Goal: Task Accomplishment & Management: Complete application form

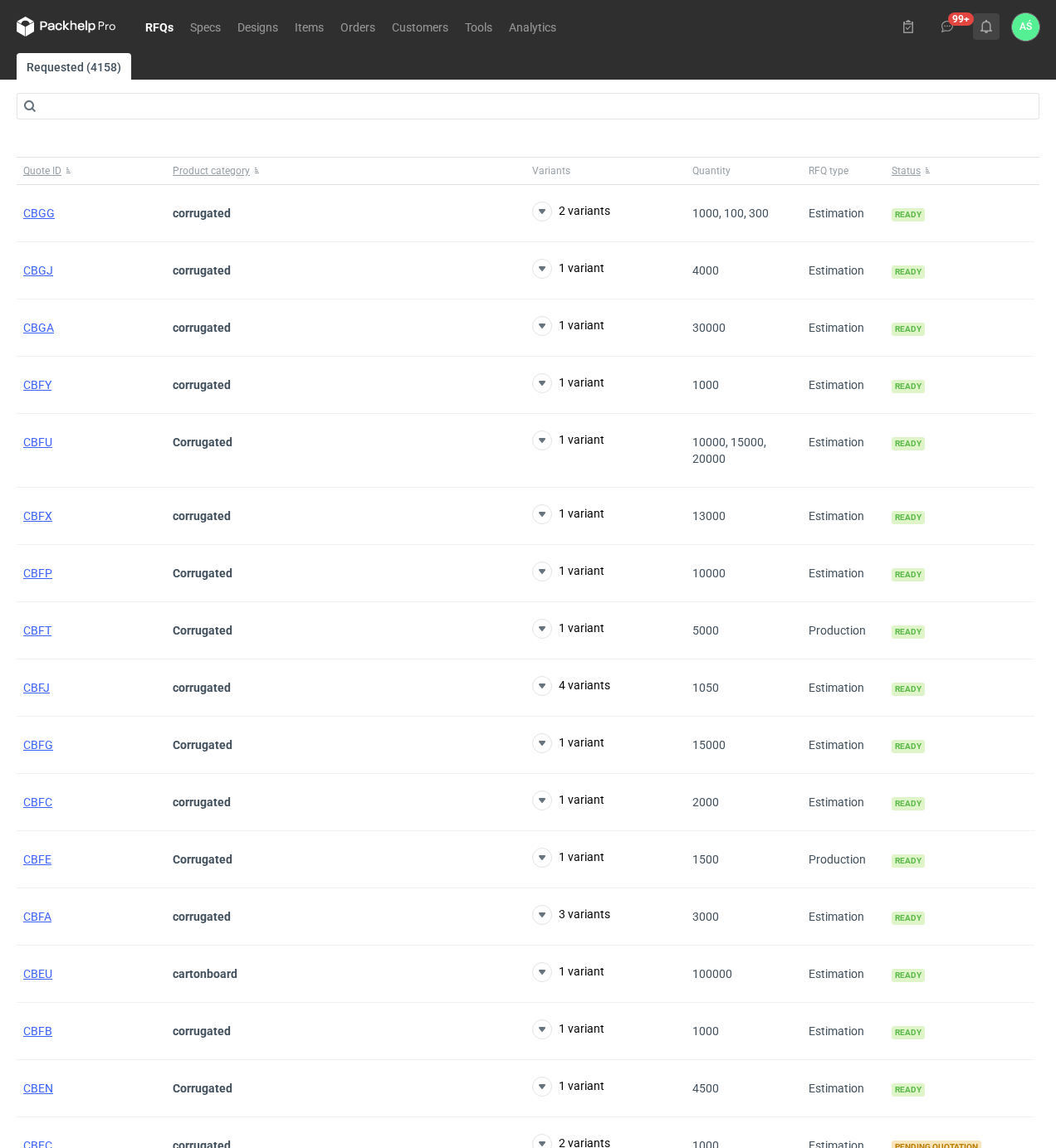
click at [990, 31] on use at bounding box center [986, 26] width 11 height 13
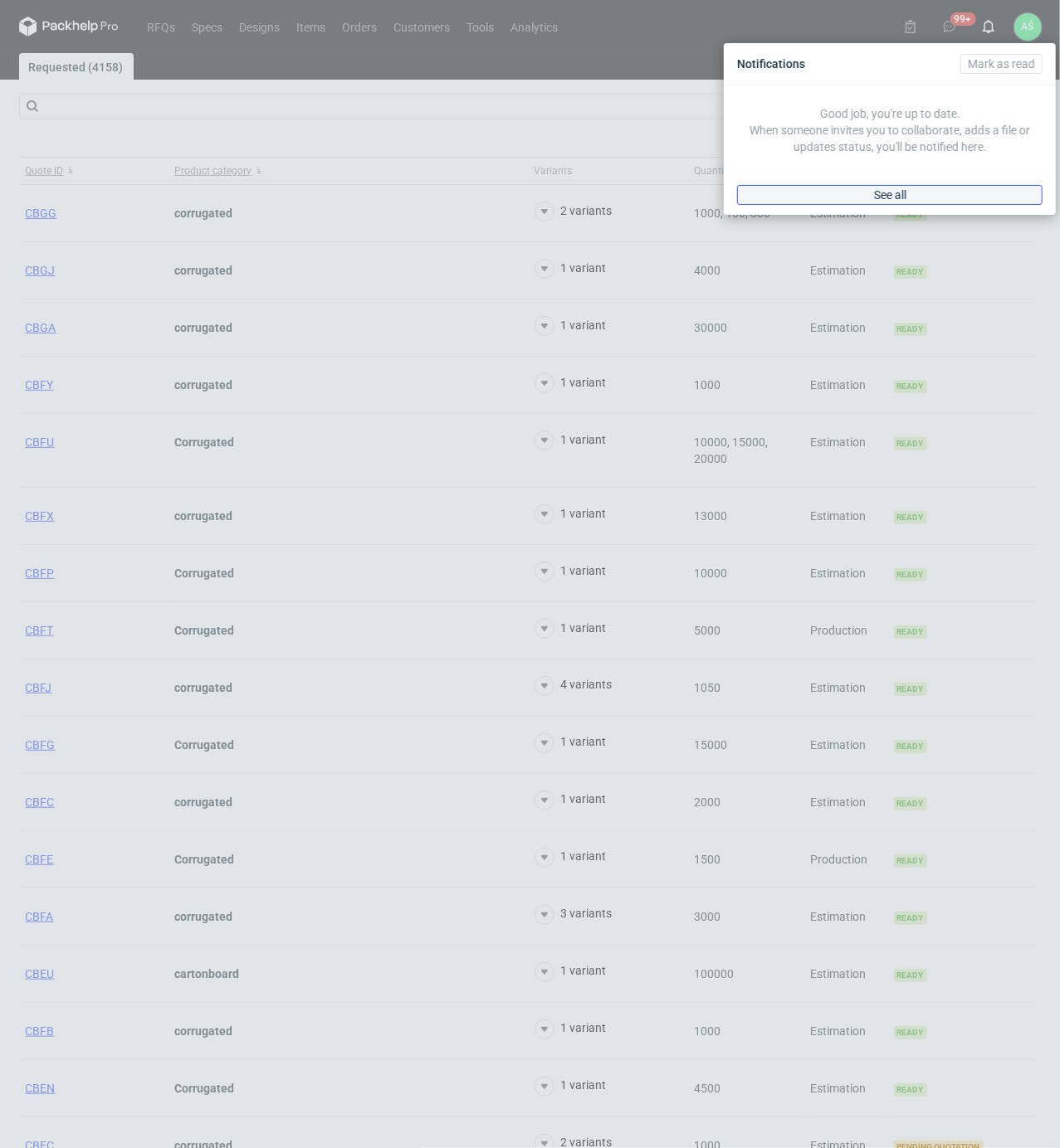
click at [934, 189] on link "See all" at bounding box center [889, 195] width 305 height 20
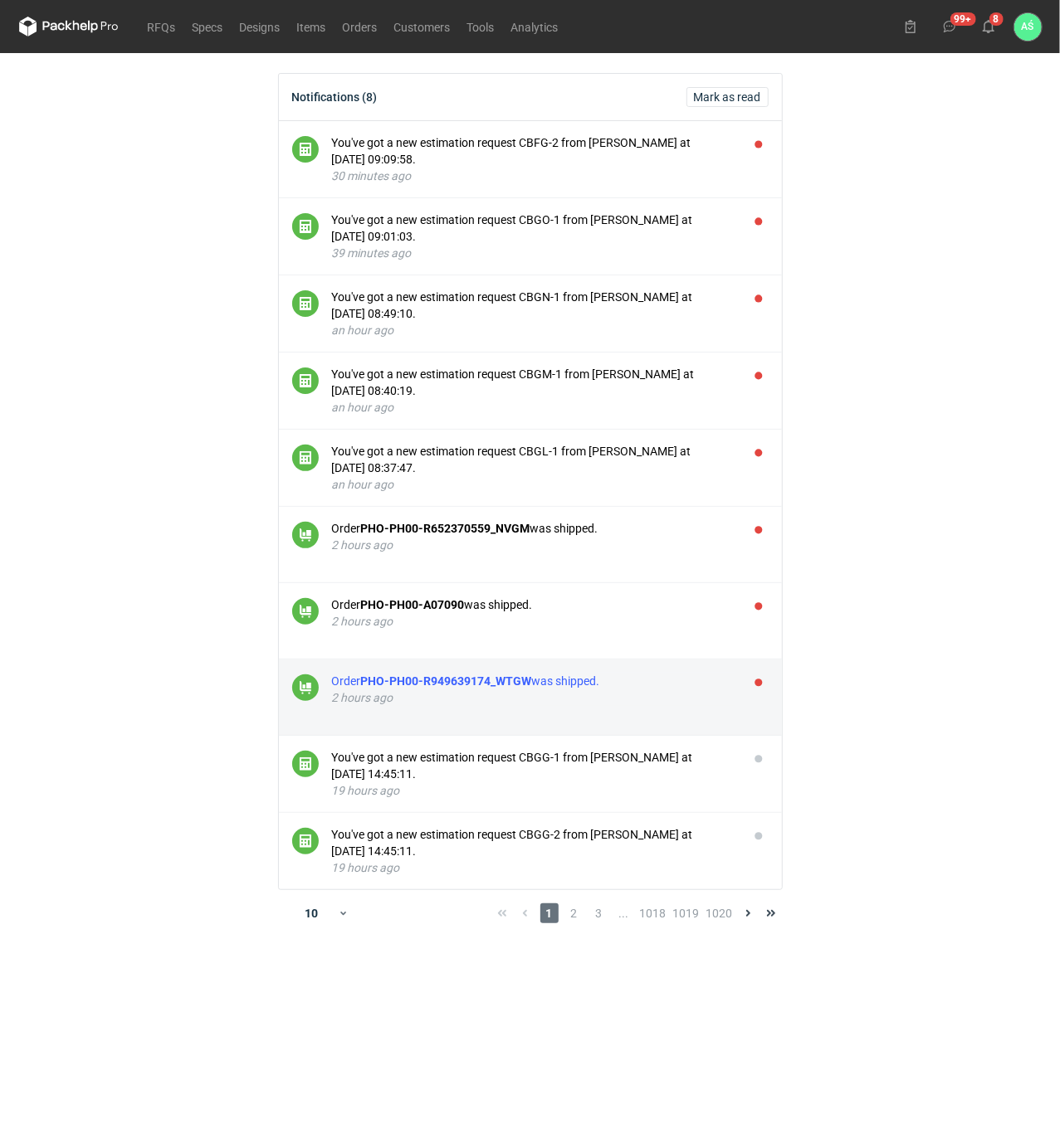
click at [684, 688] on div "Order PHO-PH00-R949639174_WTGW was shipped." at bounding box center [534, 681] width 403 height 17
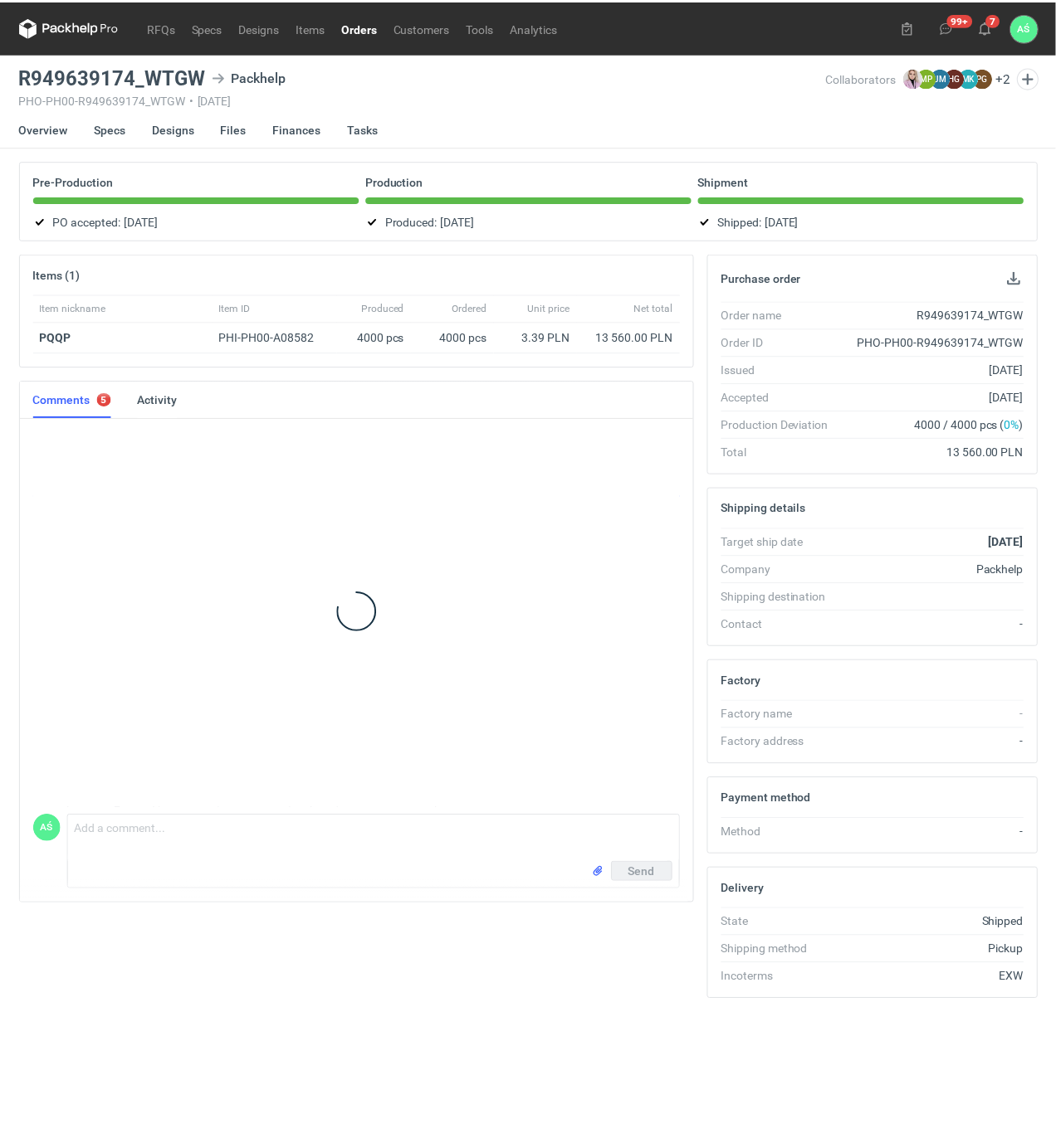
scroll to position [87, 0]
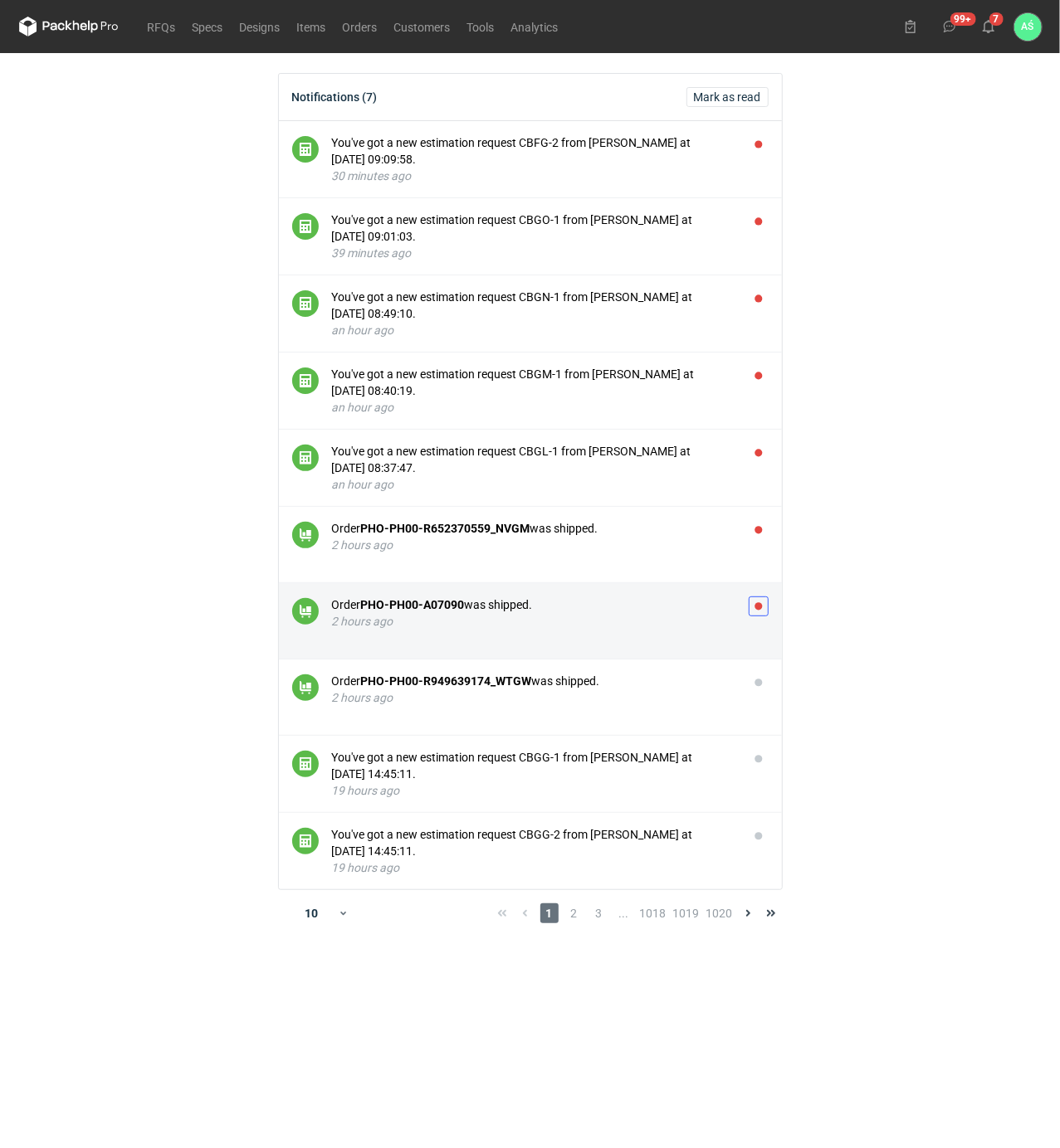
click at [760, 608] on button "button" at bounding box center [758, 607] width 20 height 20
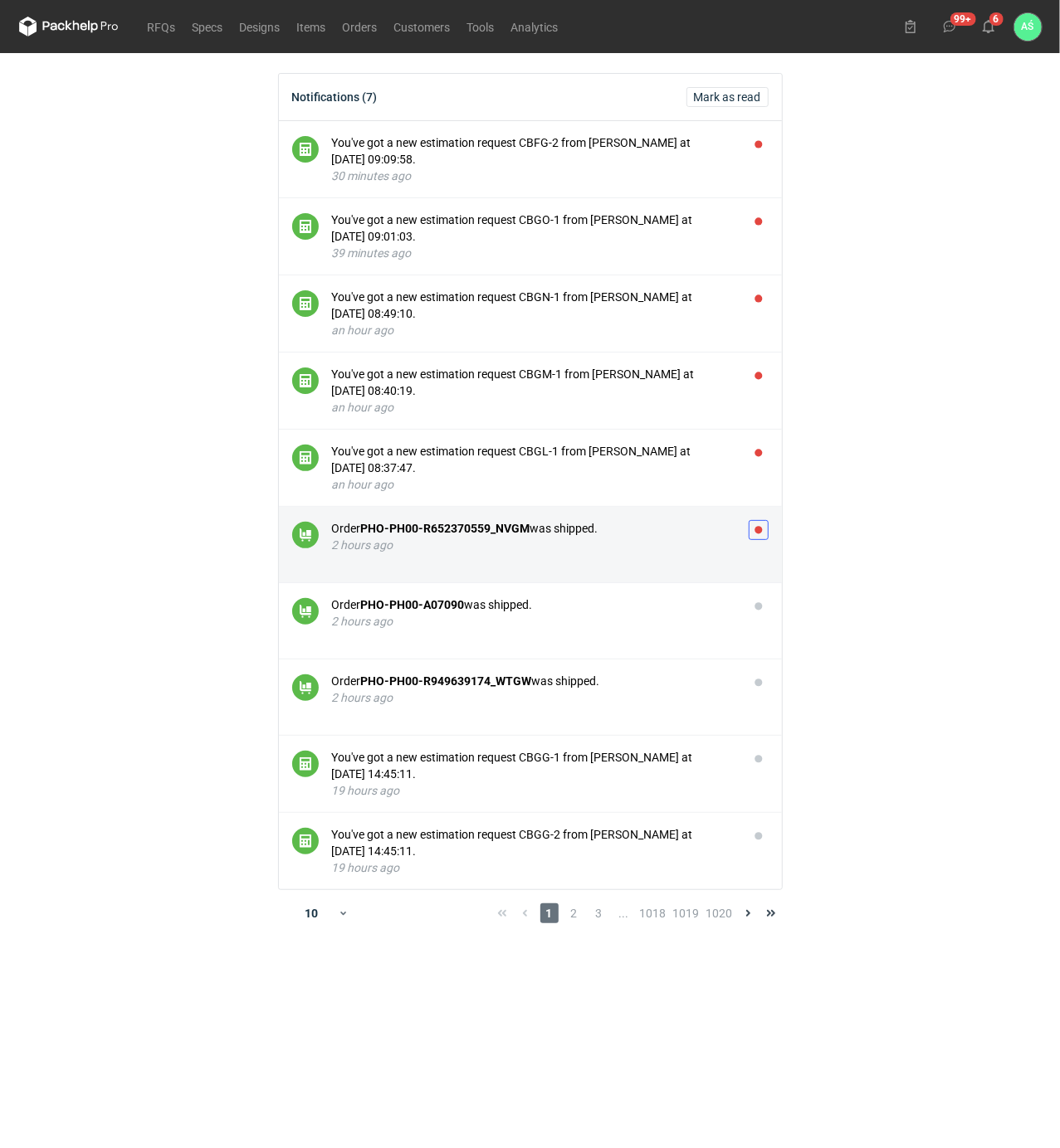
click at [762, 526] on button "button" at bounding box center [758, 530] width 20 height 20
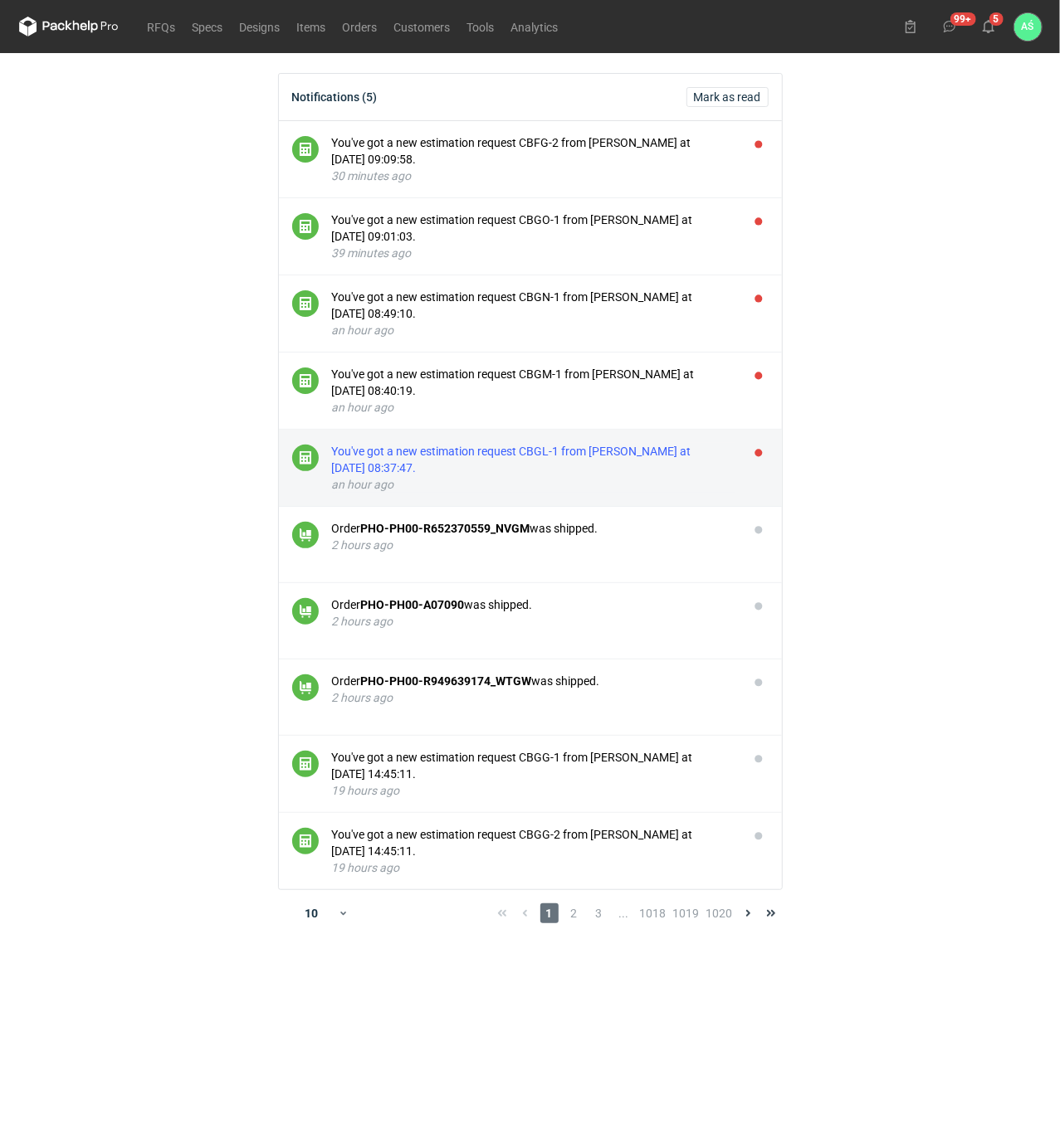
click at [614, 459] on div "You've got a new estimation request CBGL-1 from [PERSON_NAME] at [DATE] 08:37:4…" at bounding box center [534, 460] width 403 height 33
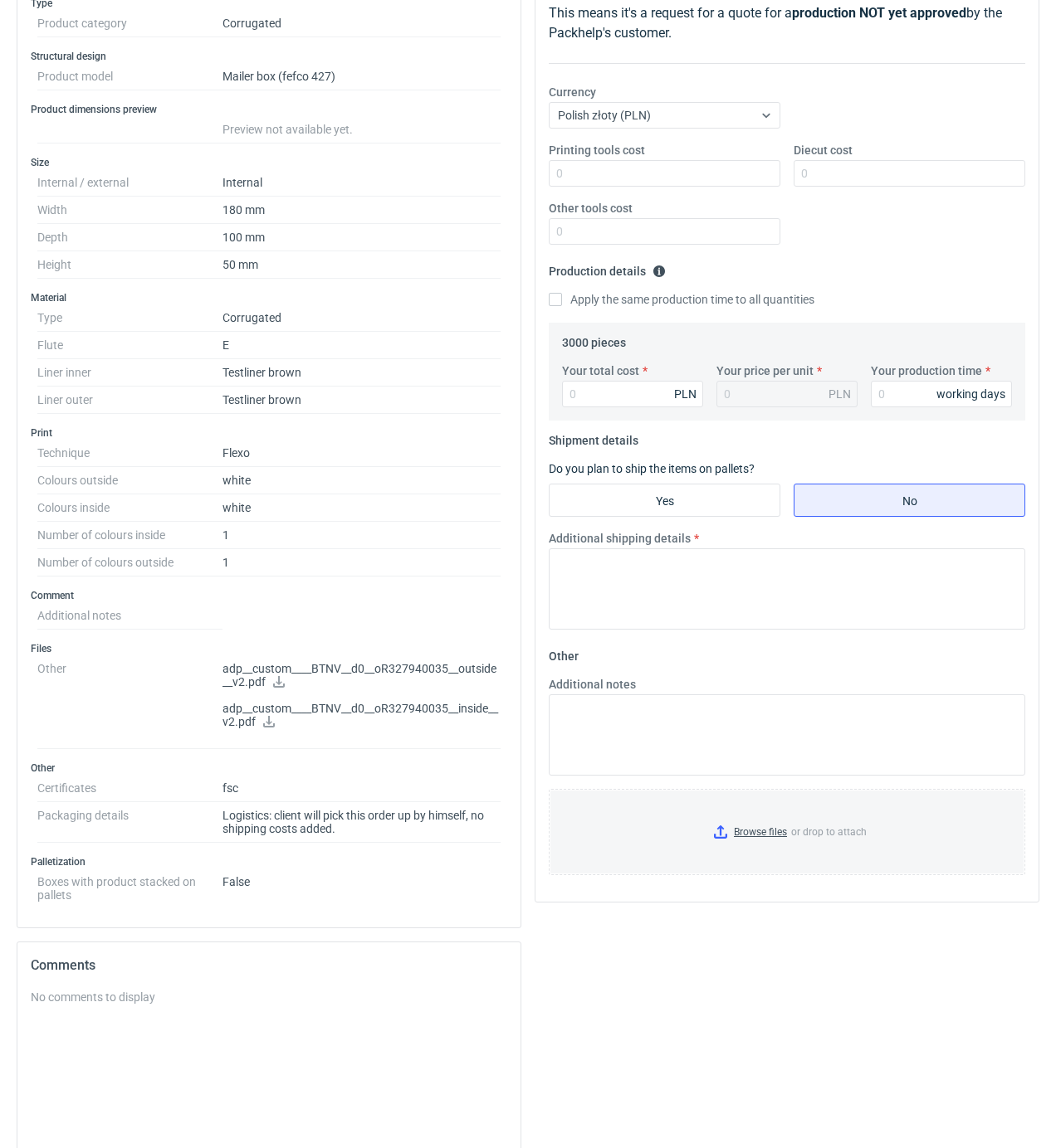
scroll to position [221, 0]
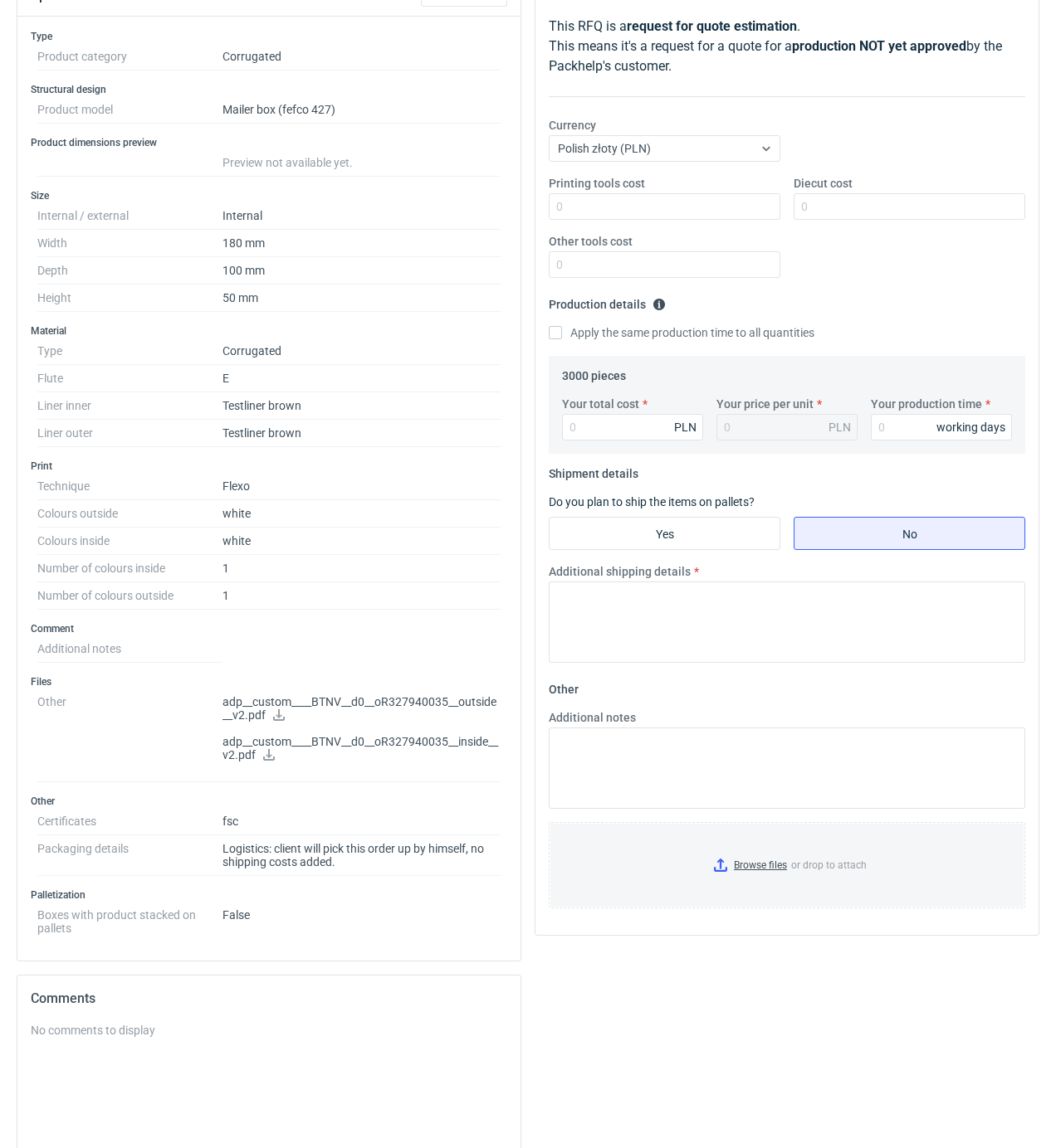
click at [277, 717] on icon at bounding box center [278, 715] width 13 height 11
click at [270, 761] on icon at bounding box center [269, 754] width 13 height 11
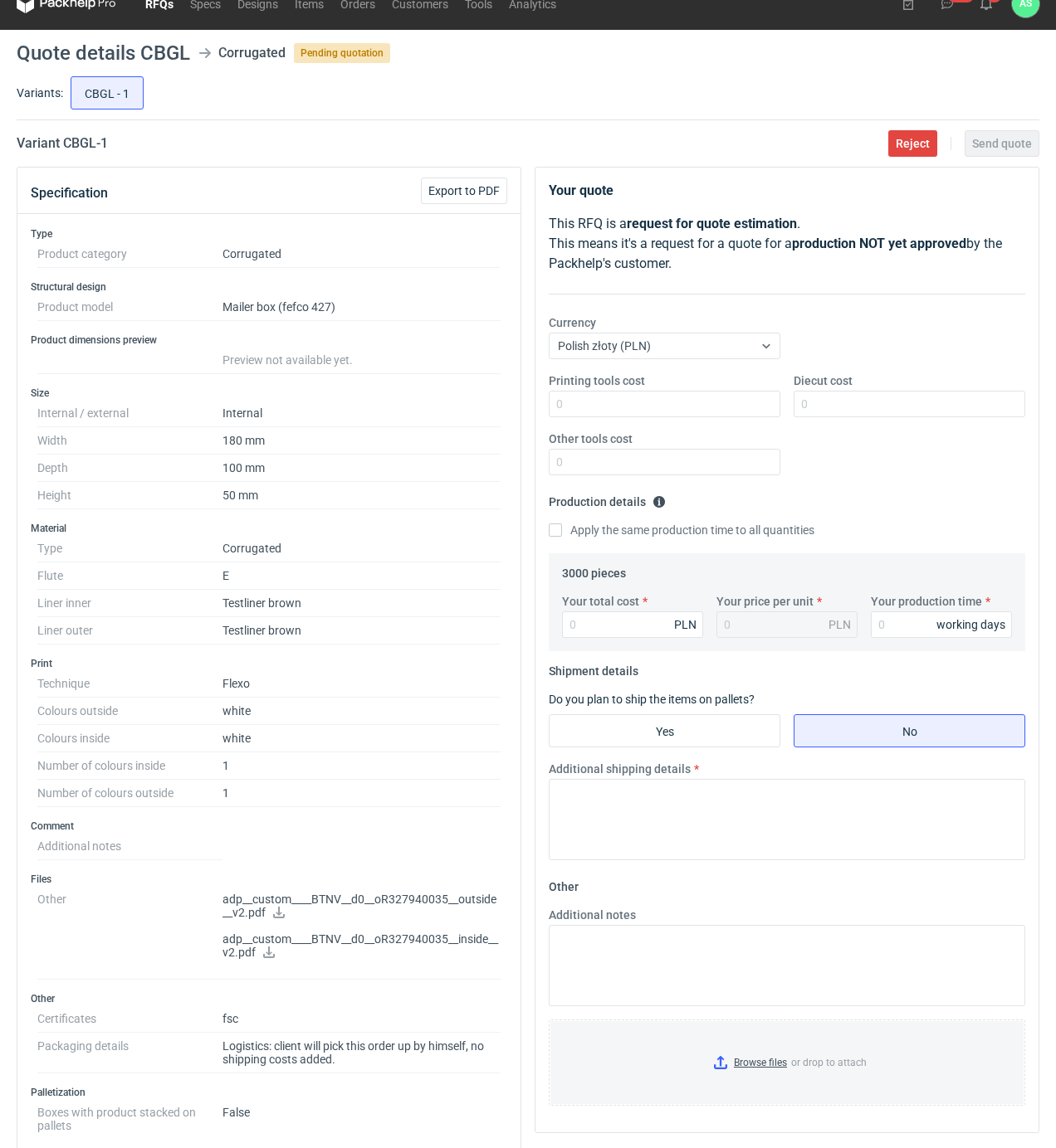
scroll to position [0, 0]
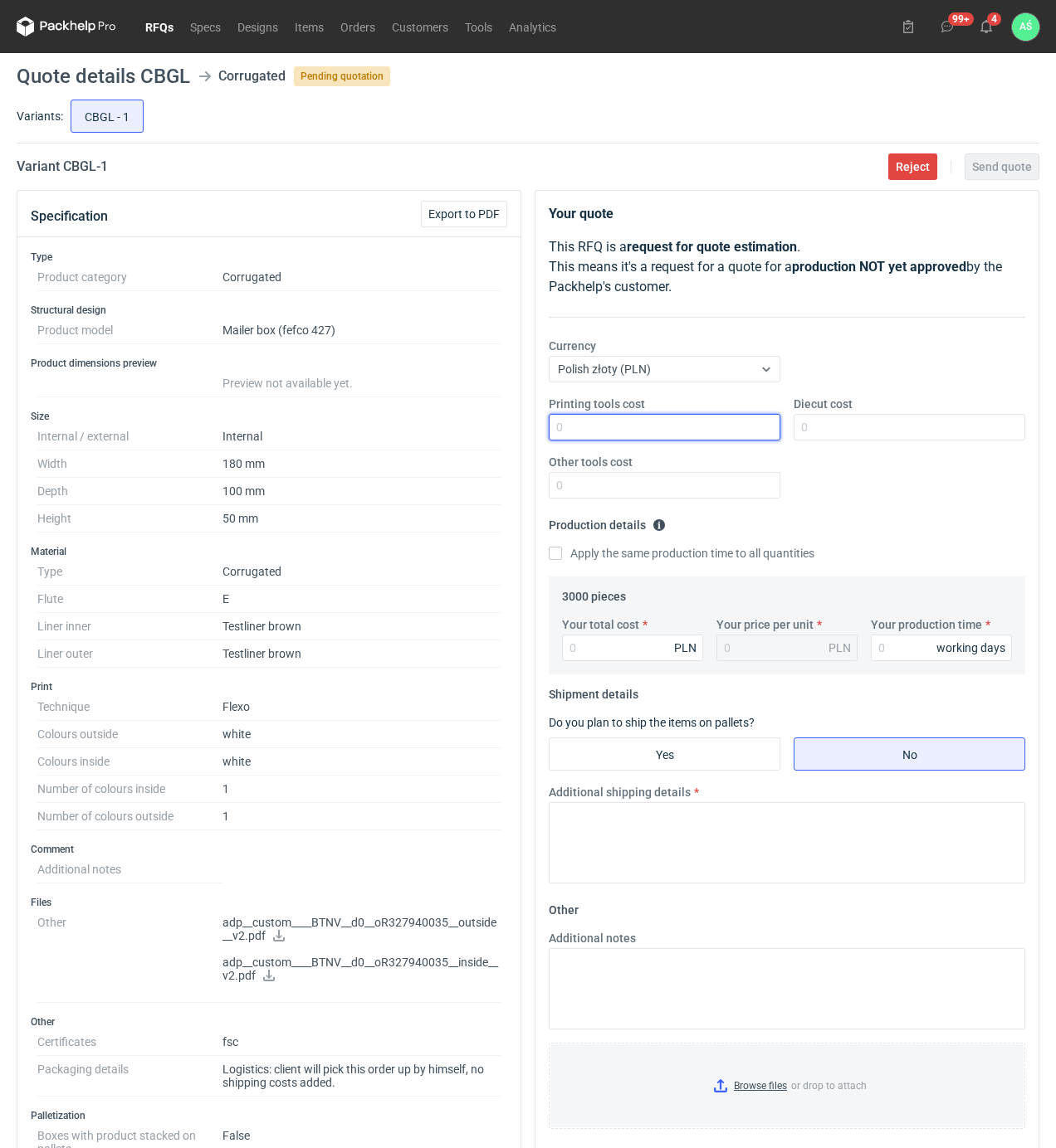
click at [718, 431] on input "Printing tools cost" at bounding box center [664, 427] width 232 height 26
type input "700"
type input "850"
type input "2010"
type input "0.67"
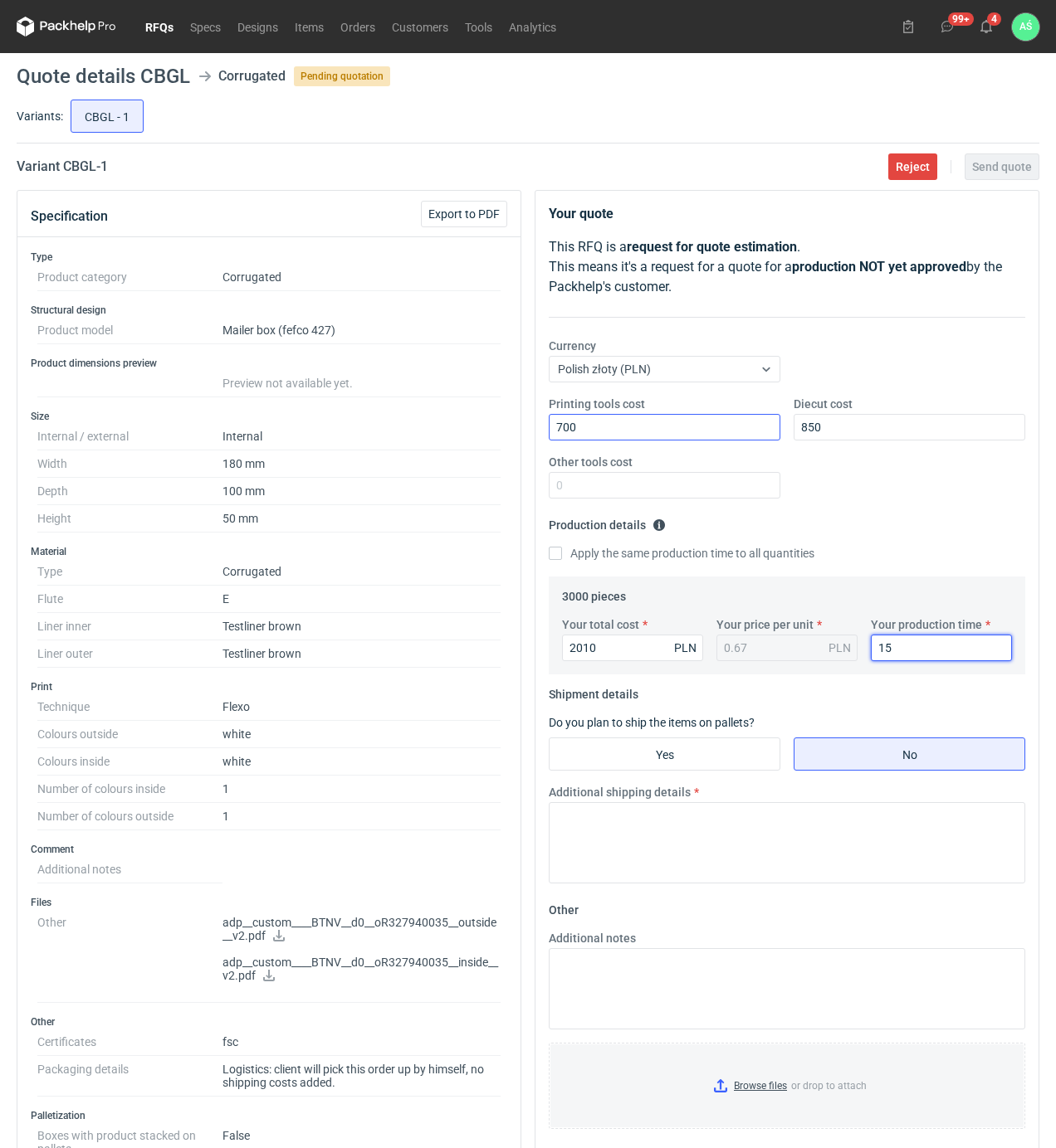
type input "15"
click at [741, 773] on fieldset "Shipment details Do you plan to ship the items on pallets? Yes No Additional sh…" at bounding box center [786, 789] width 476 height 216
click at [741, 765] on input "Yes" at bounding box center [664, 754] width 230 height 32
radio input "true"
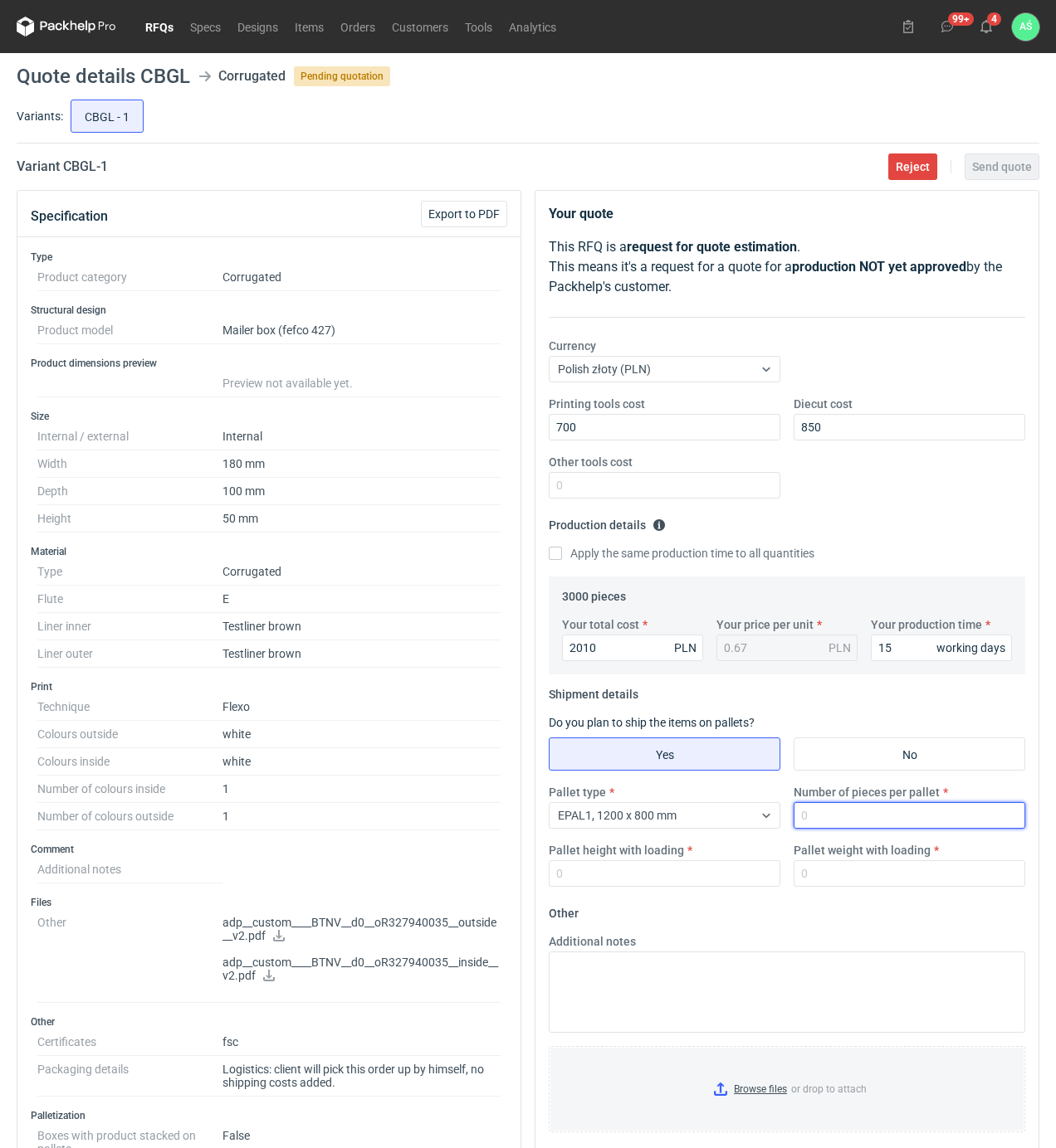
click at [841, 821] on input "Number of pieces per pallet" at bounding box center [909, 815] width 232 height 26
type input "3000"
type input "1600"
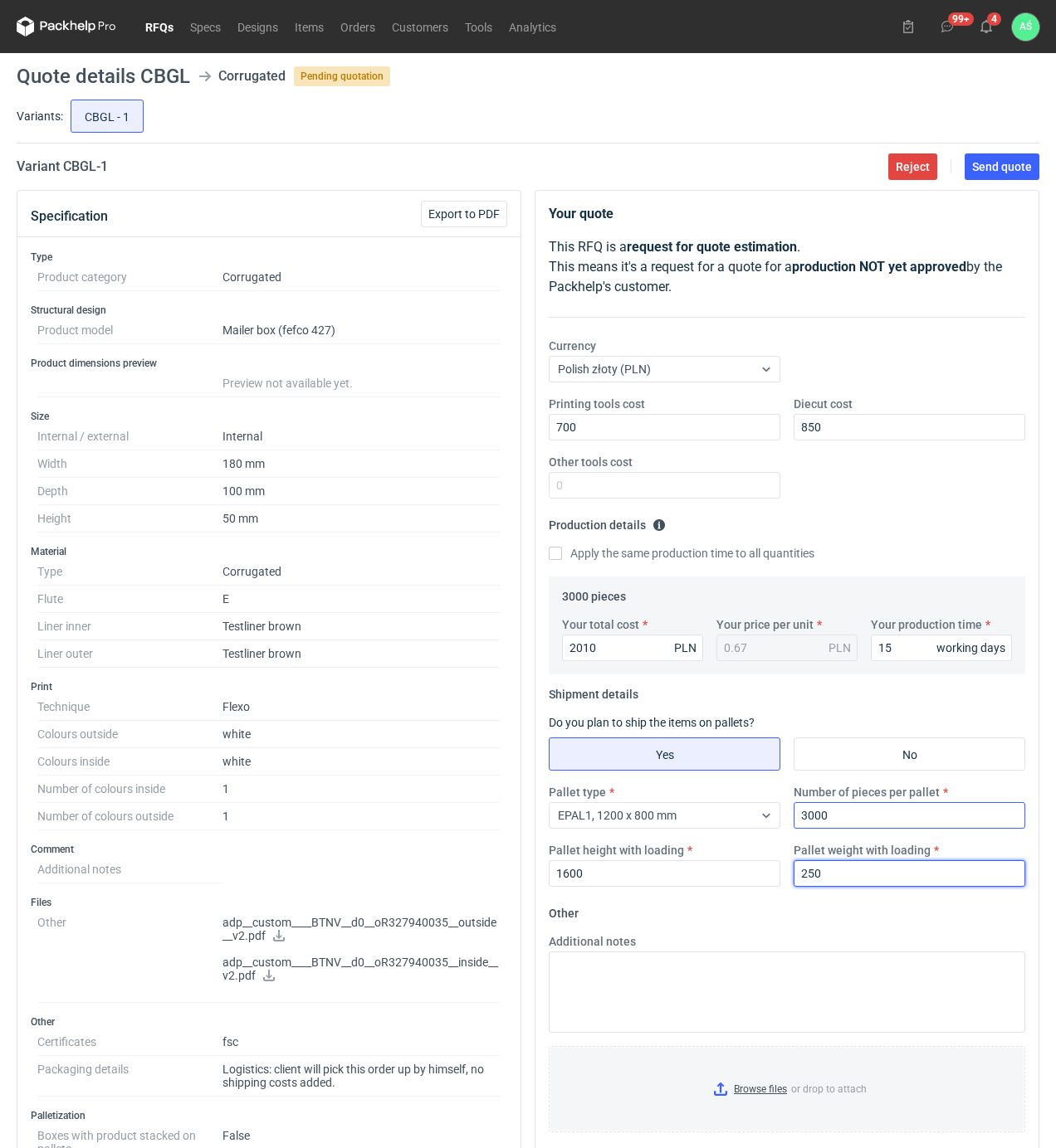
type input "250"
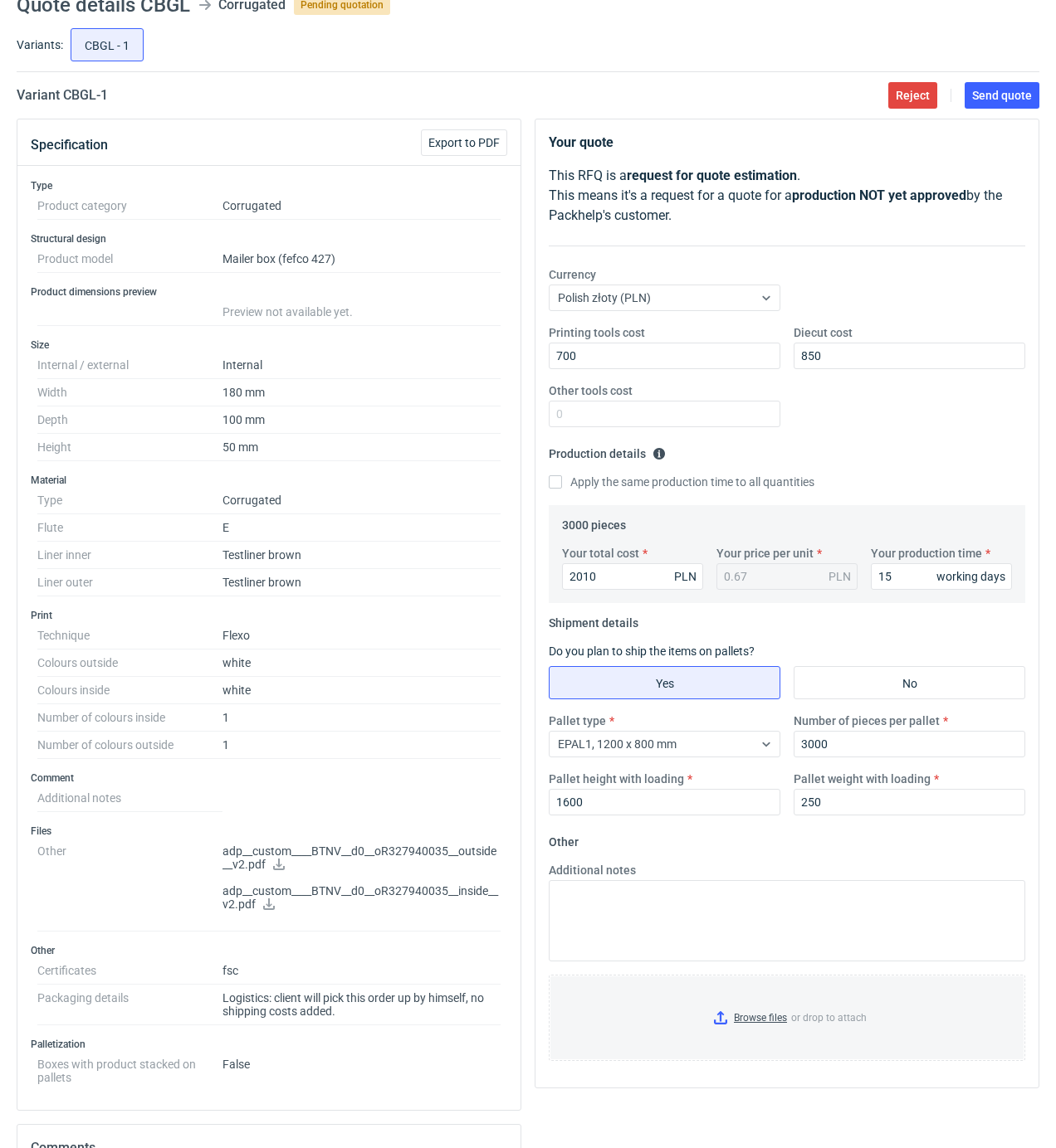
scroll to position [110, 0]
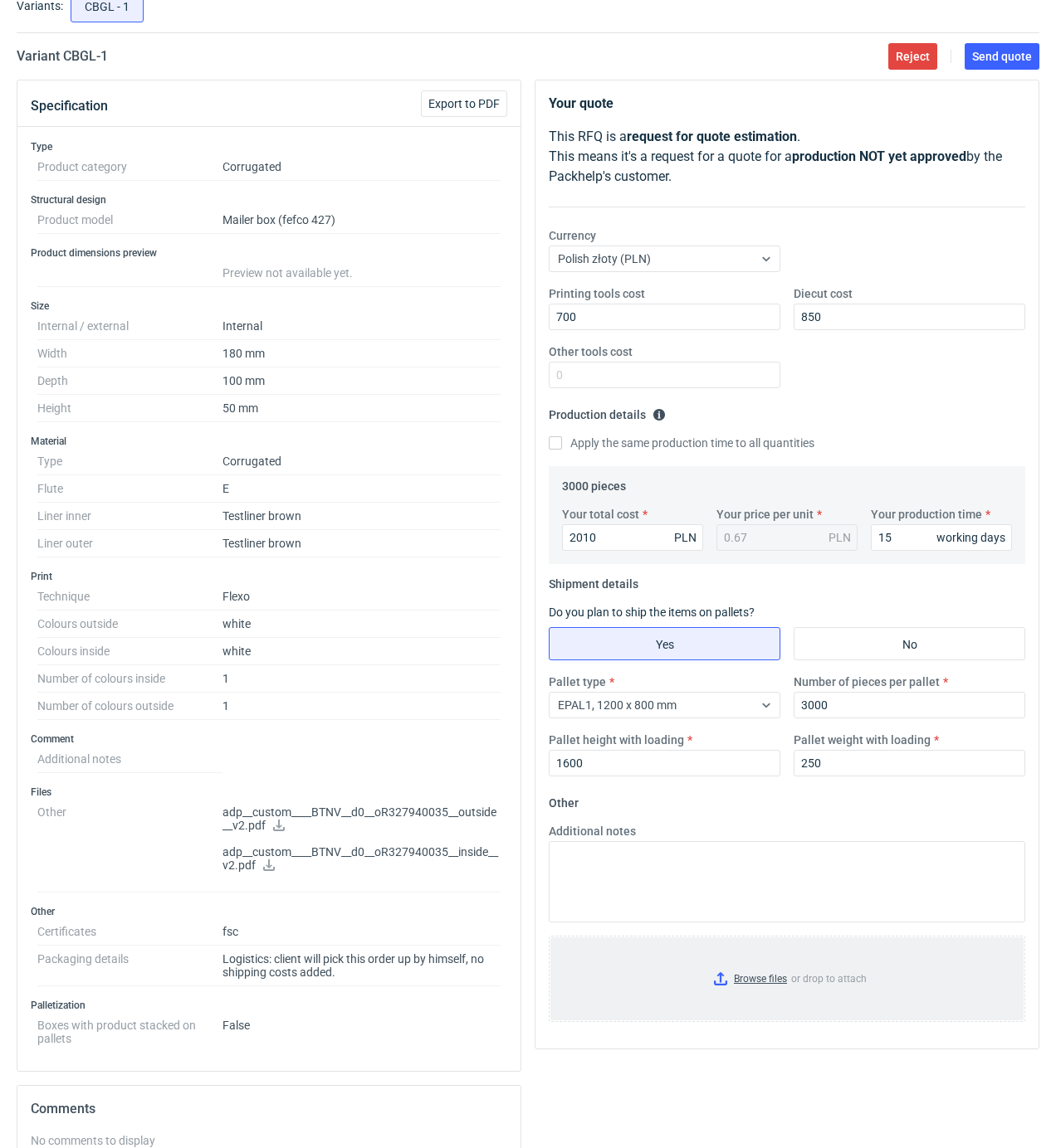
click at [764, 977] on input "Browse files or drop to attach" at bounding box center [786, 979] width 473 height 83
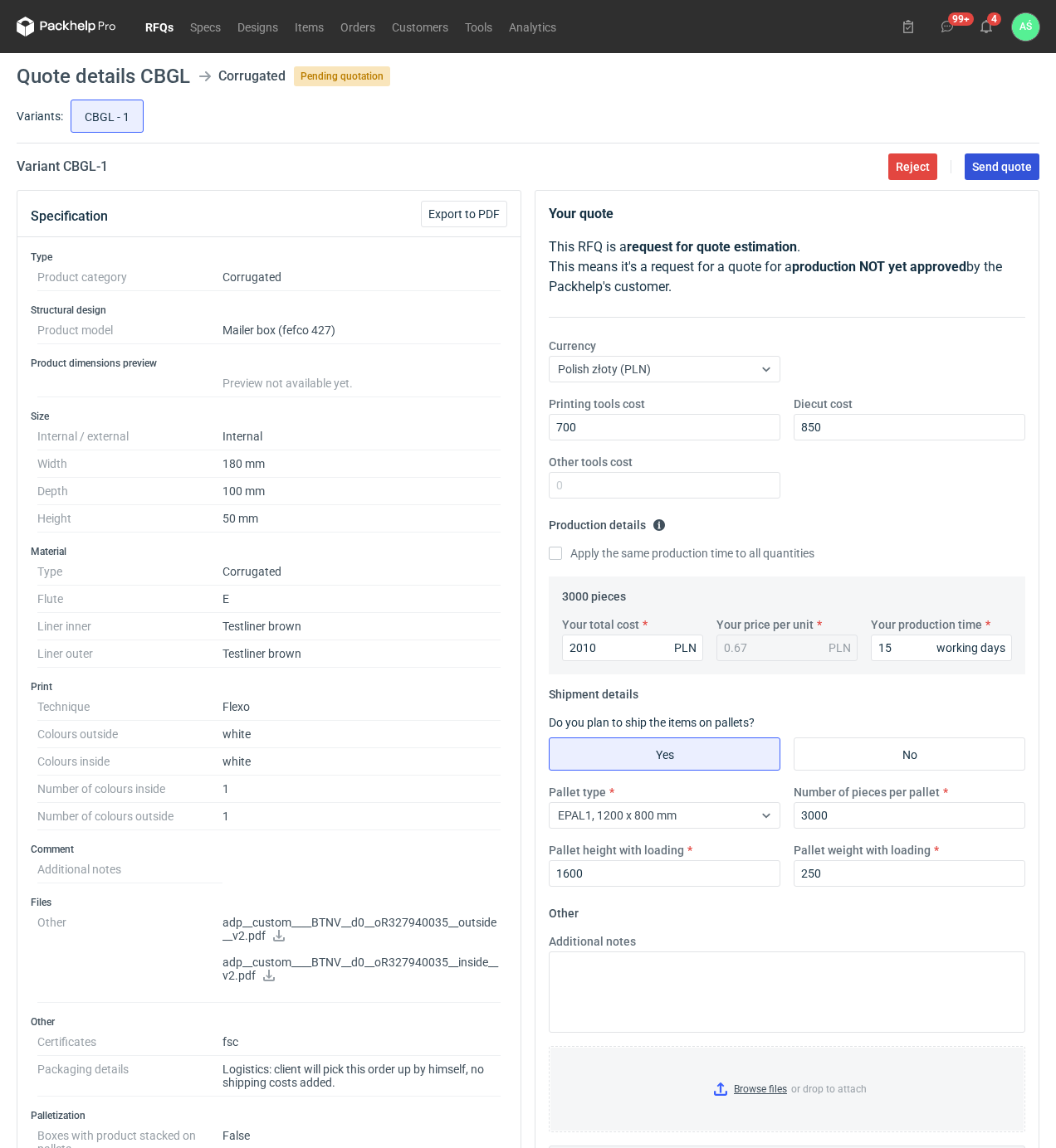
click at [1006, 167] on span "Send quote" at bounding box center [1002, 166] width 60 height 11
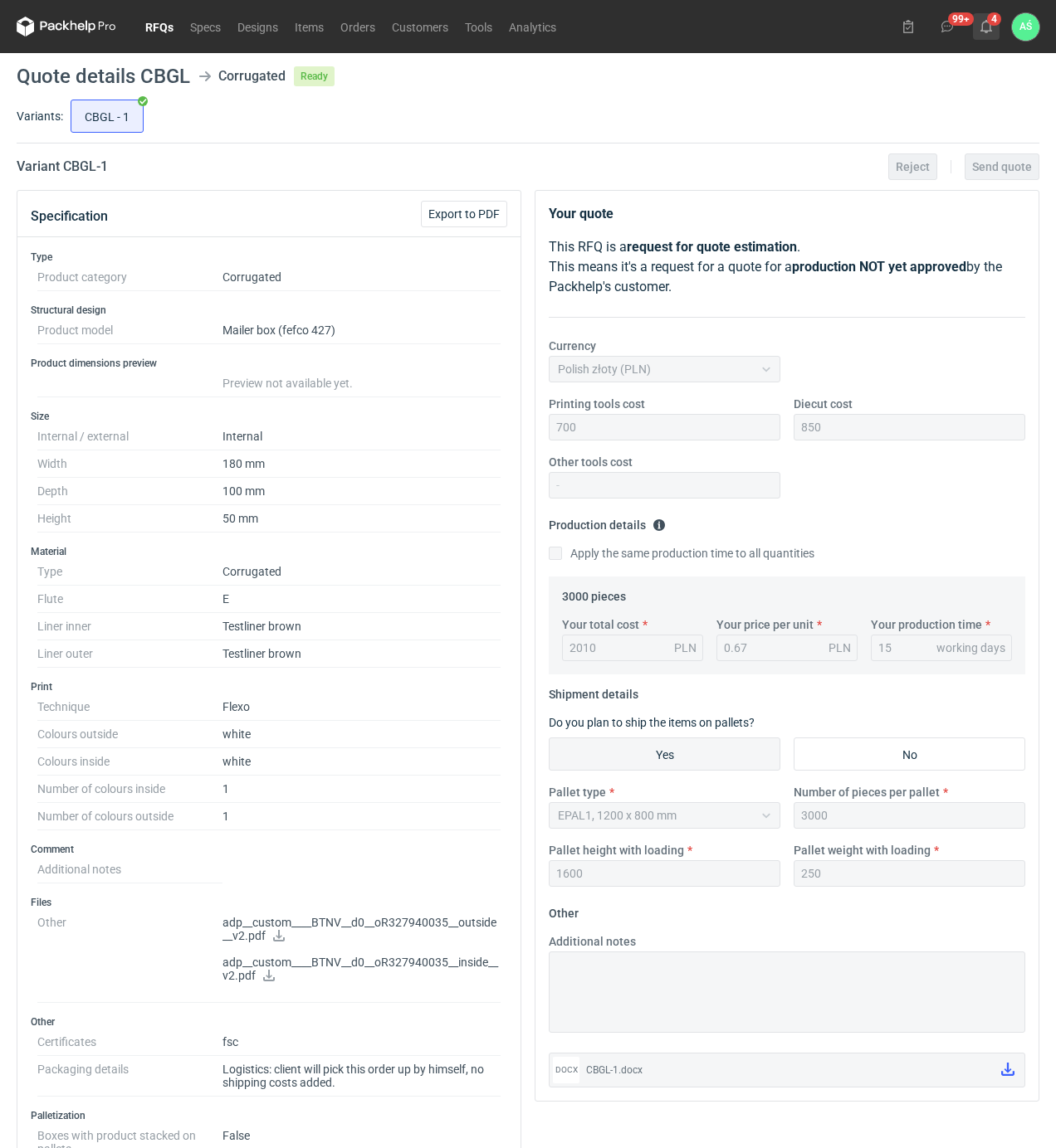
click at [993, 21] on button "4" at bounding box center [986, 26] width 26 height 26
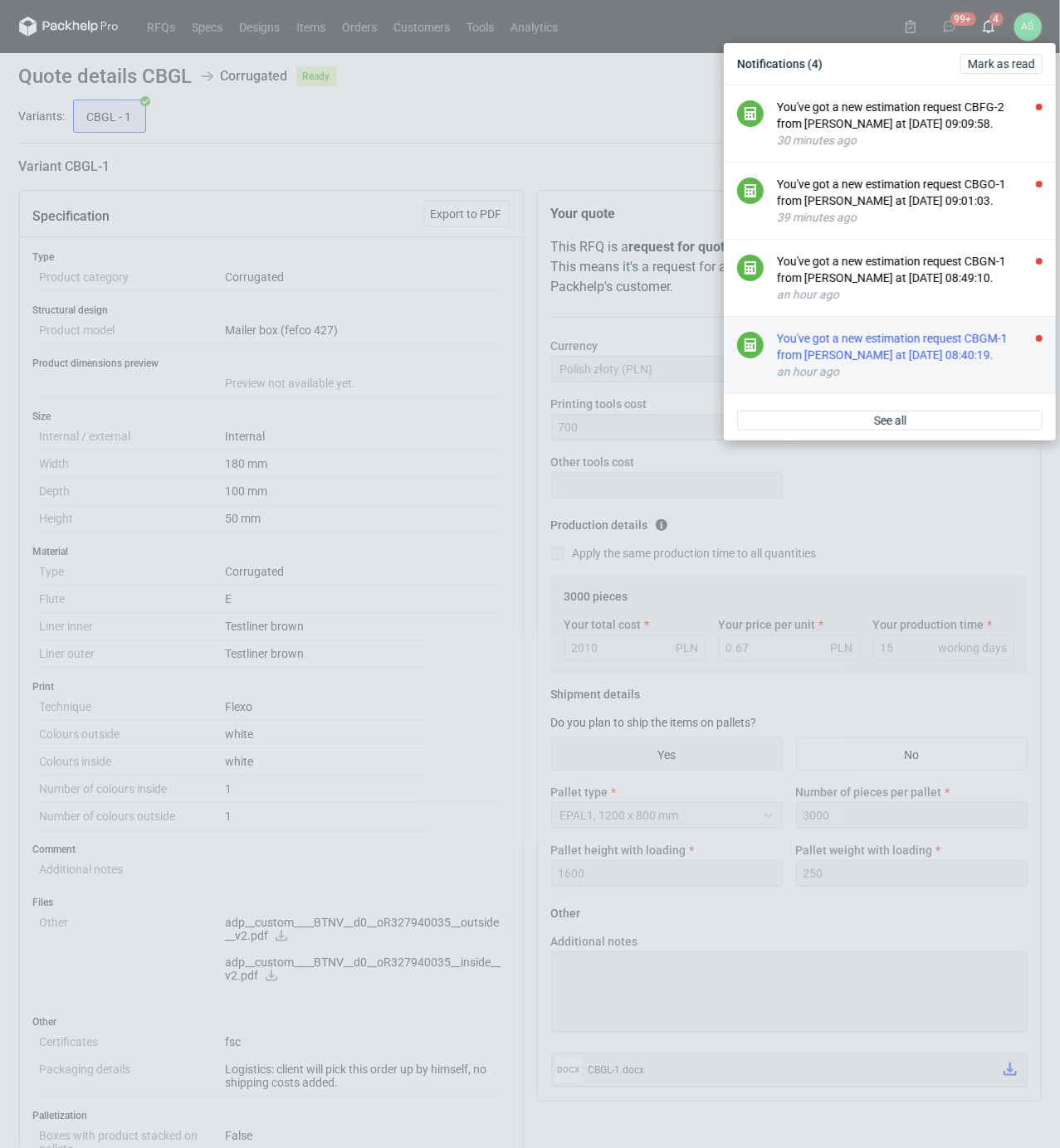
click at [959, 364] on div "You've got a new estimation request CBGM-1 from [PERSON_NAME] at [DATE] 08:40:1…" at bounding box center [909, 347] width 266 height 33
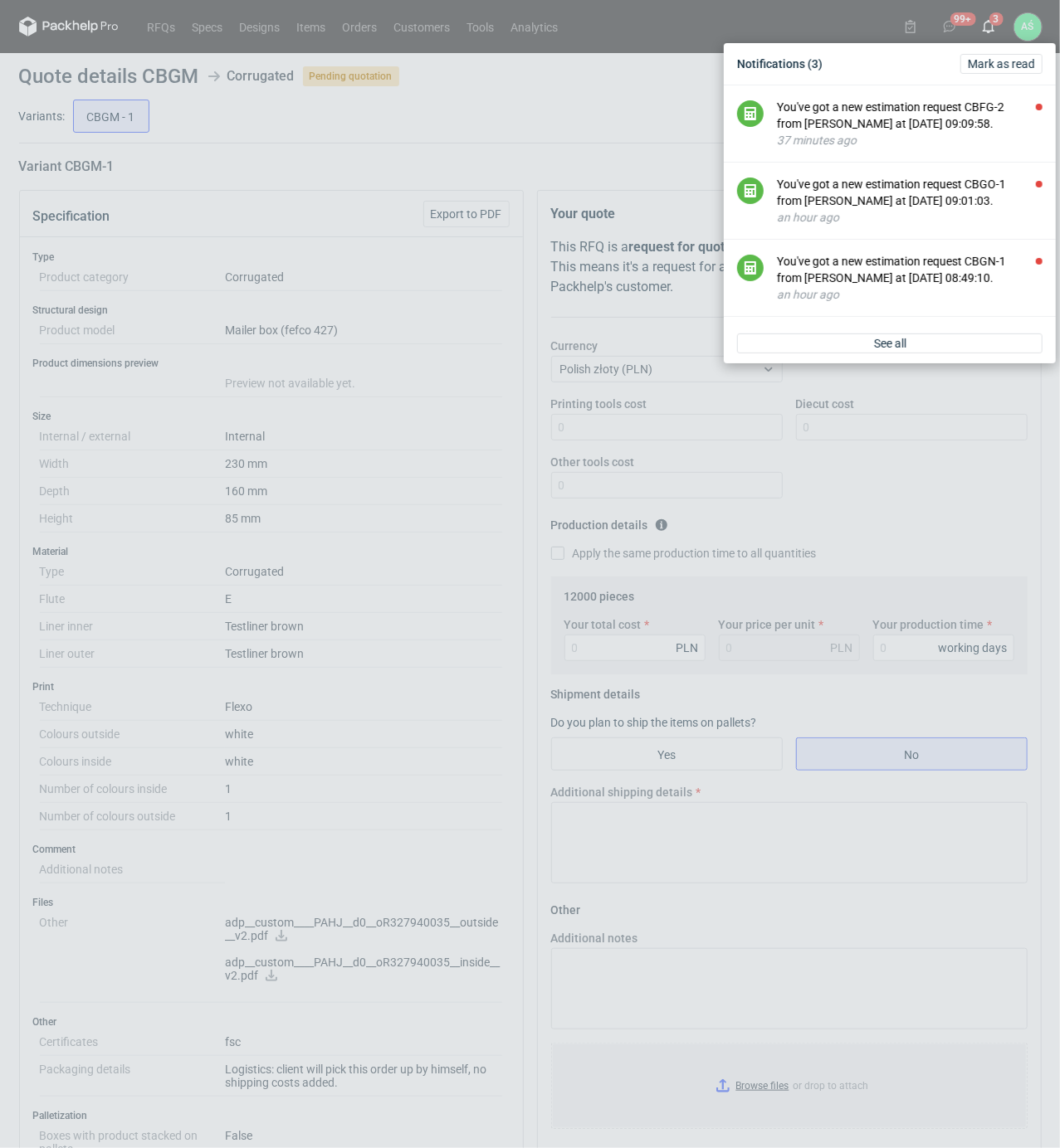
click at [394, 828] on div "Notifications (3) [PERSON_NAME] as read You've got a new estimation request CBF…" at bounding box center [530, 574] width 1060 height 1148
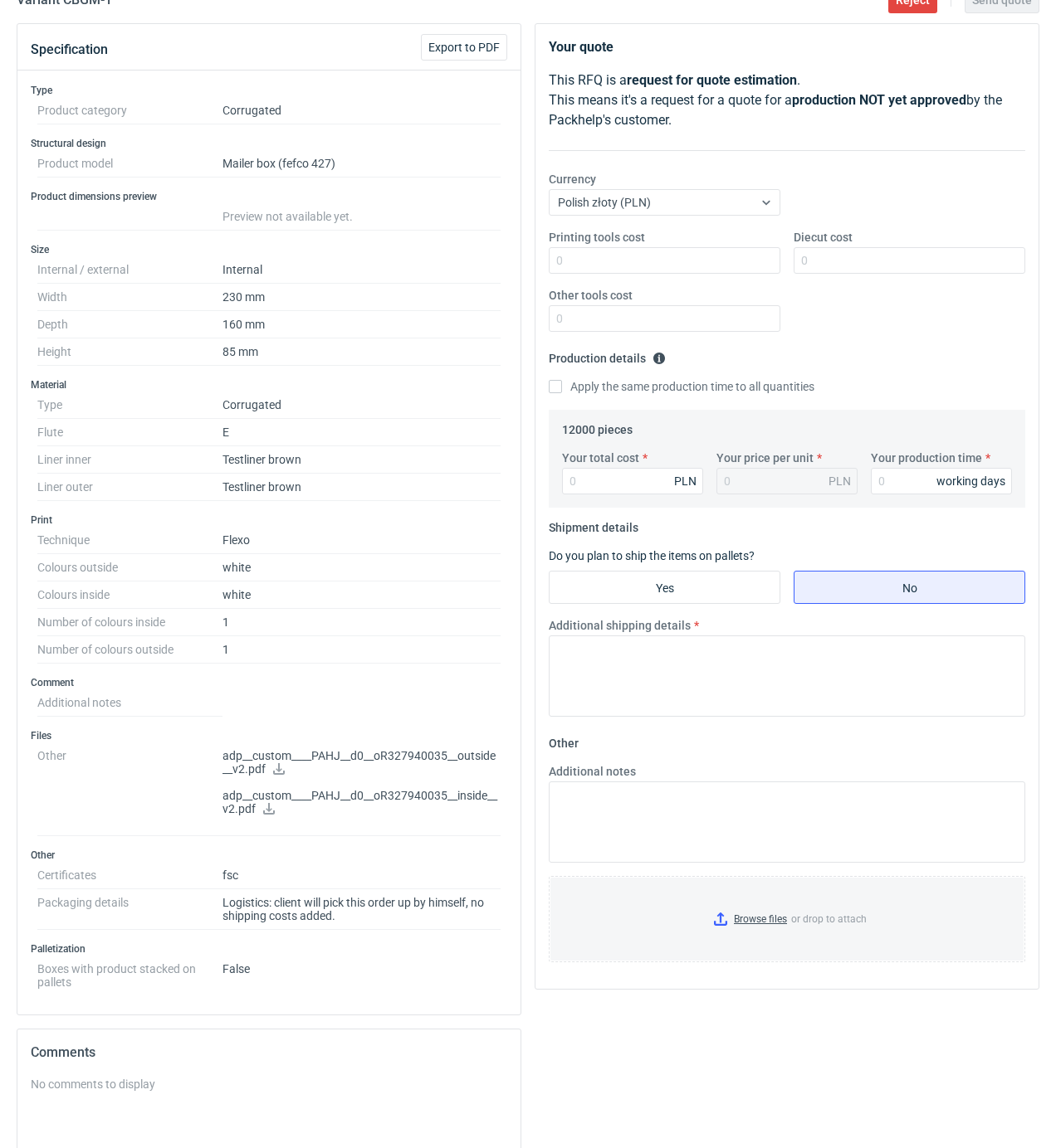
scroll to position [221, 0]
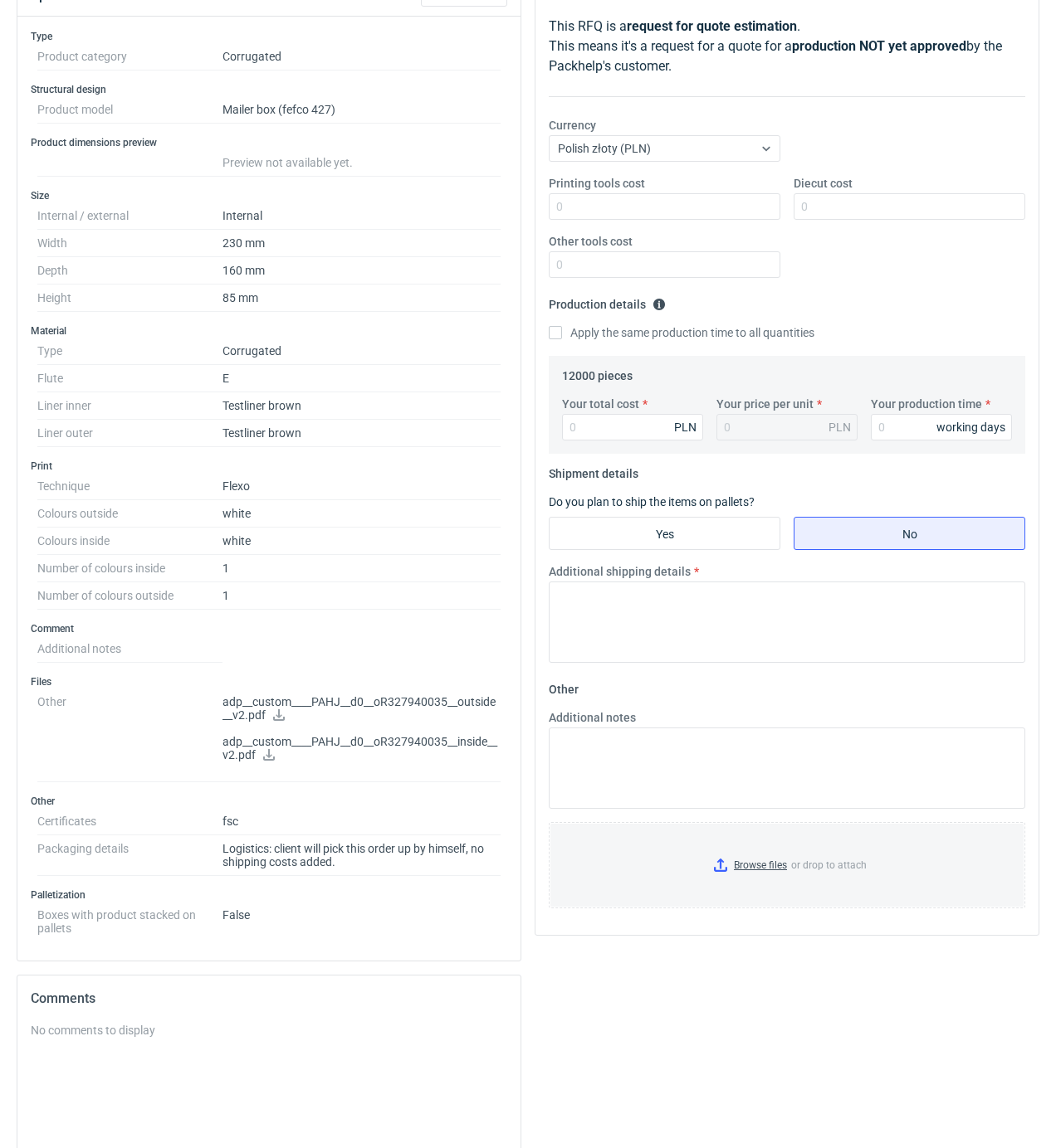
click at [279, 721] on icon at bounding box center [278, 715] width 11 height 11
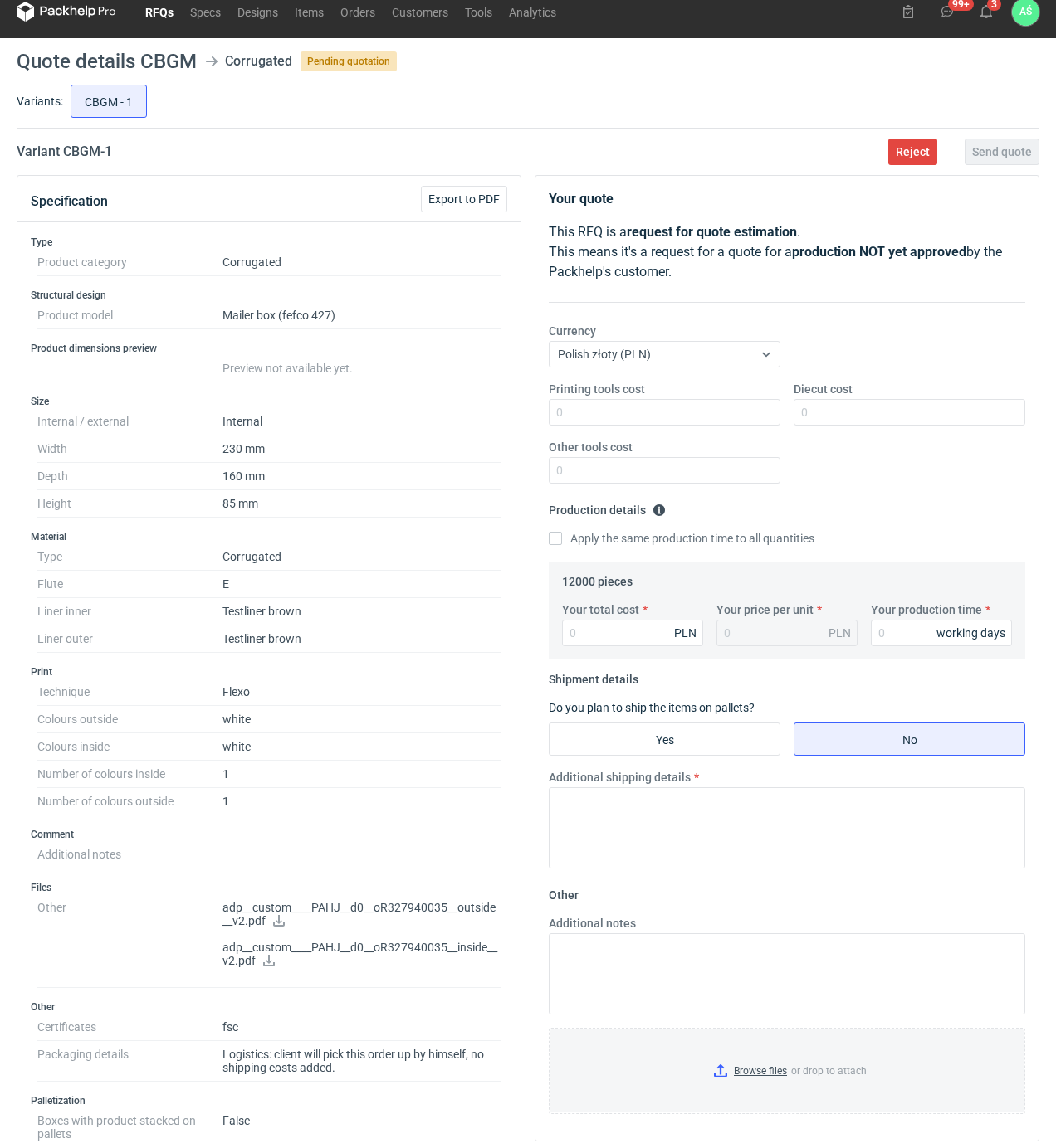
scroll to position [0, 0]
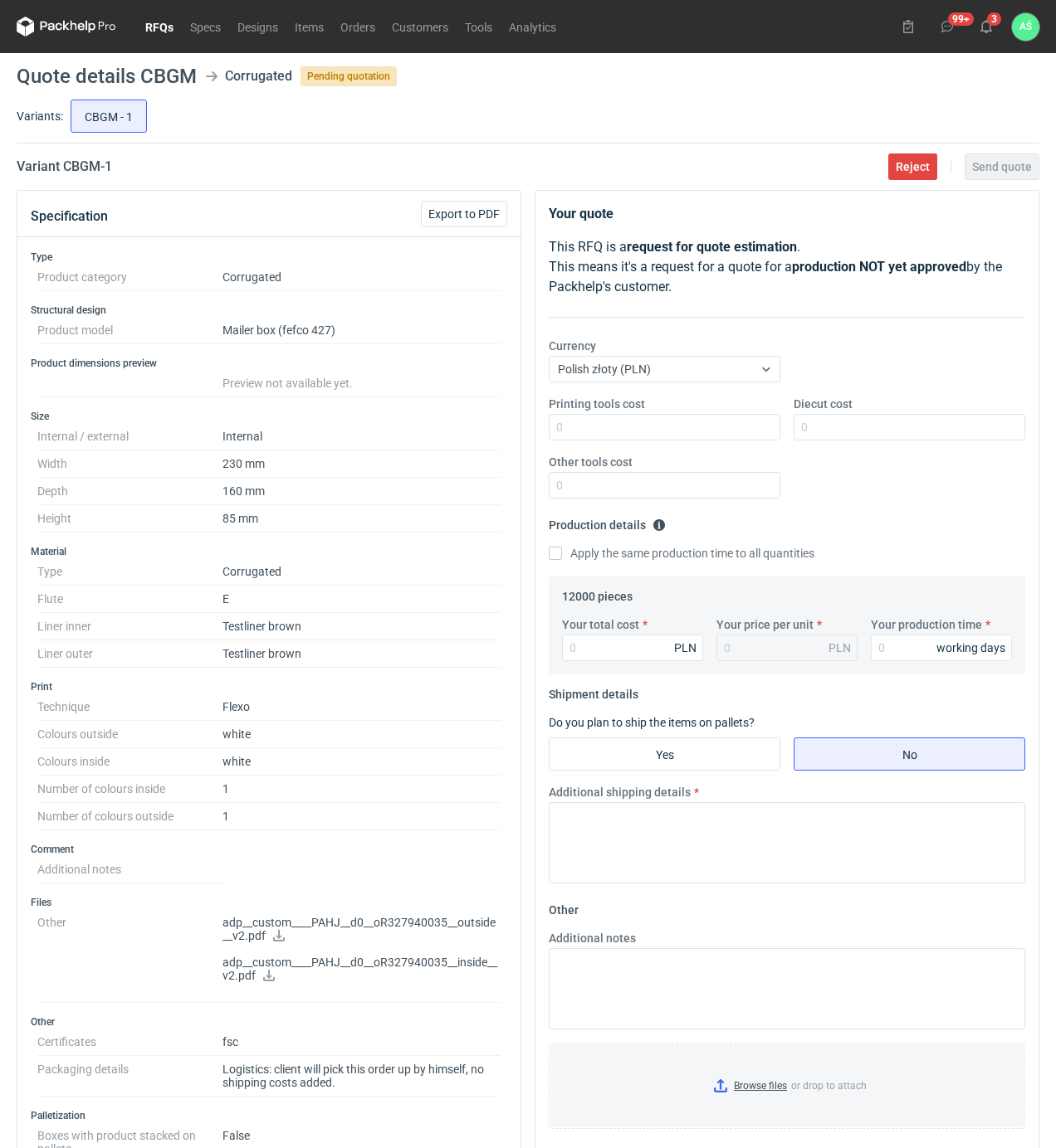
click at [263, 982] on icon at bounding box center [269, 975] width 11 height 11
click at [687, 433] on input "Printing tools cost" at bounding box center [664, 427] width 232 height 26
type input "1300"
type input "1350"
type input "10320"
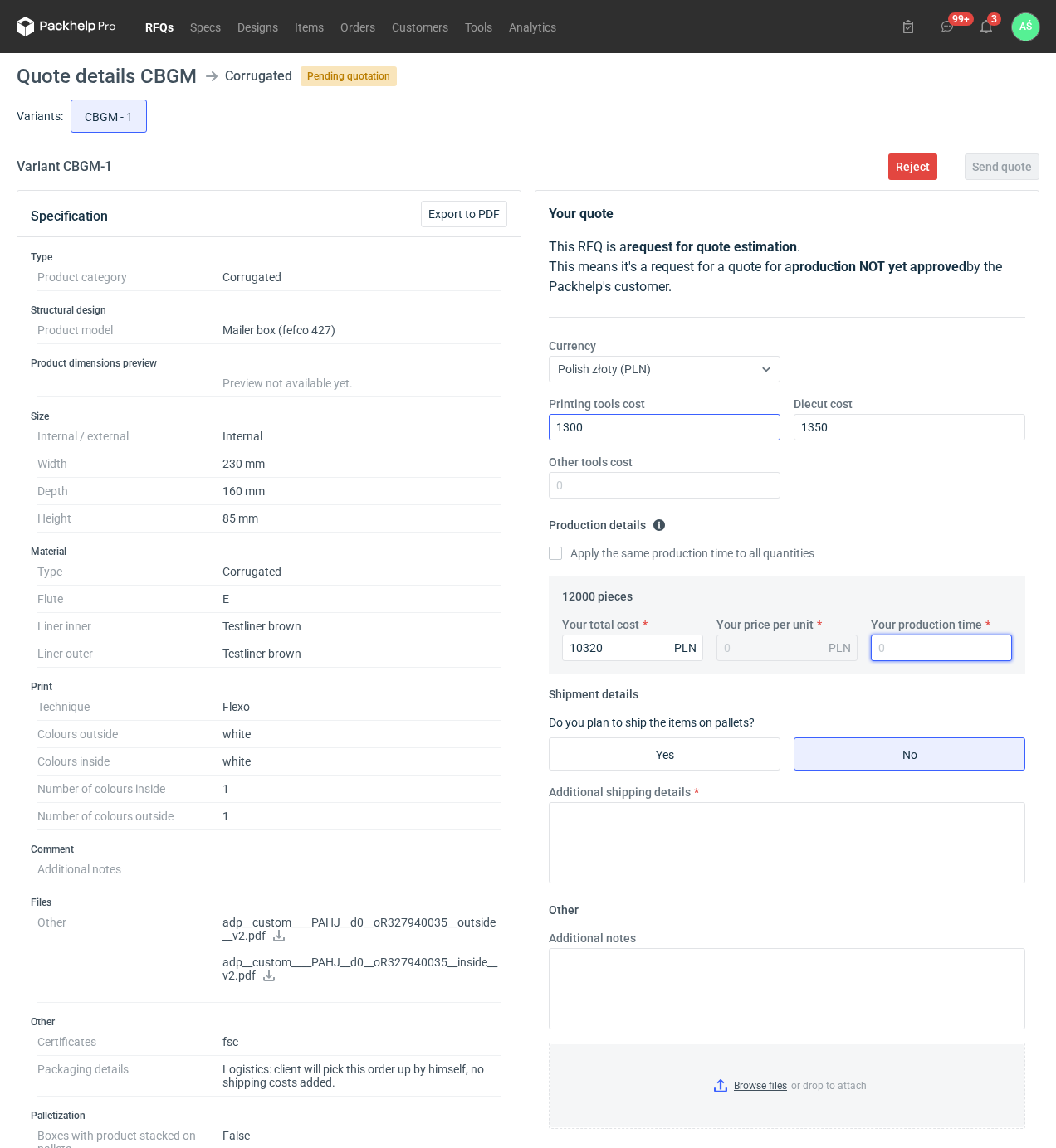
type input "0.86"
type input "15"
click at [631, 763] on input "Yes" at bounding box center [664, 754] width 230 height 32
radio input "true"
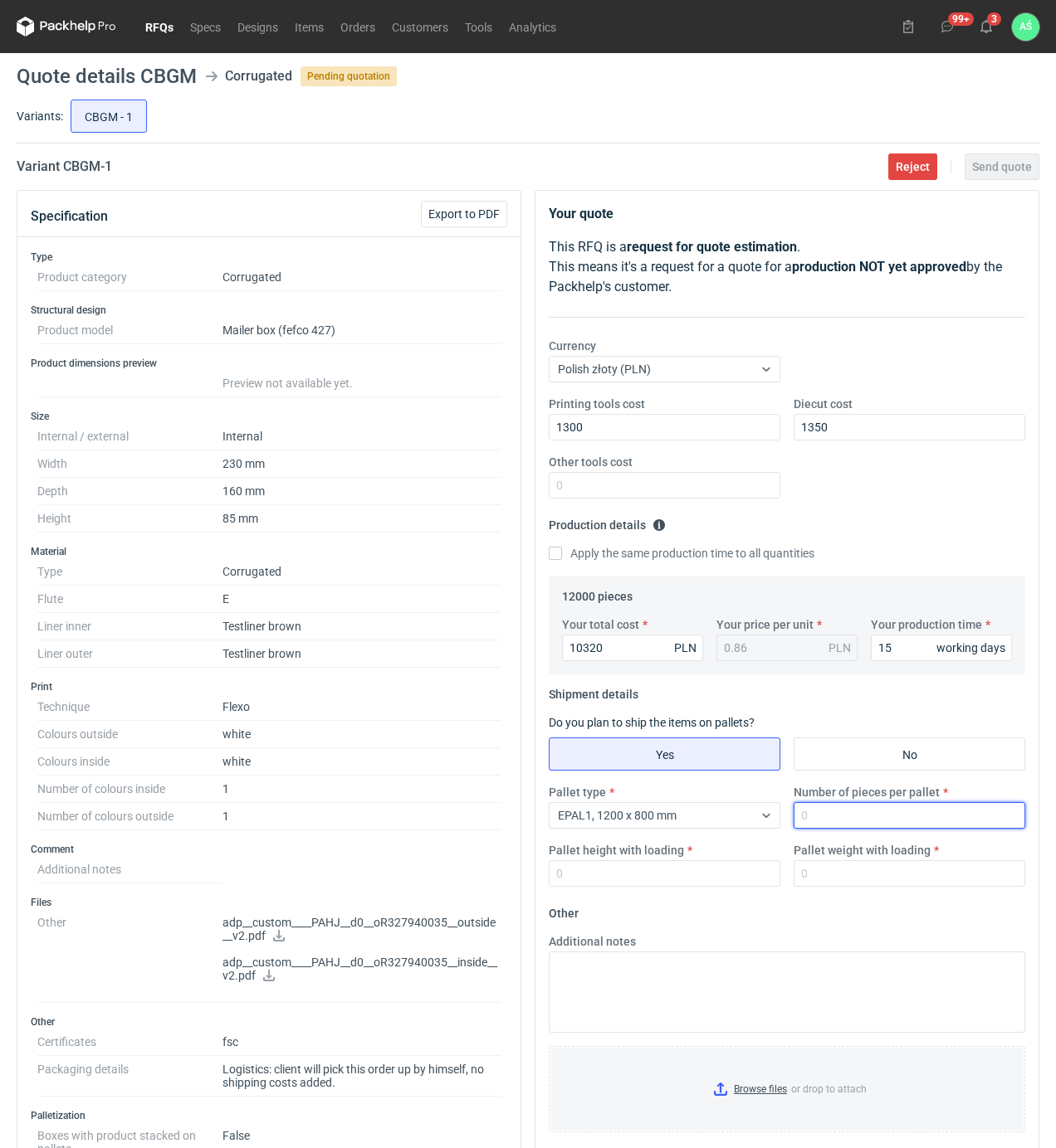
click at [824, 824] on input "Number of pieces per pallet" at bounding box center [909, 815] width 232 height 26
click at [728, 820] on div "EPAL1, 1200 x 800 mm" at bounding box center [651, 815] width 203 height 23
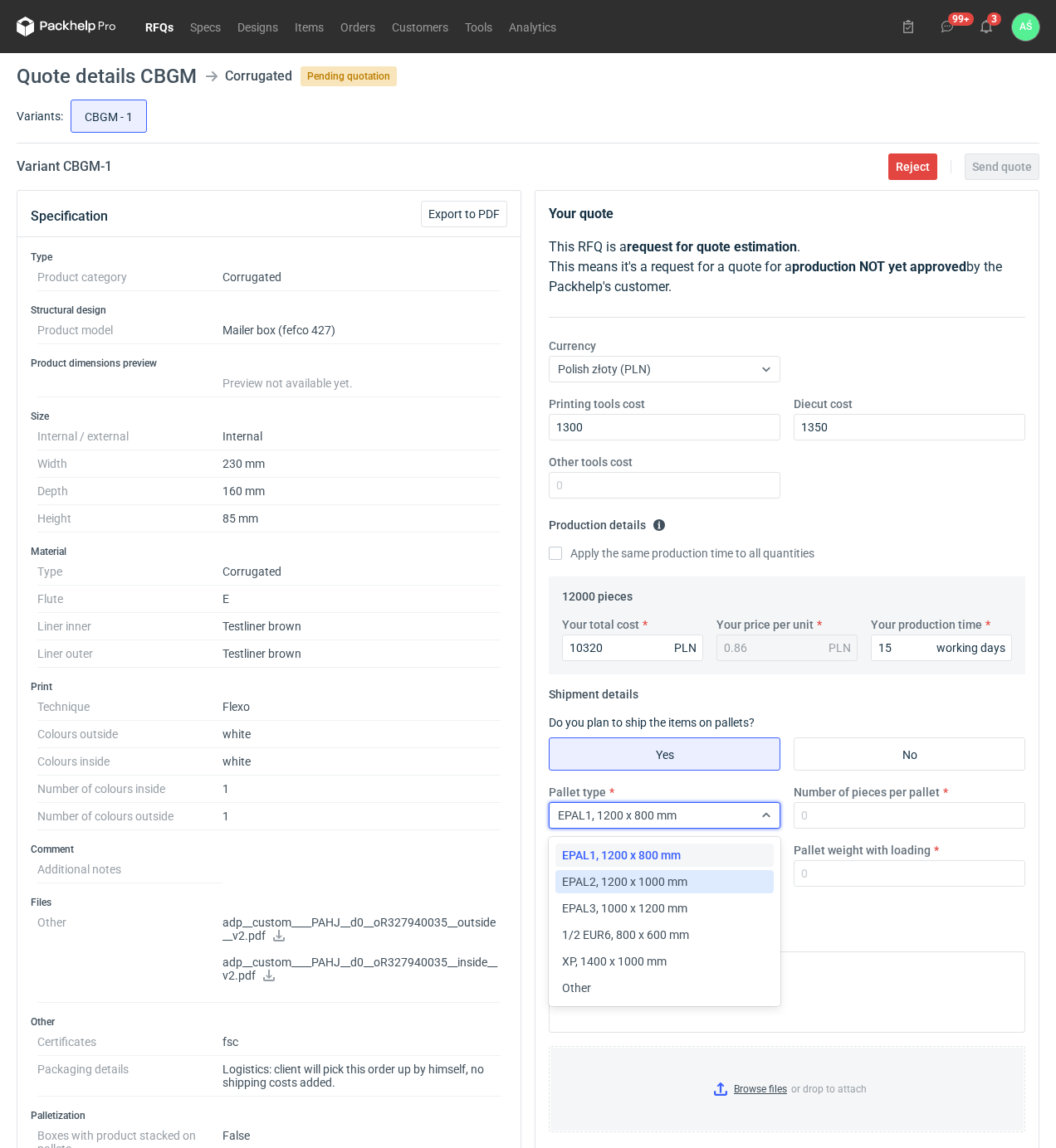
click at [659, 887] on span "EPAL2, 1200 x 1000 mm" at bounding box center [624, 881] width 125 height 17
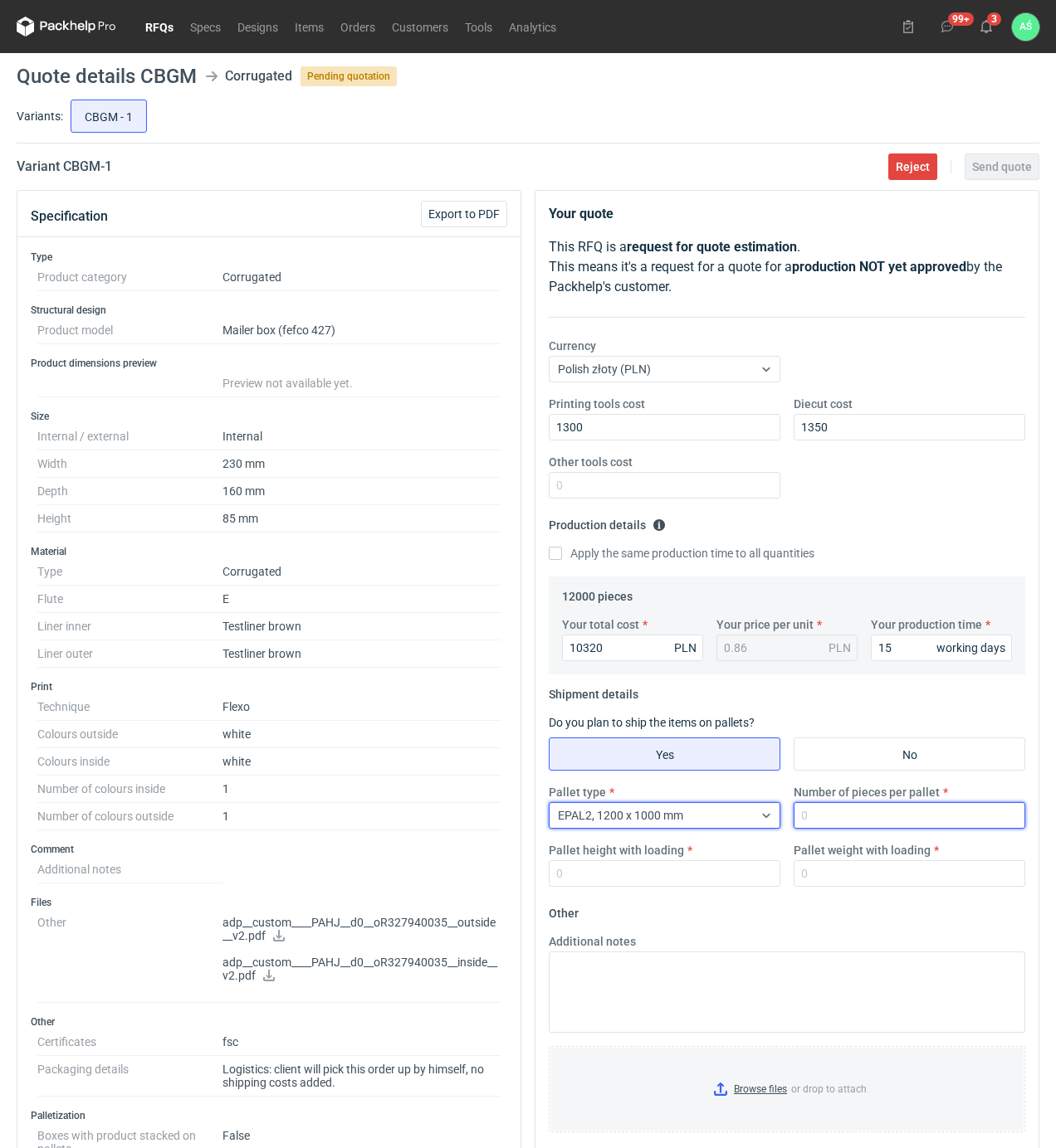
click at [817, 813] on input "Number of pieces per pallet" at bounding box center [909, 815] width 232 height 26
type input "4000"
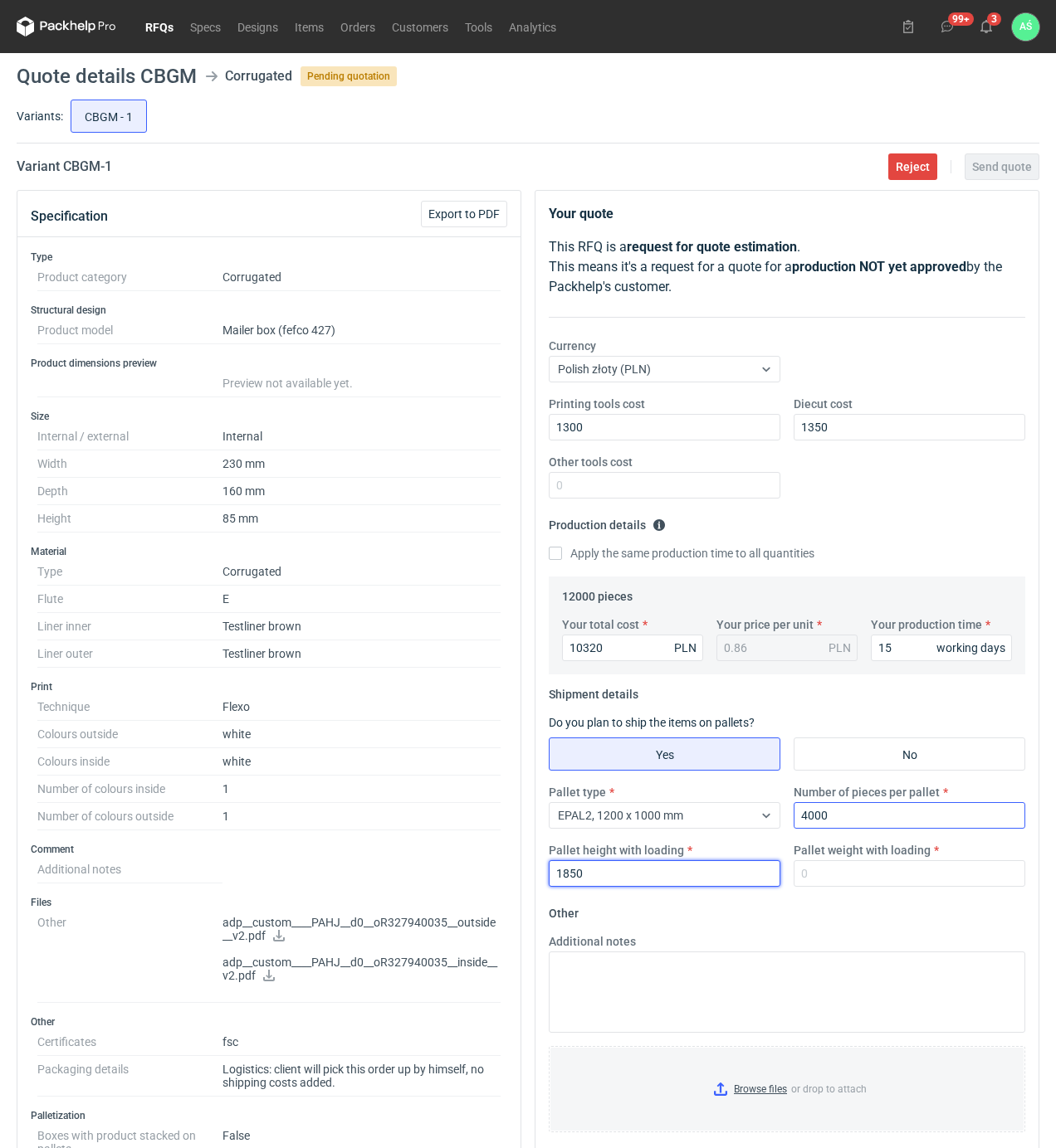
type input "1850"
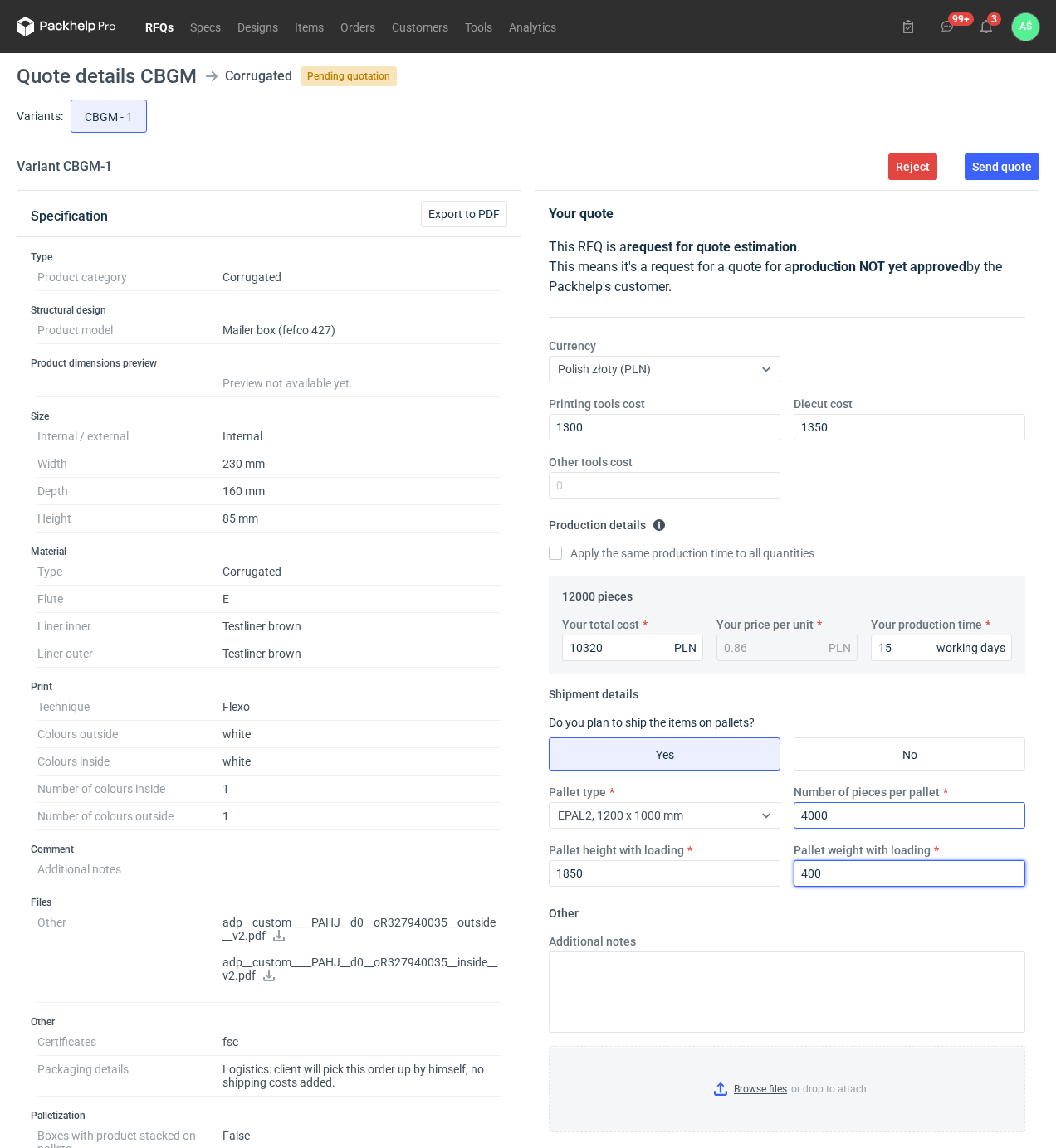
type input "400"
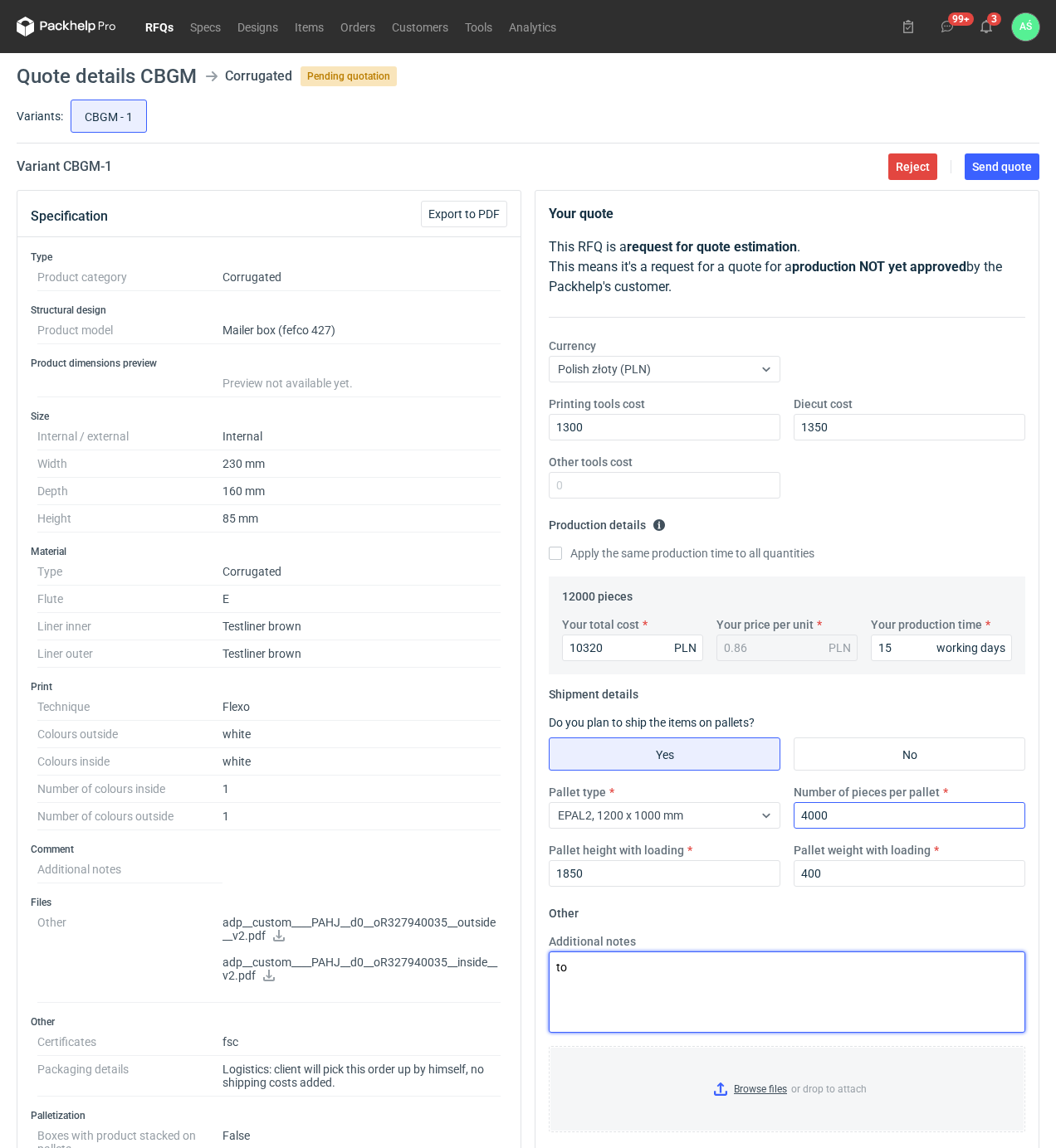
type textarea "t"
type textarea "obrys palety 1200x1120"
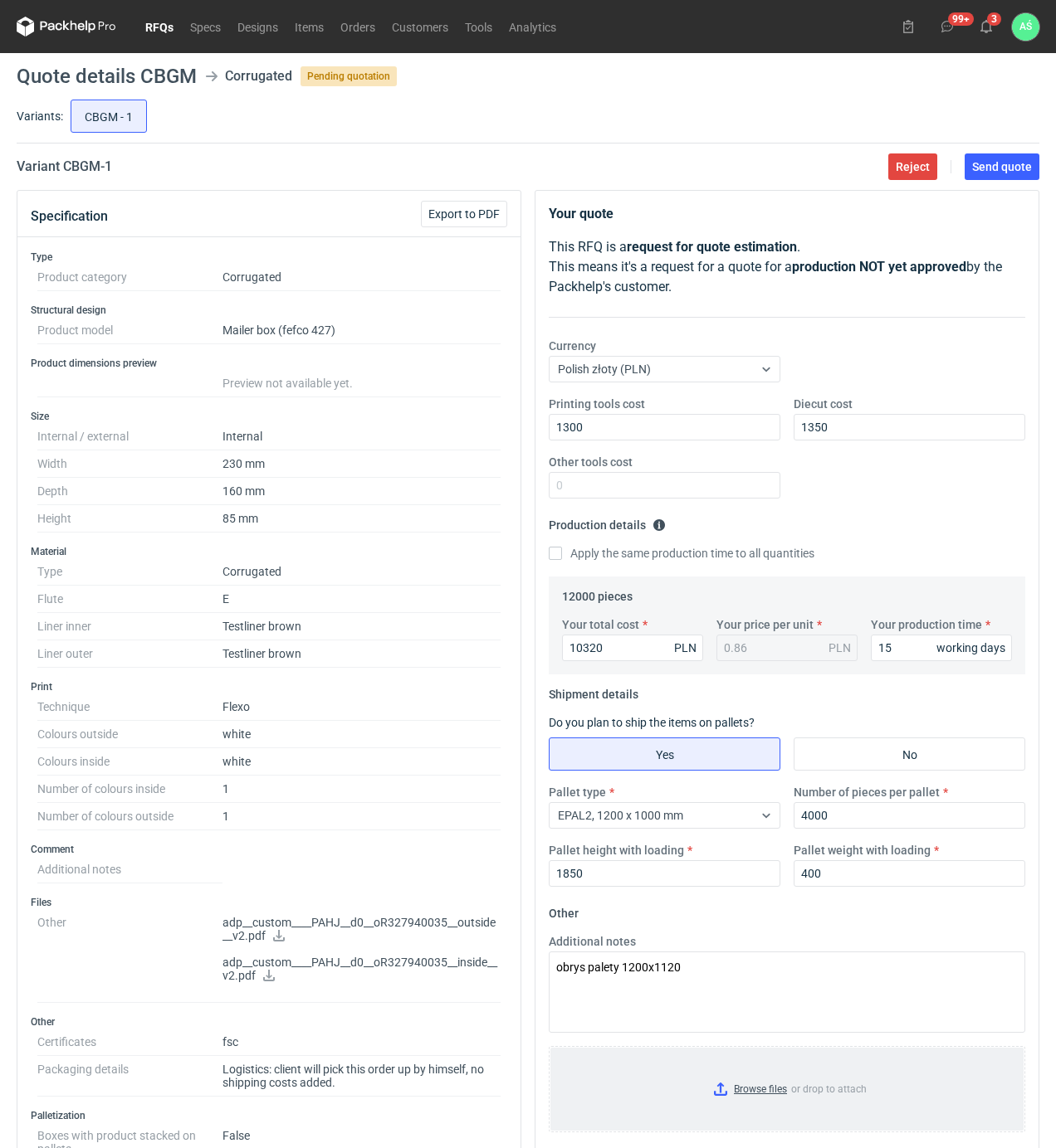
click at [747, 1089] on input "Browse files or drop to attach" at bounding box center [786, 1089] width 473 height 83
click at [984, 170] on span "Send quote" at bounding box center [1002, 166] width 60 height 11
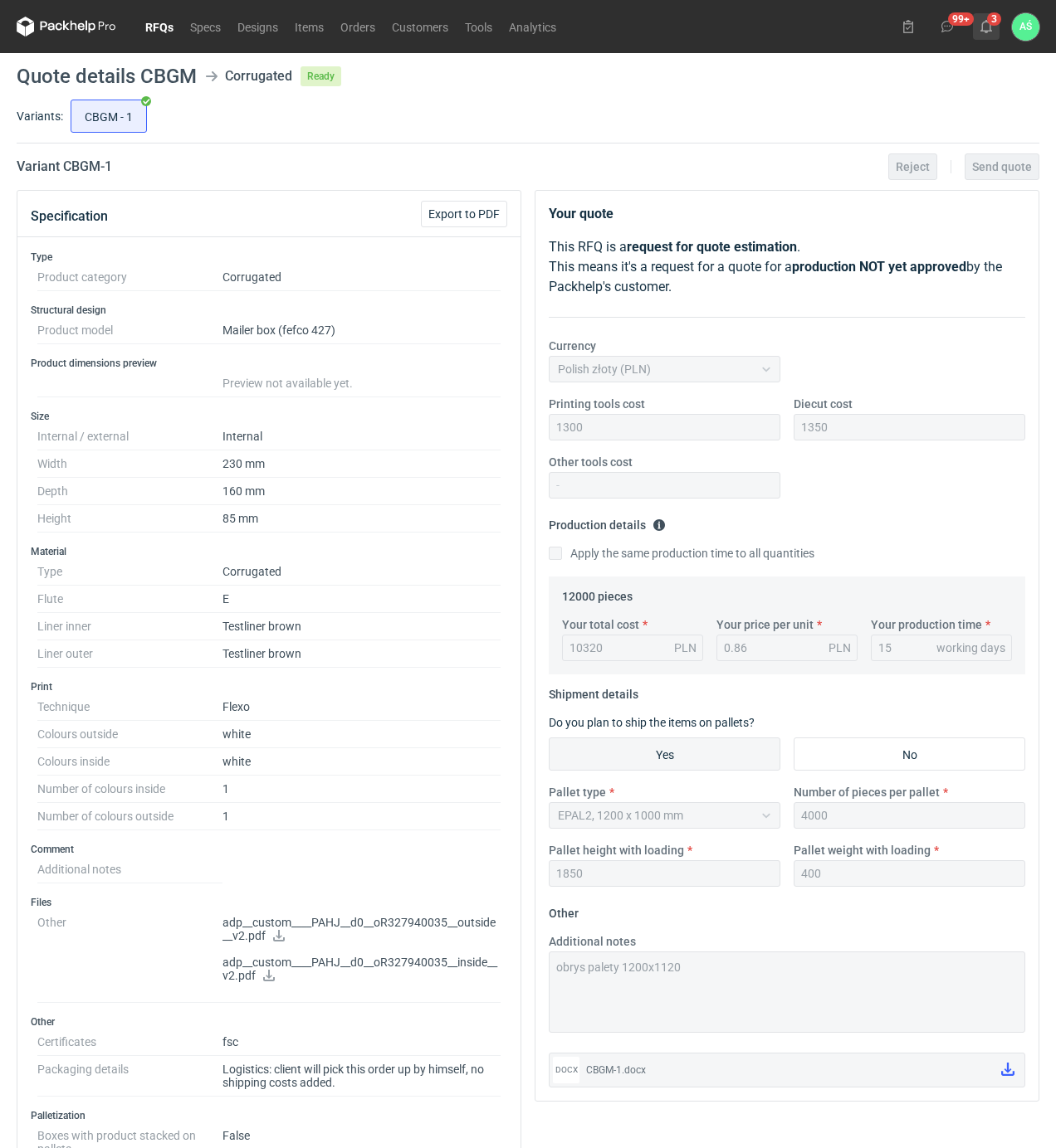
click at [980, 31] on use at bounding box center [986, 26] width 11 height 13
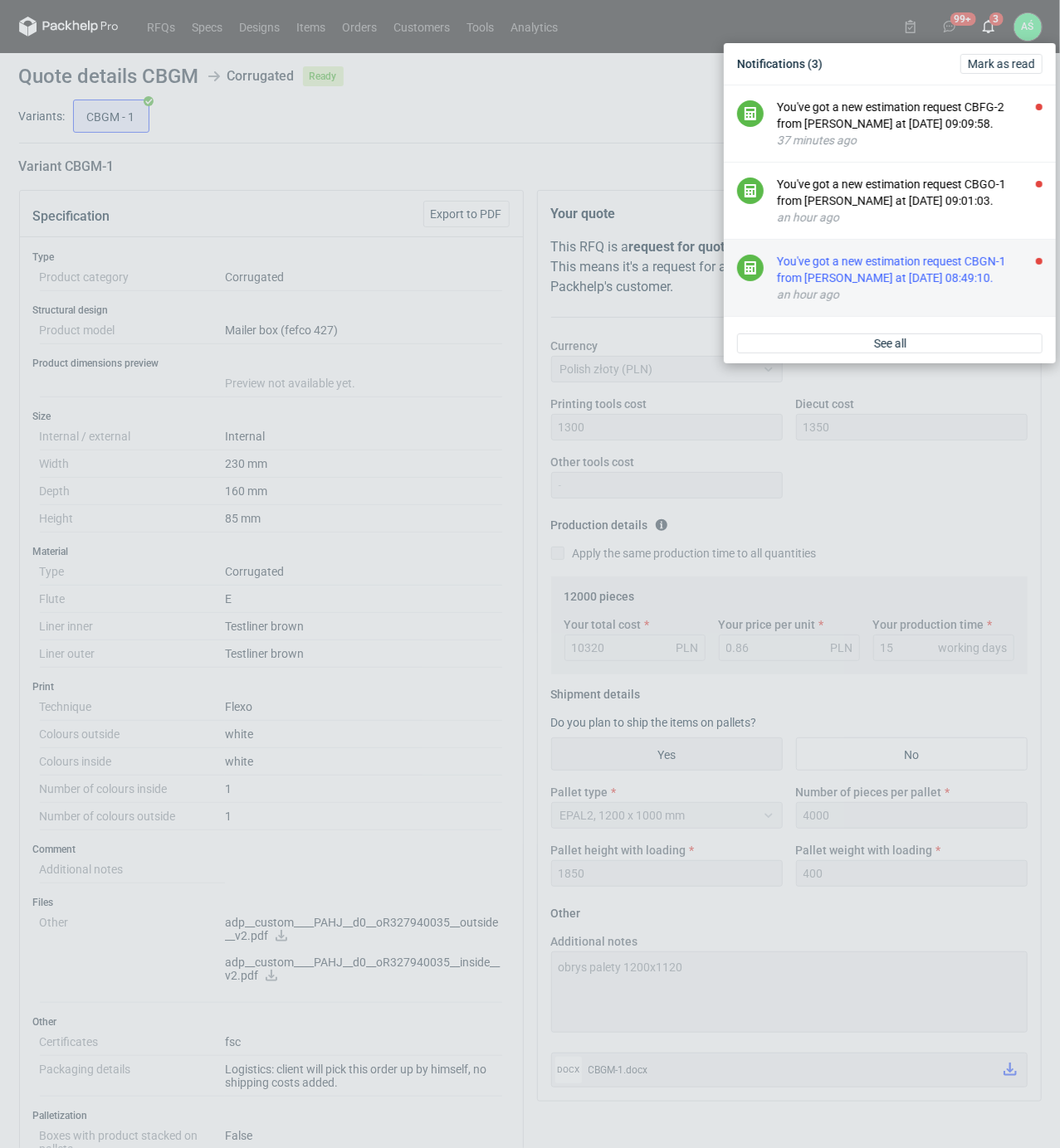
click at [906, 286] on div "You've got a new estimation request CBGN-1 from [PERSON_NAME] at [DATE] 08:49:1…" at bounding box center [909, 269] width 266 height 33
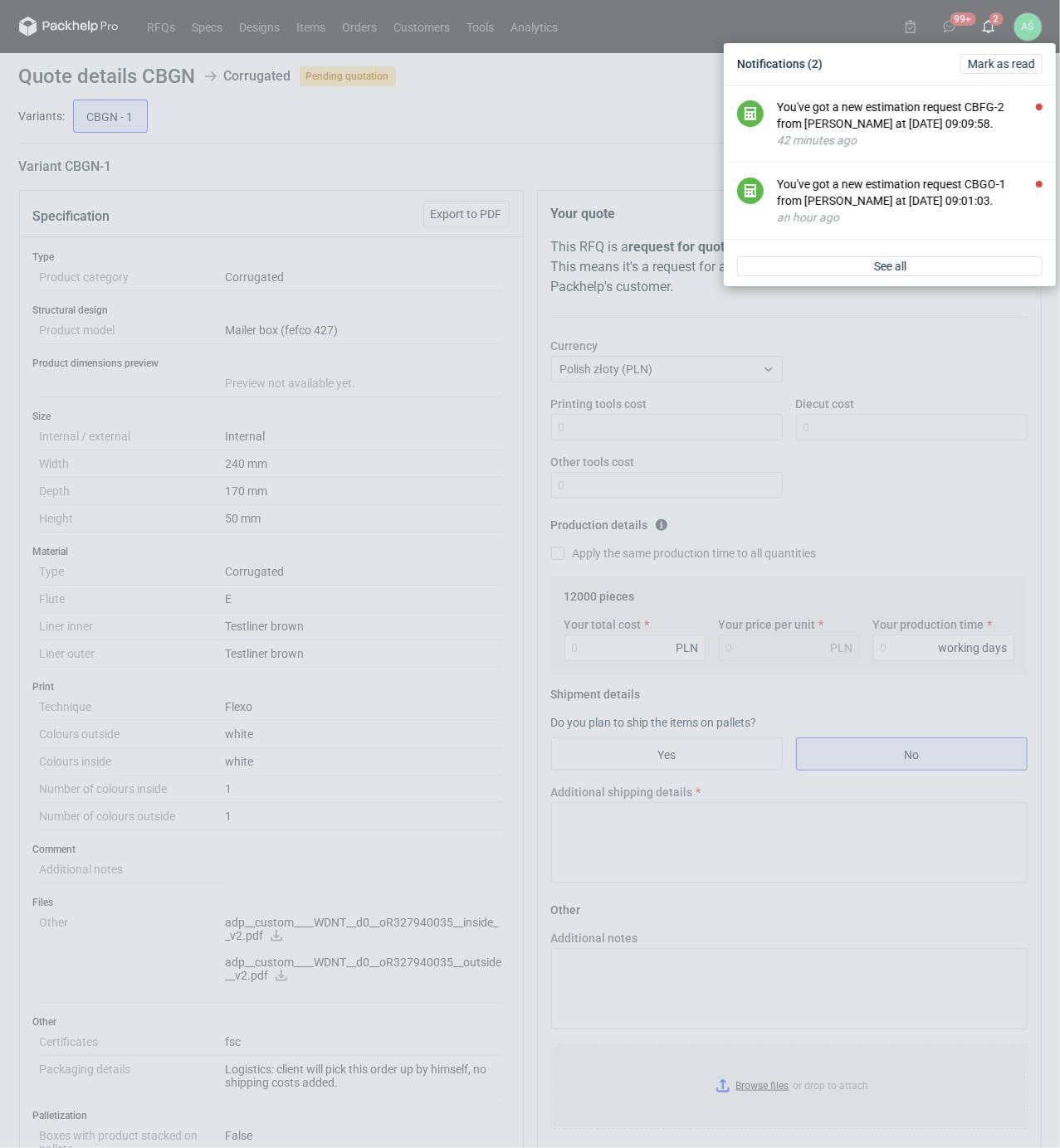
click at [439, 519] on div "Notifications (2) [PERSON_NAME] as read You've got a new estimation request CBF…" at bounding box center [530, 574] width 1060 height 1148
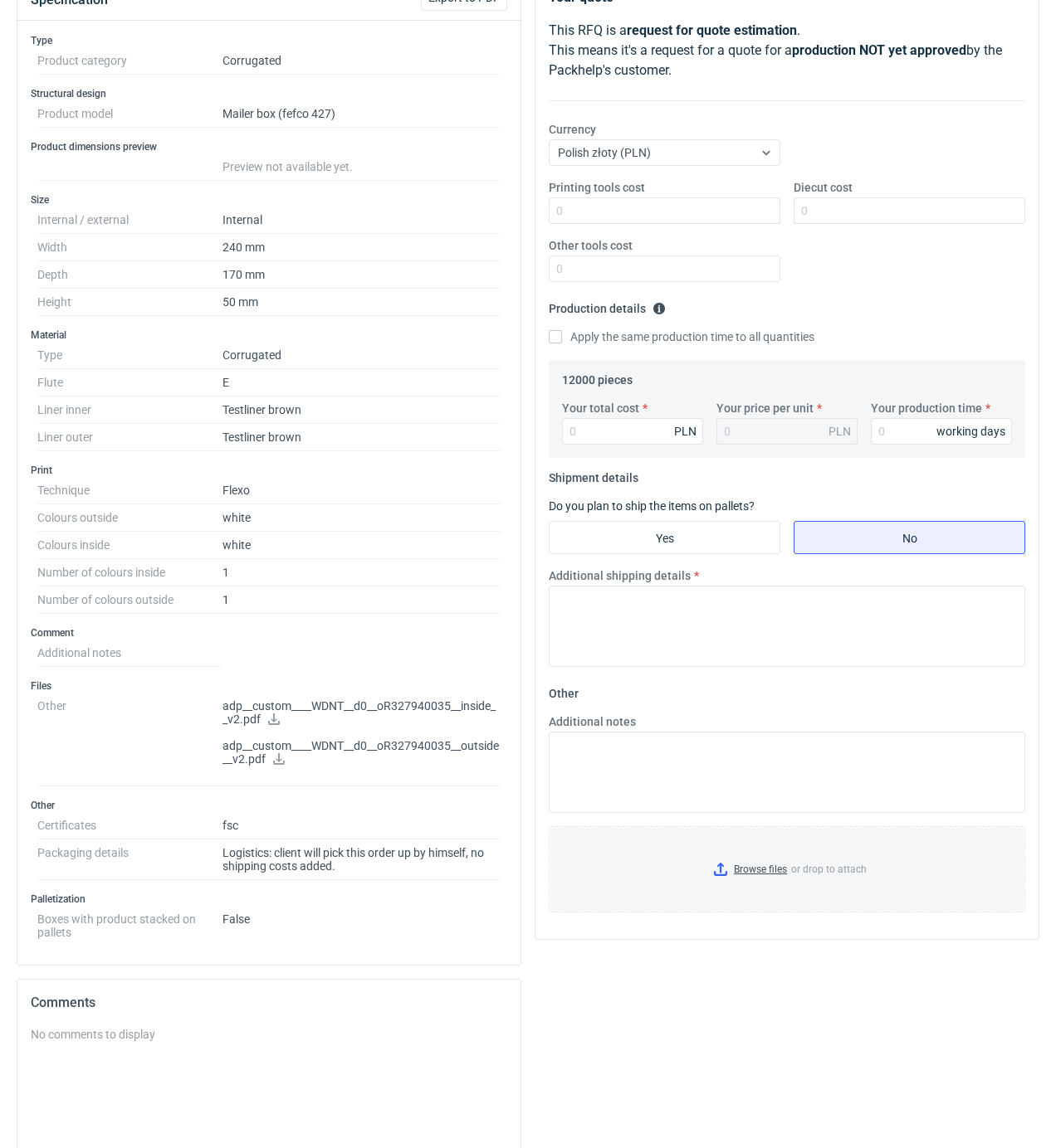
scroll to position [221, 0]
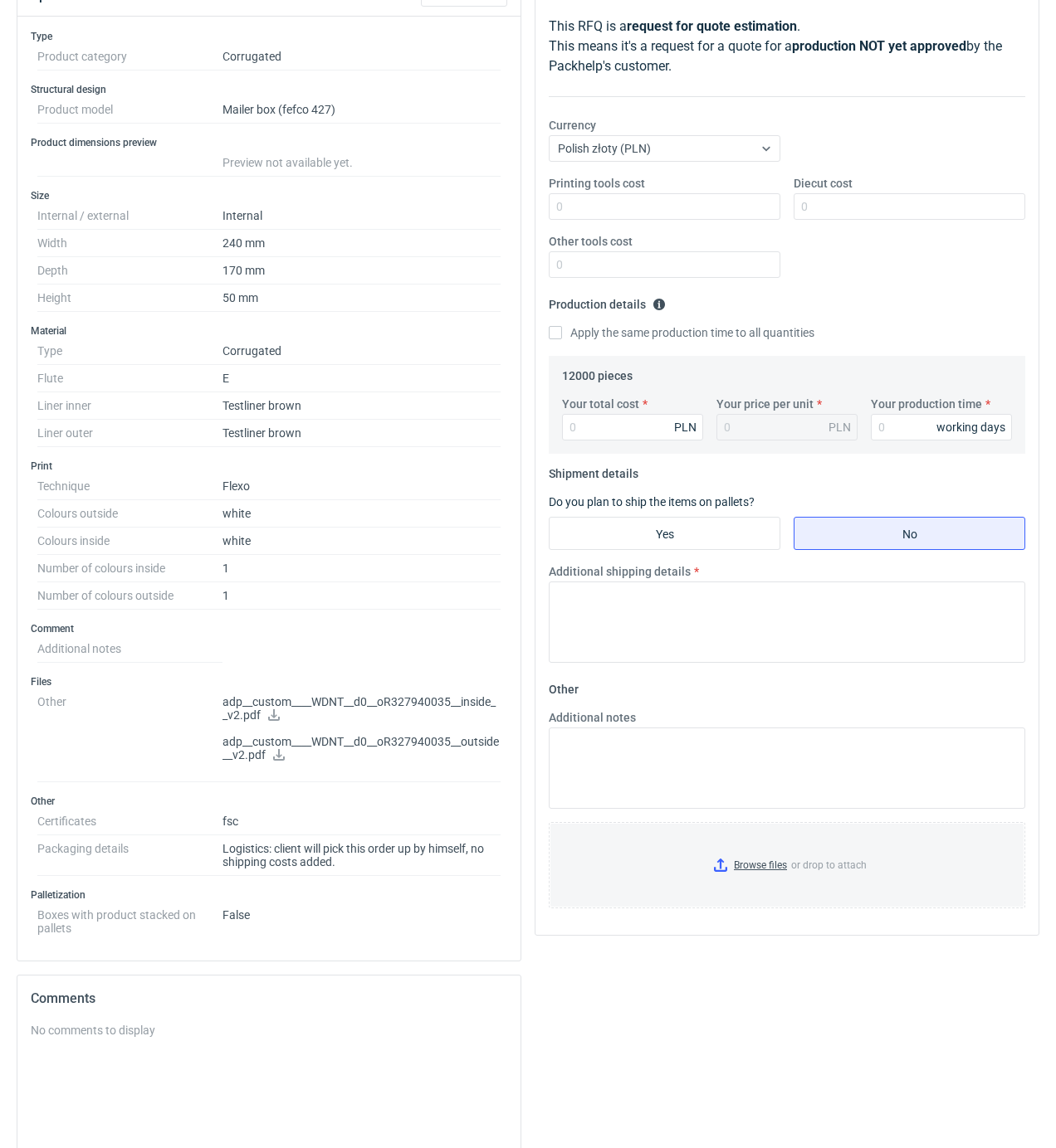
click at [273, 721] on icon at bounding box center [273, 715] width 11 height 11
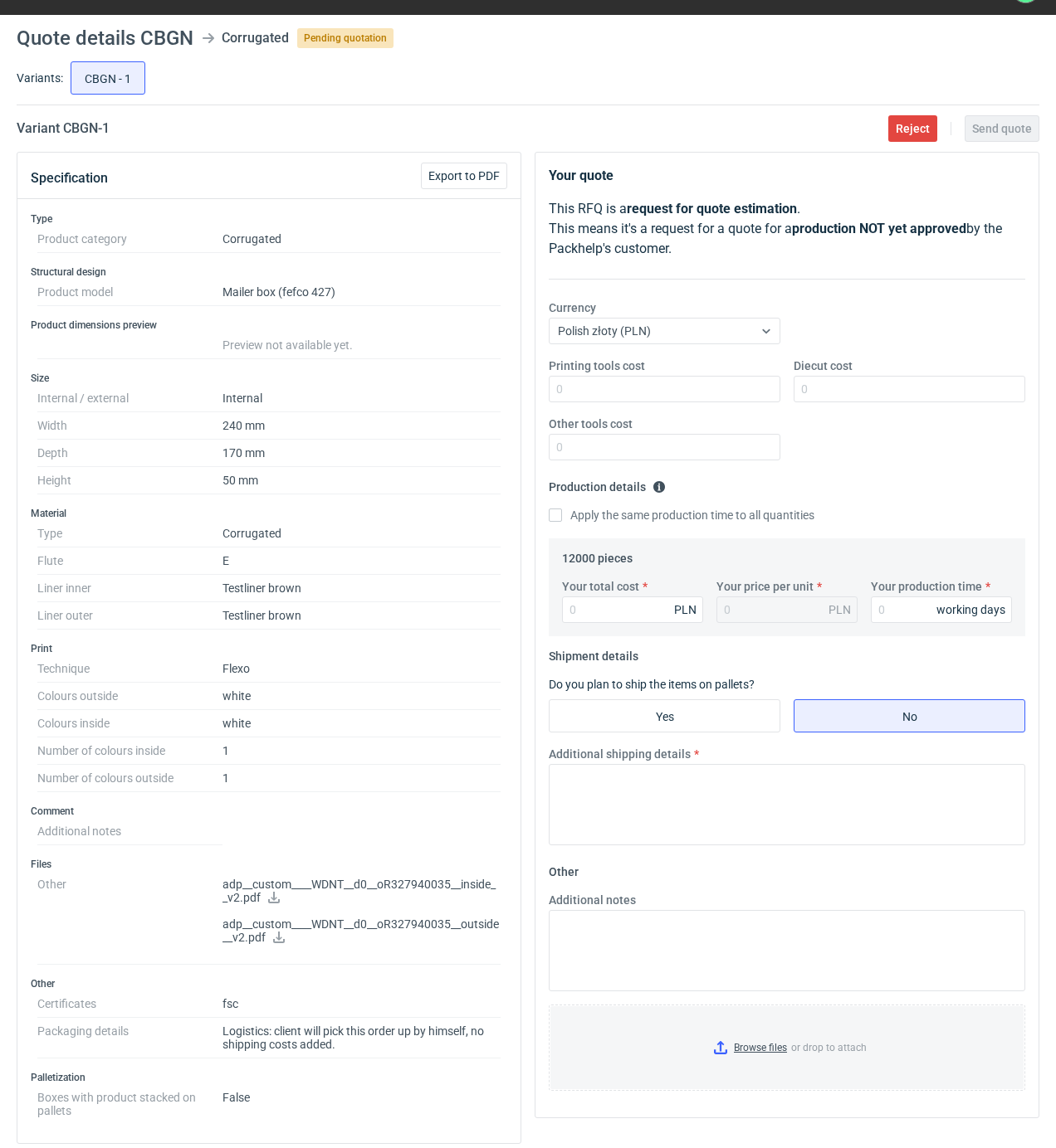
scroll to position [0, 0]
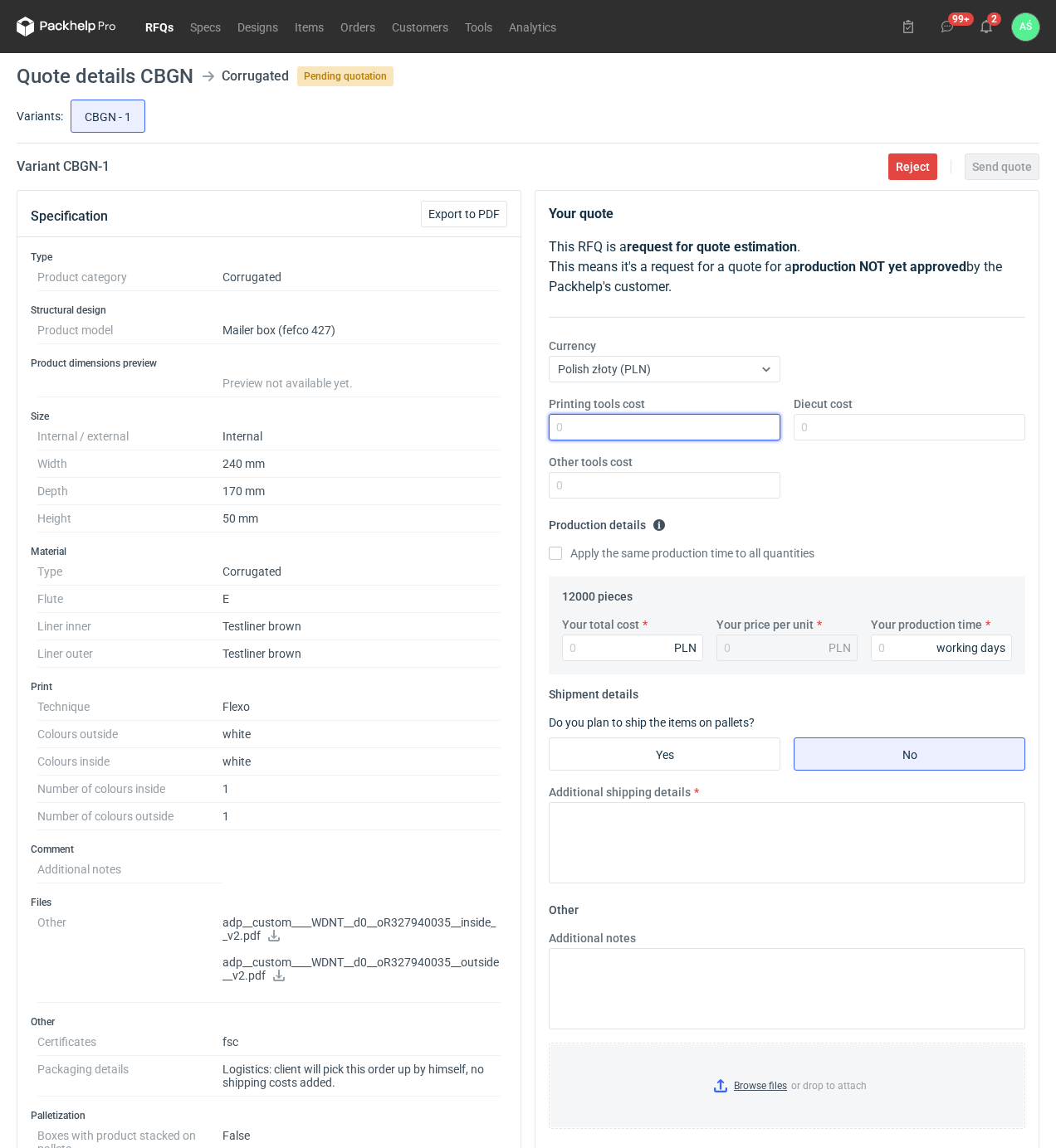
click at [644, 433] on input "Printing tools cost" at bounding box center [664, 427] width 232 height 26
type input "1800"
type input "2100"
type input "7200"
type input "0.6"
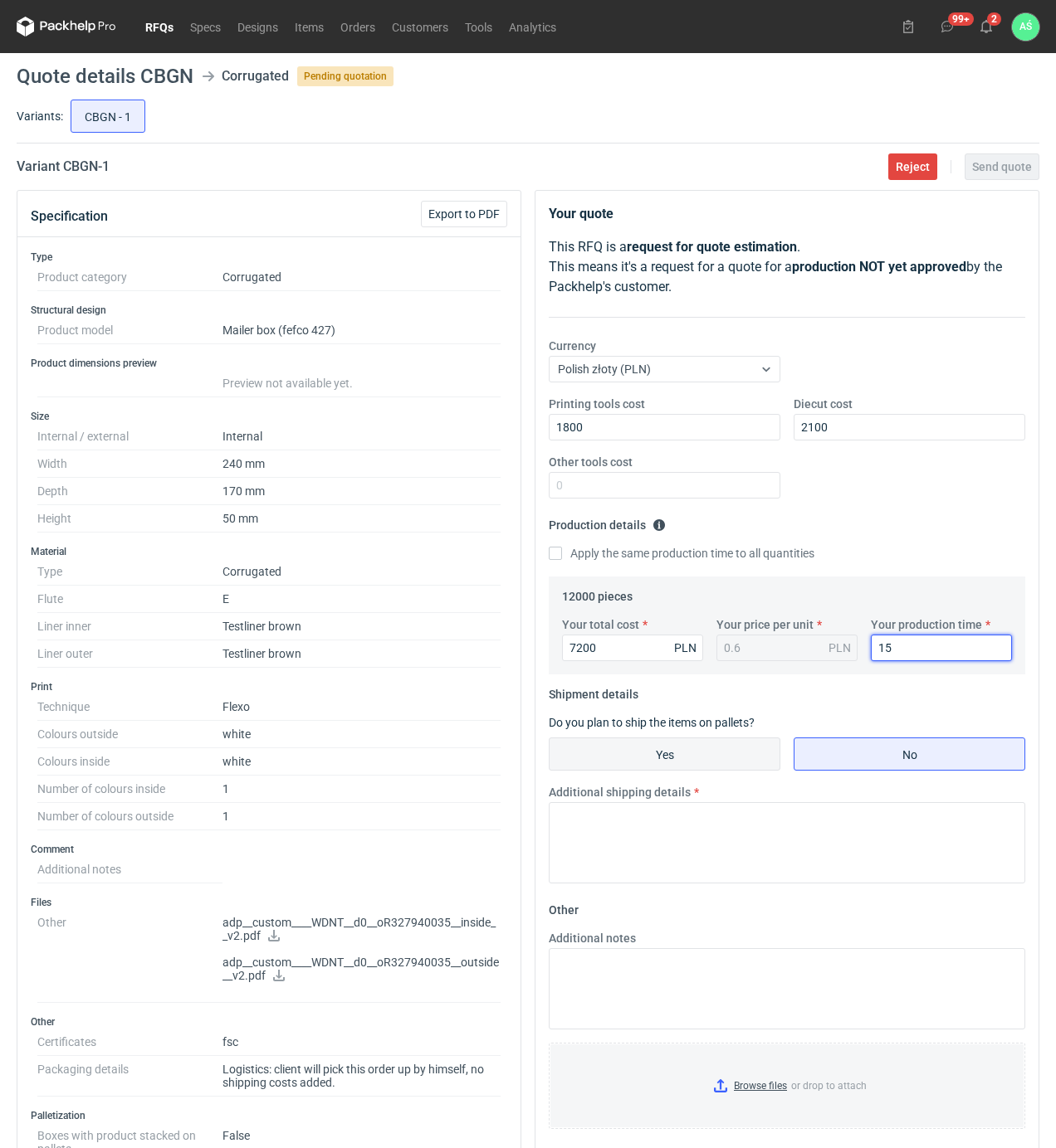
type input "15"
click at [739, 760] on input "Yes" at bounding box center [664, 754] width 230 height 32
radio input "true"
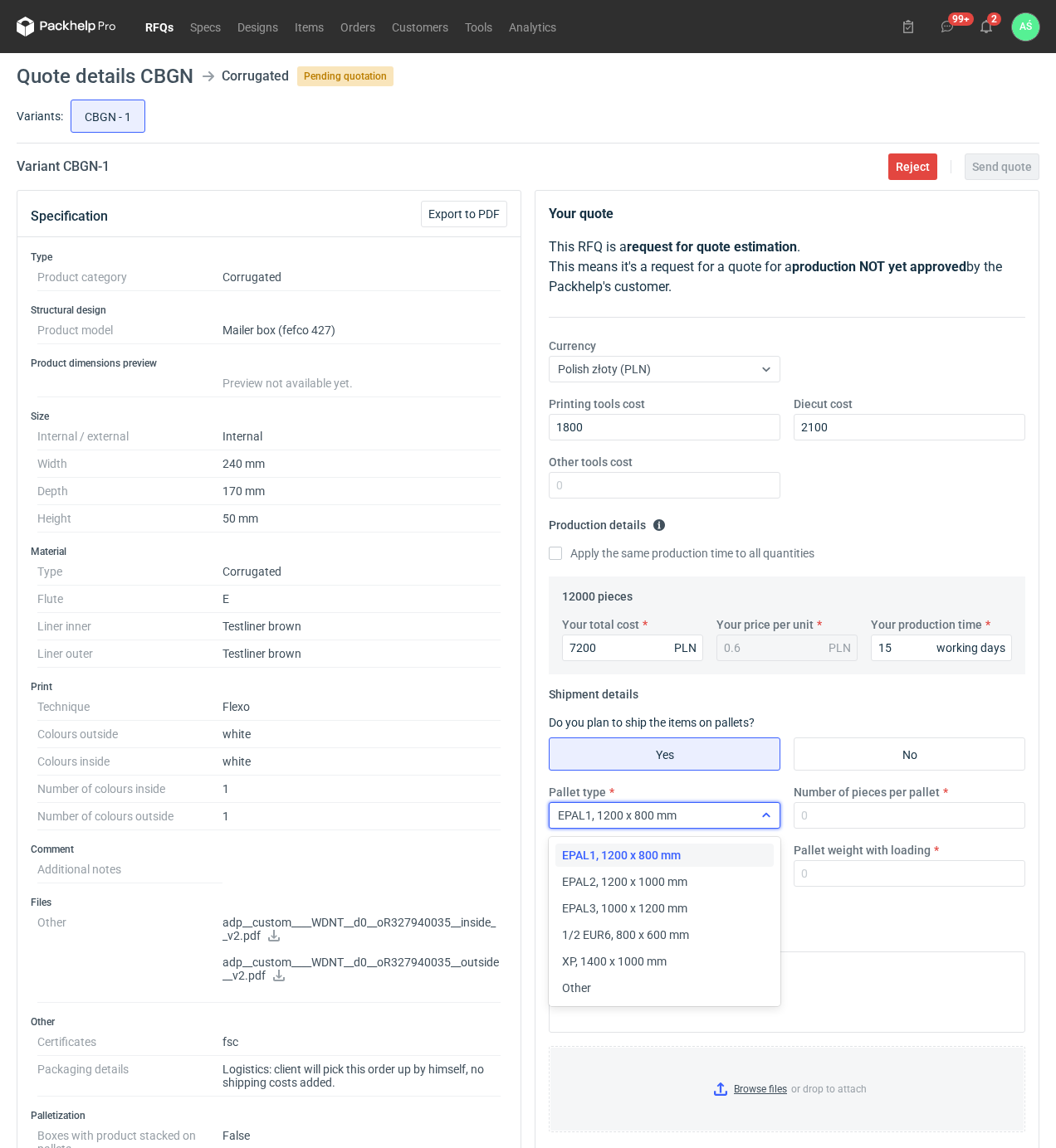
click at [718, 821] on div "EPAL1, 1200 x 800 mm" at bounding box center [651, 815] width 203 height 23
click at [669, 881] on span "EPAL2, 1200 x 1000 mm" at bounding box center [624, 881] width 125 height 17
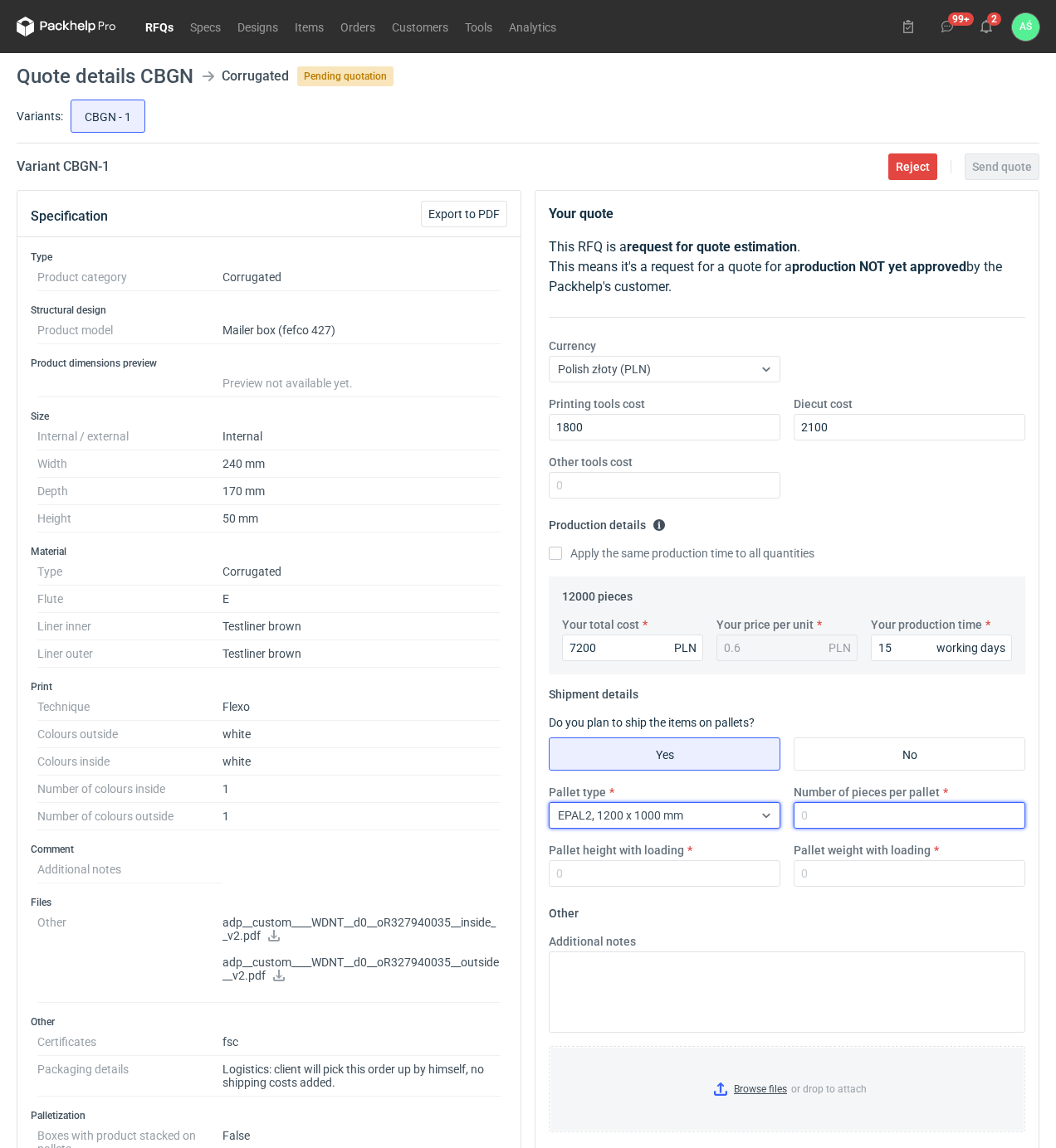
click at [814, 817] on input "Number of pieces per pallet" at bounding box center [909, 815] width 232 height 26
type input "4000"
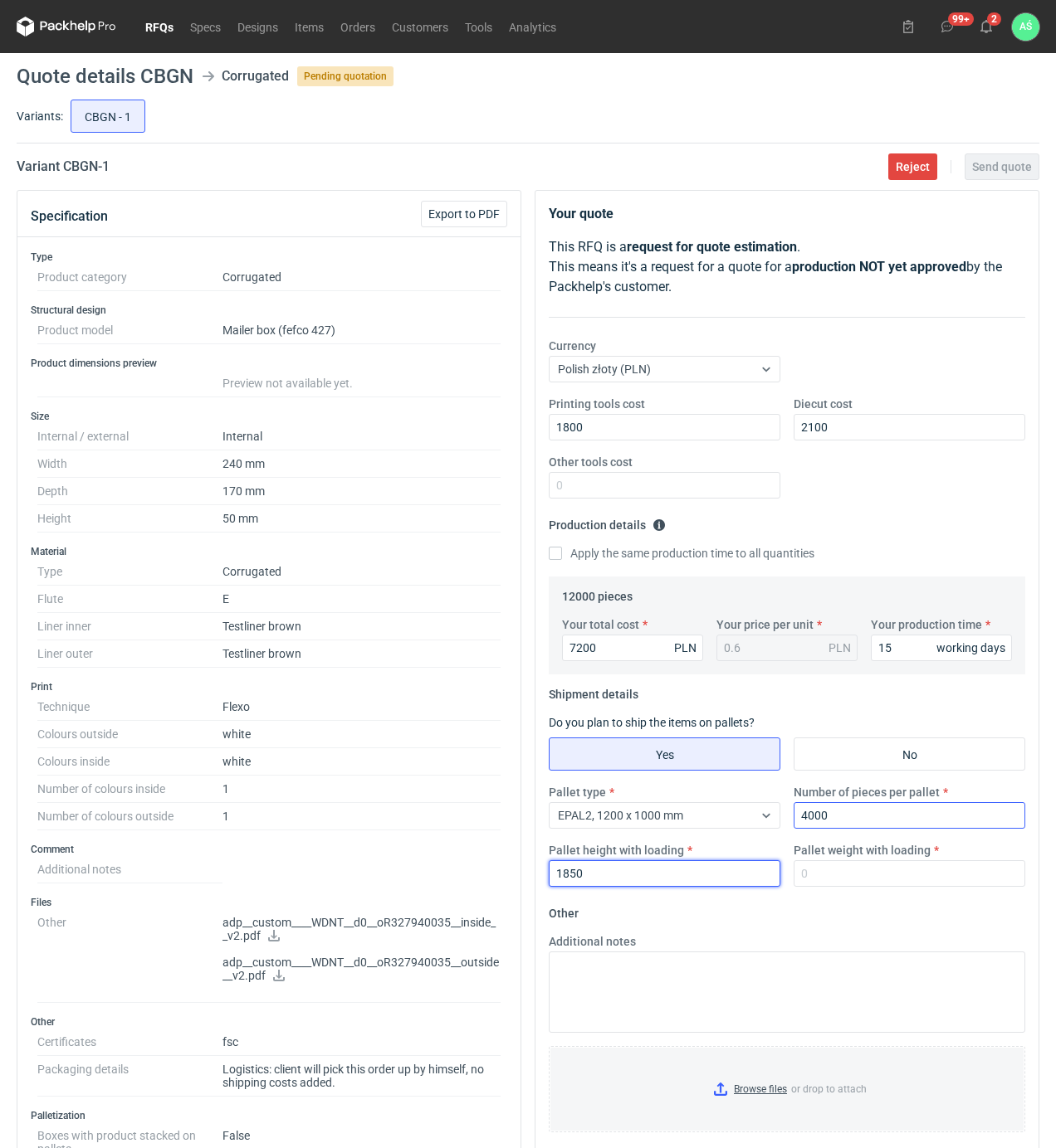
type input "1850"
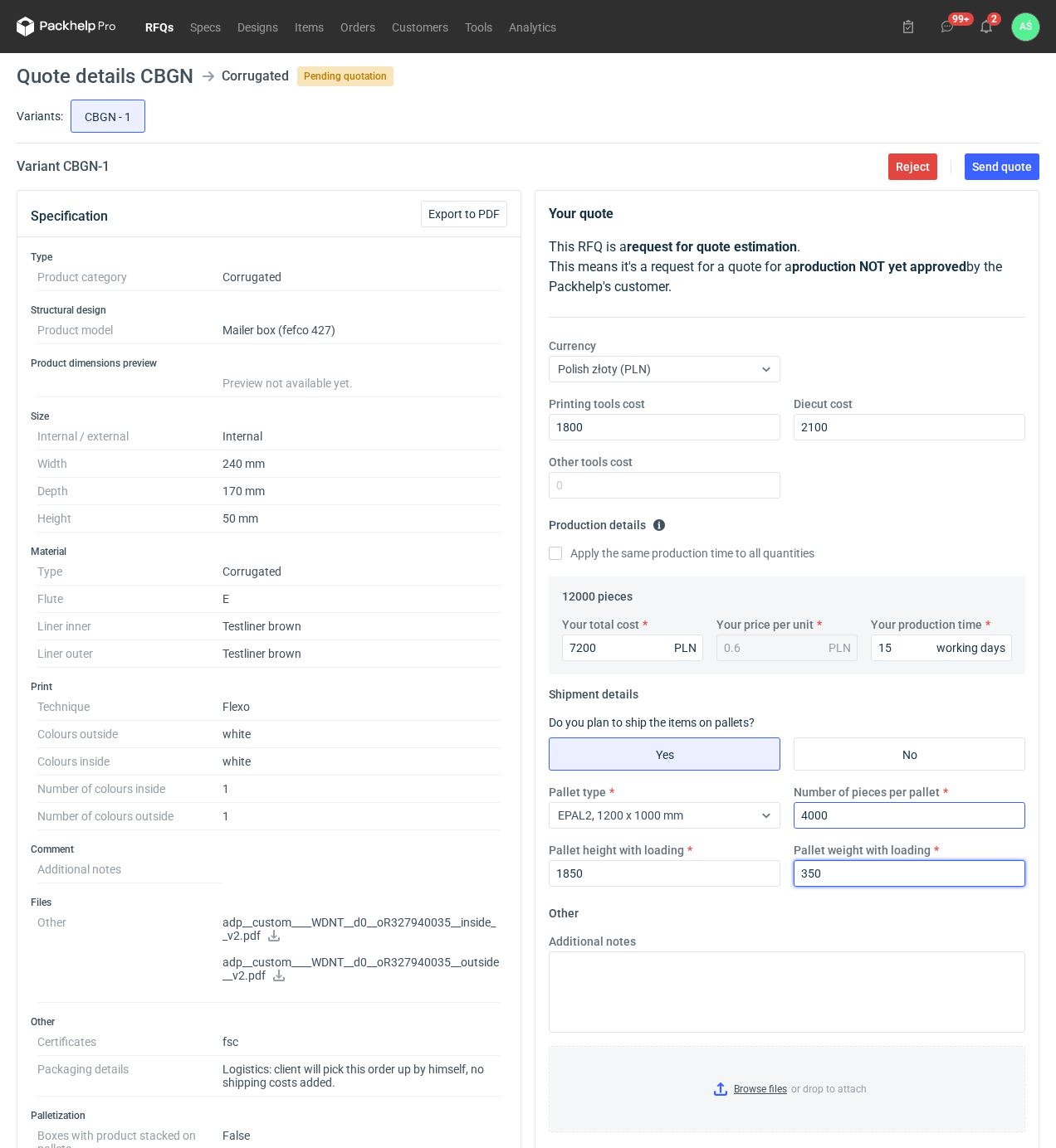
type input "350"
click at [757, 1096] on input "Browse files or drop to attach" at bounding box center [786, 1089] width 473 height 83
click at [993, 174] on button "Send quote" at bounding box center [1001, 166] width 75 height 26
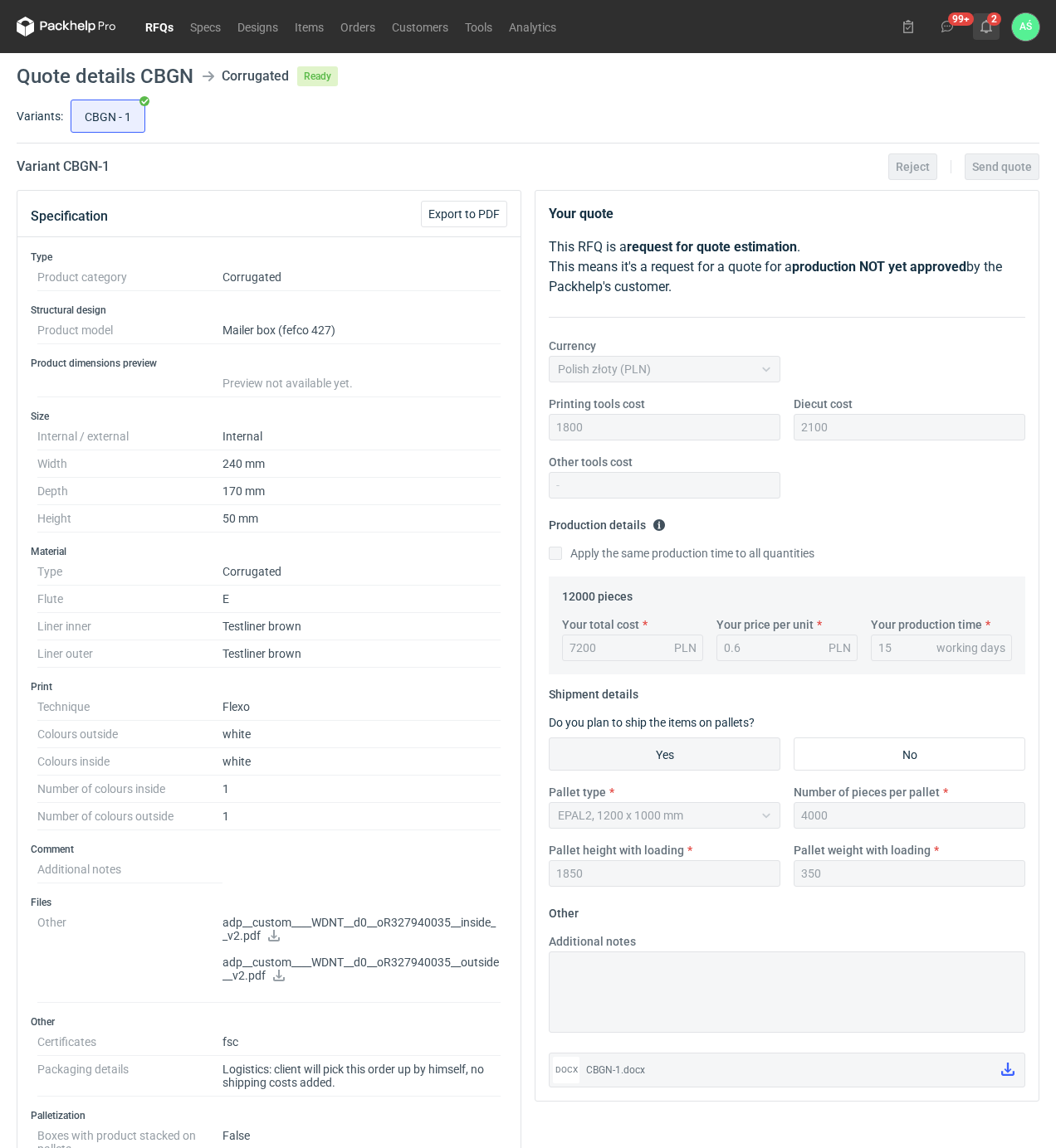
click at [989, 25] on use at bounding box center [986, 26] width 11 height 13
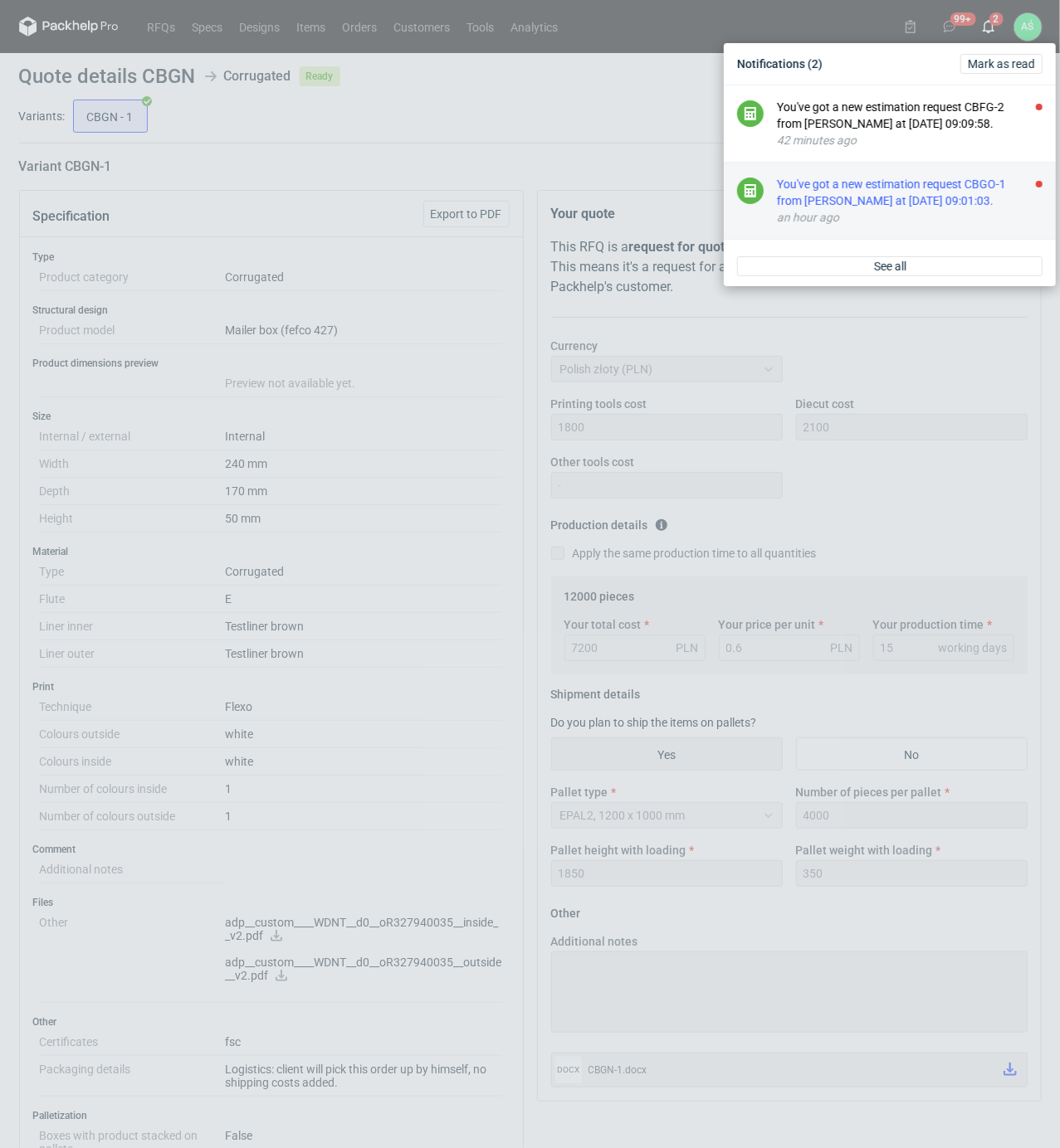
click at [968, 195] on div "You've got a new estimation request CBGO-1 from [PERSON_NAME] at [DATE] 09:01:0…" at bounding box center [909, 193] width 266 height 33
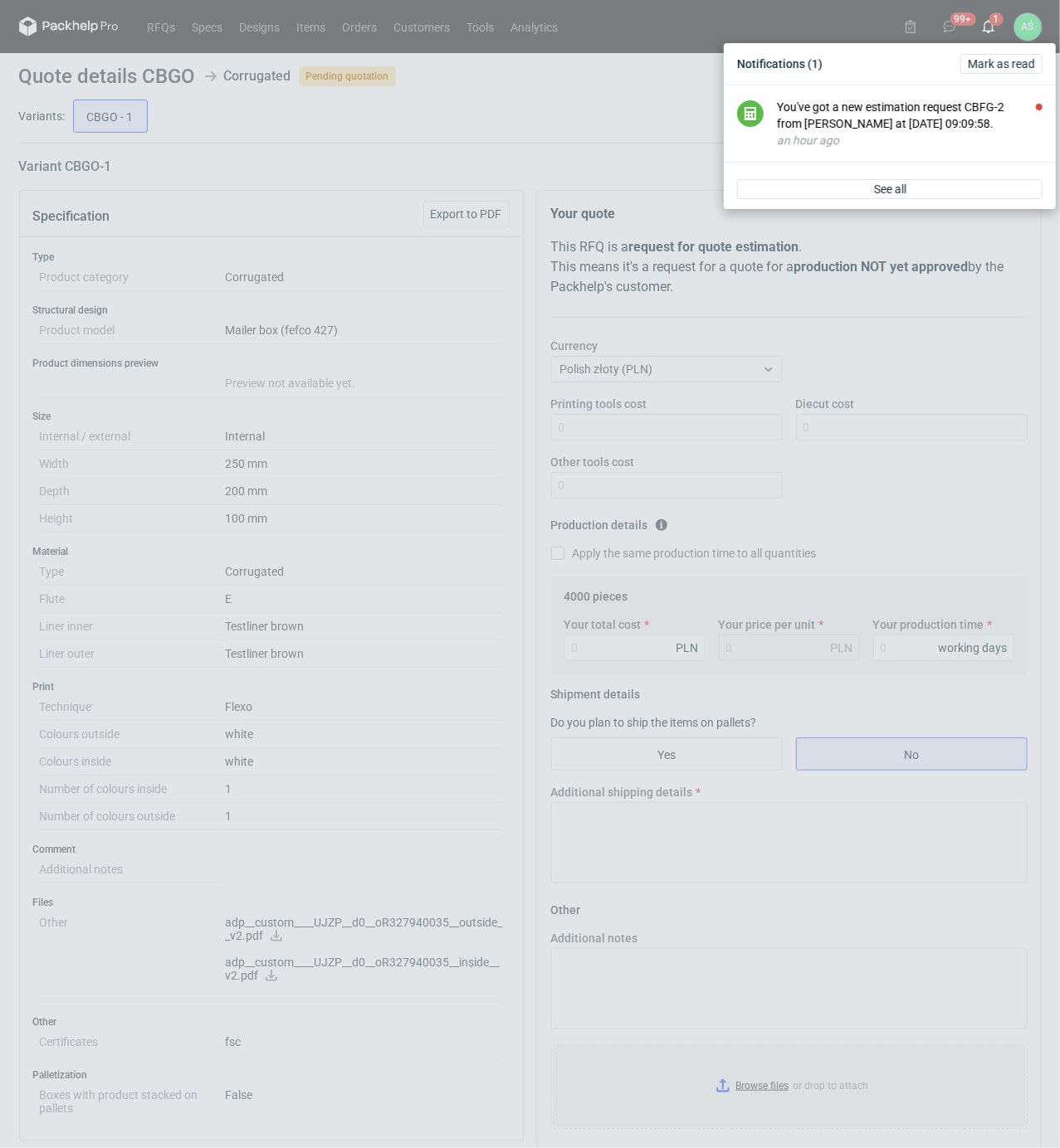
click at [449, 516] on div "Notifications (1) [PERSON_NAME] as read You've got a new estimation request CBF…" at bounding box center [530, 574] width 1060 height 1148
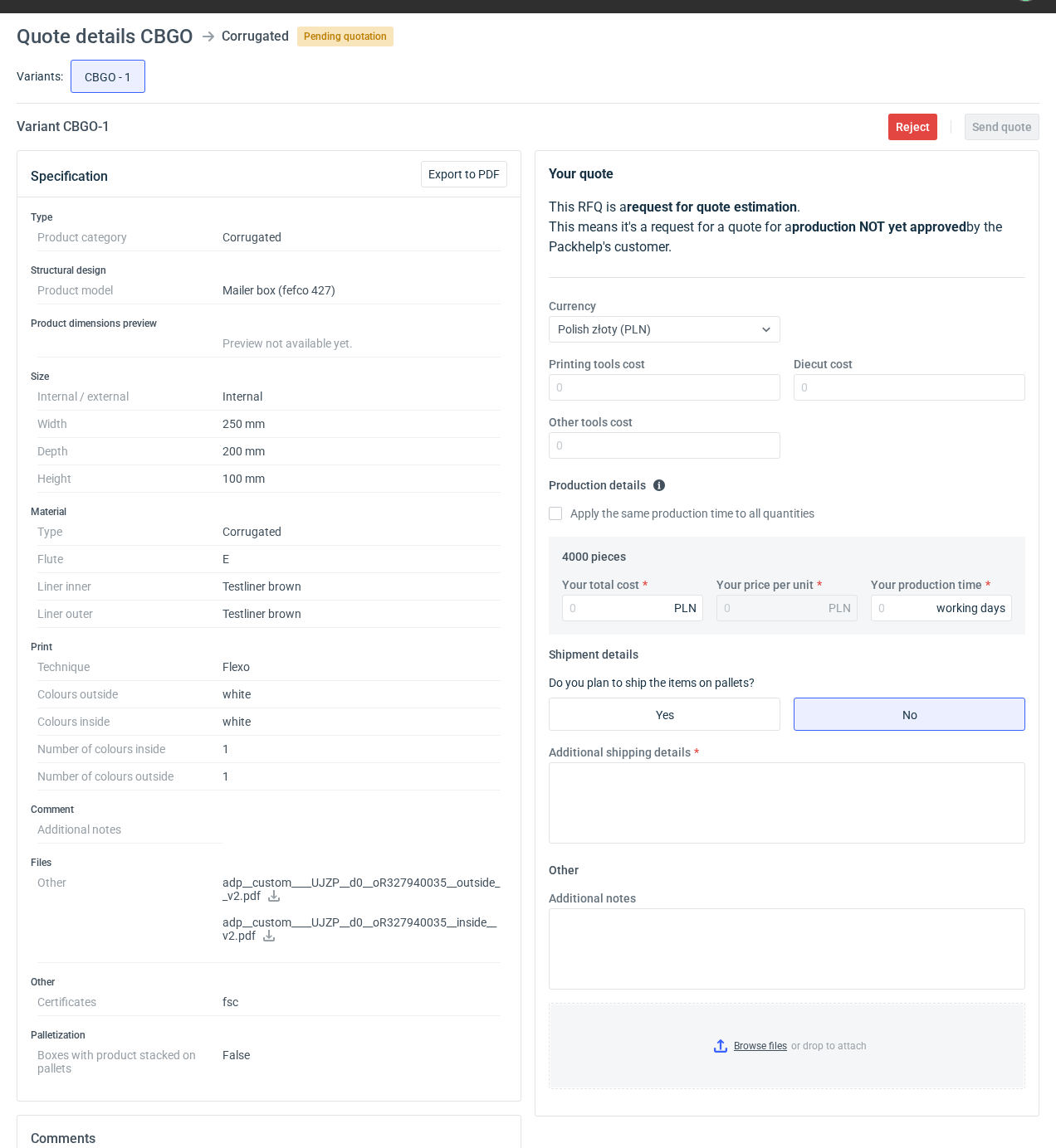
scroll to position [110, 0]
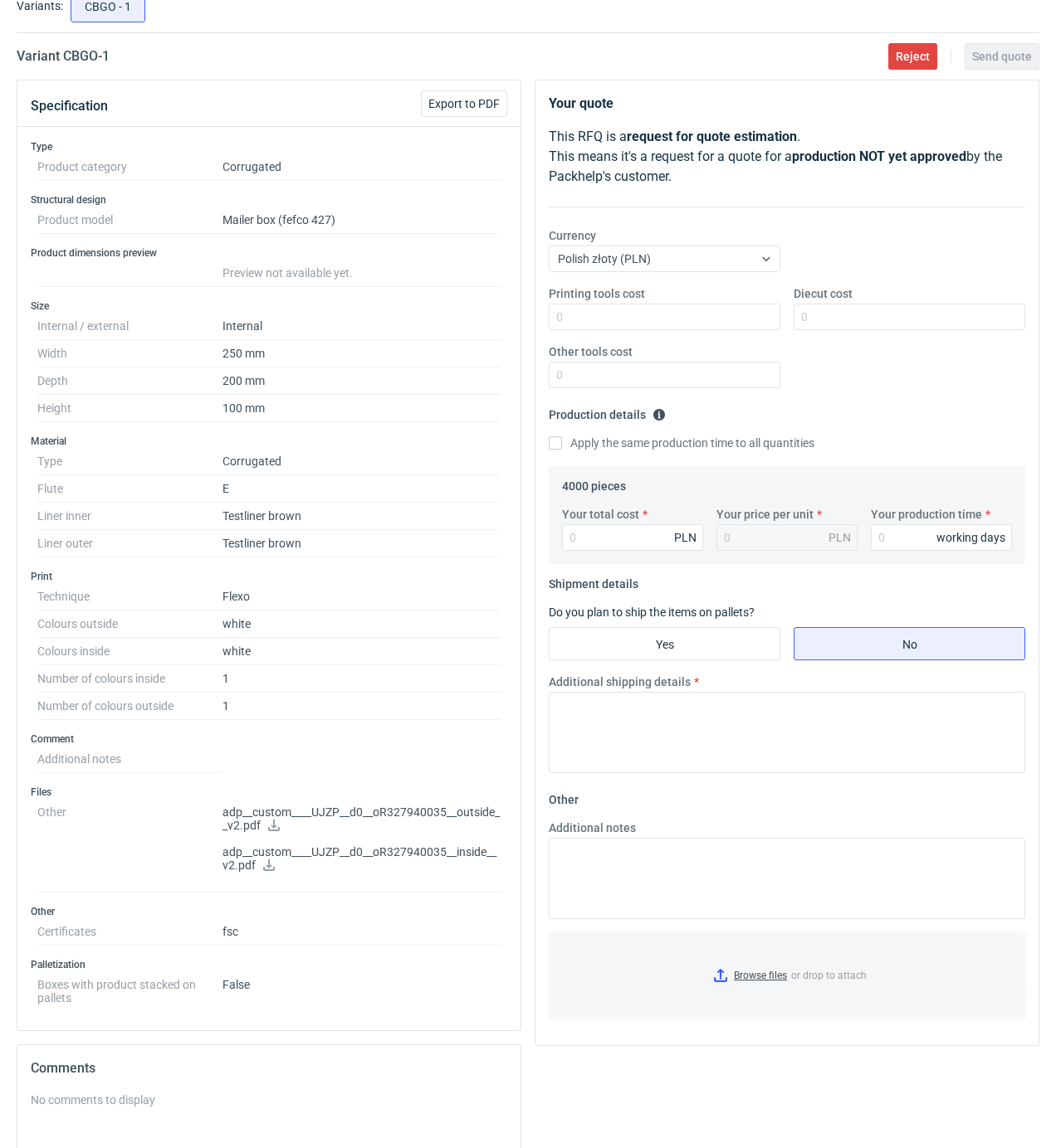
click at [266, 872] on icon at bounding box center [269, 865] width 13 height 11
click at [671, 329] on input "Printing tools cost" at bounding box center [664, 317] width 232 height 26
type input "1600"
type input "1550"
type input "47"
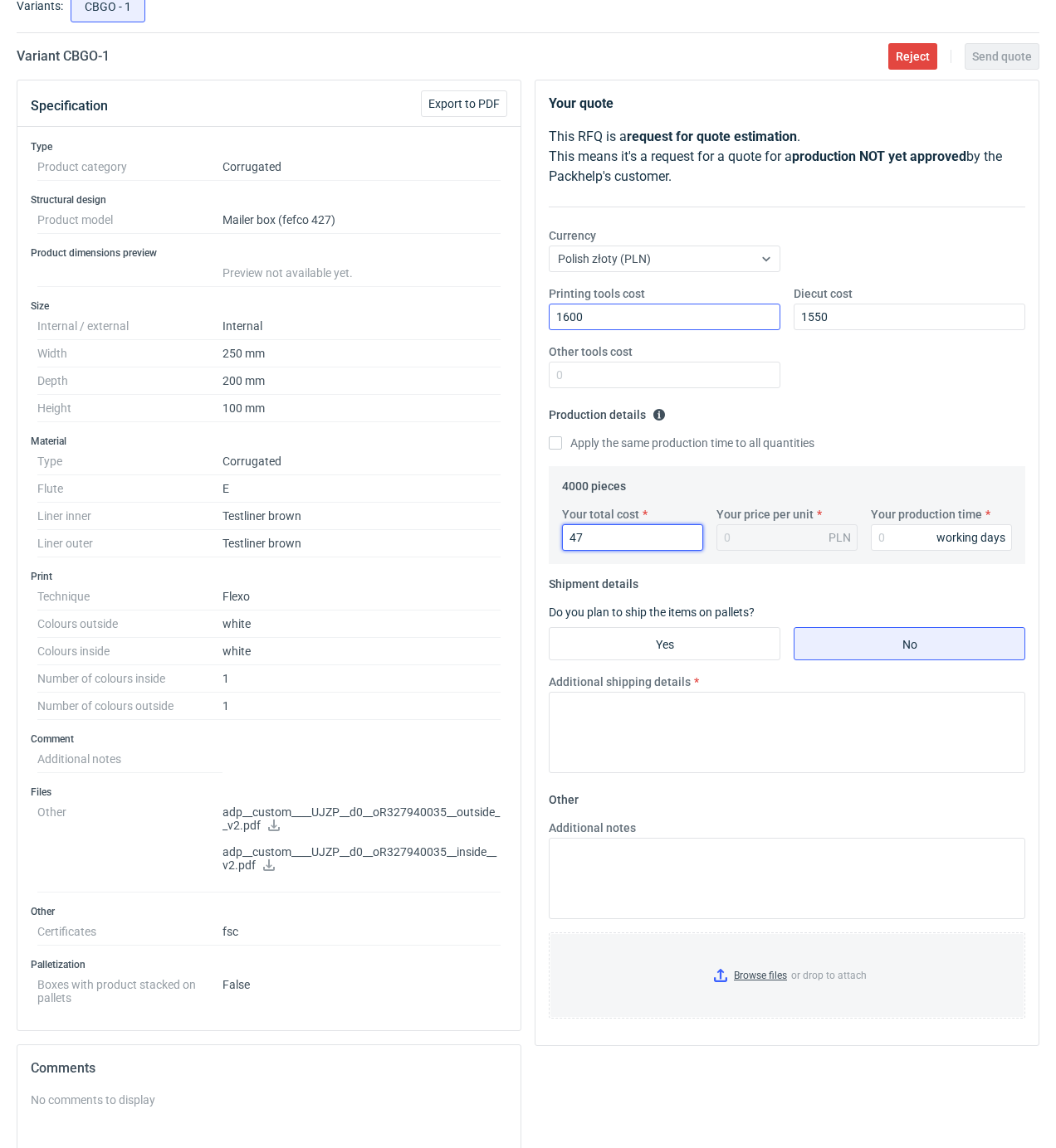
type input "0.01"
type input "4720"
type input "1.18"
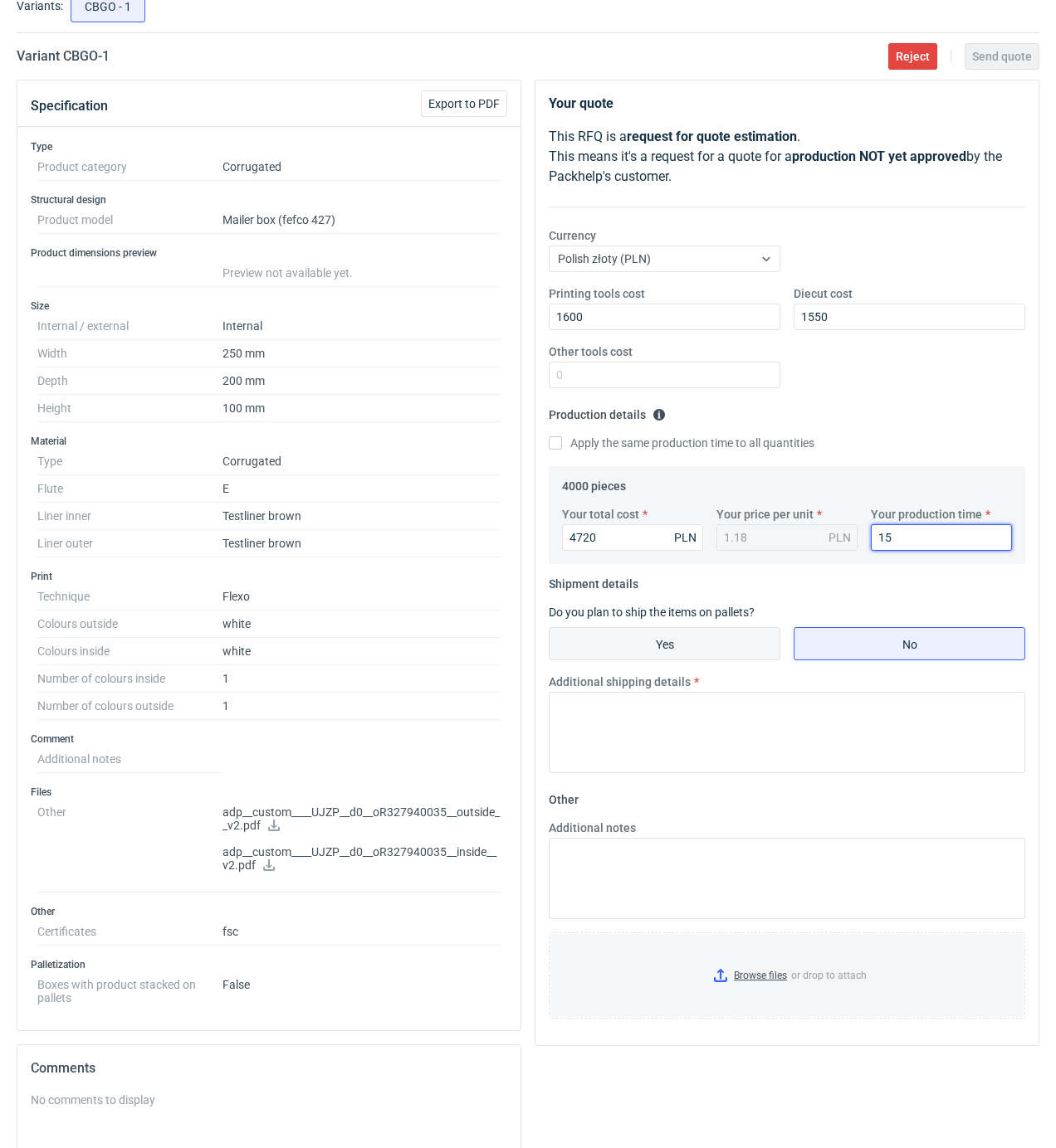
type input "15"
click at [651, 642] on input "Yes" at bounding box center [664, 644] width 230 height 32
radio input "true"
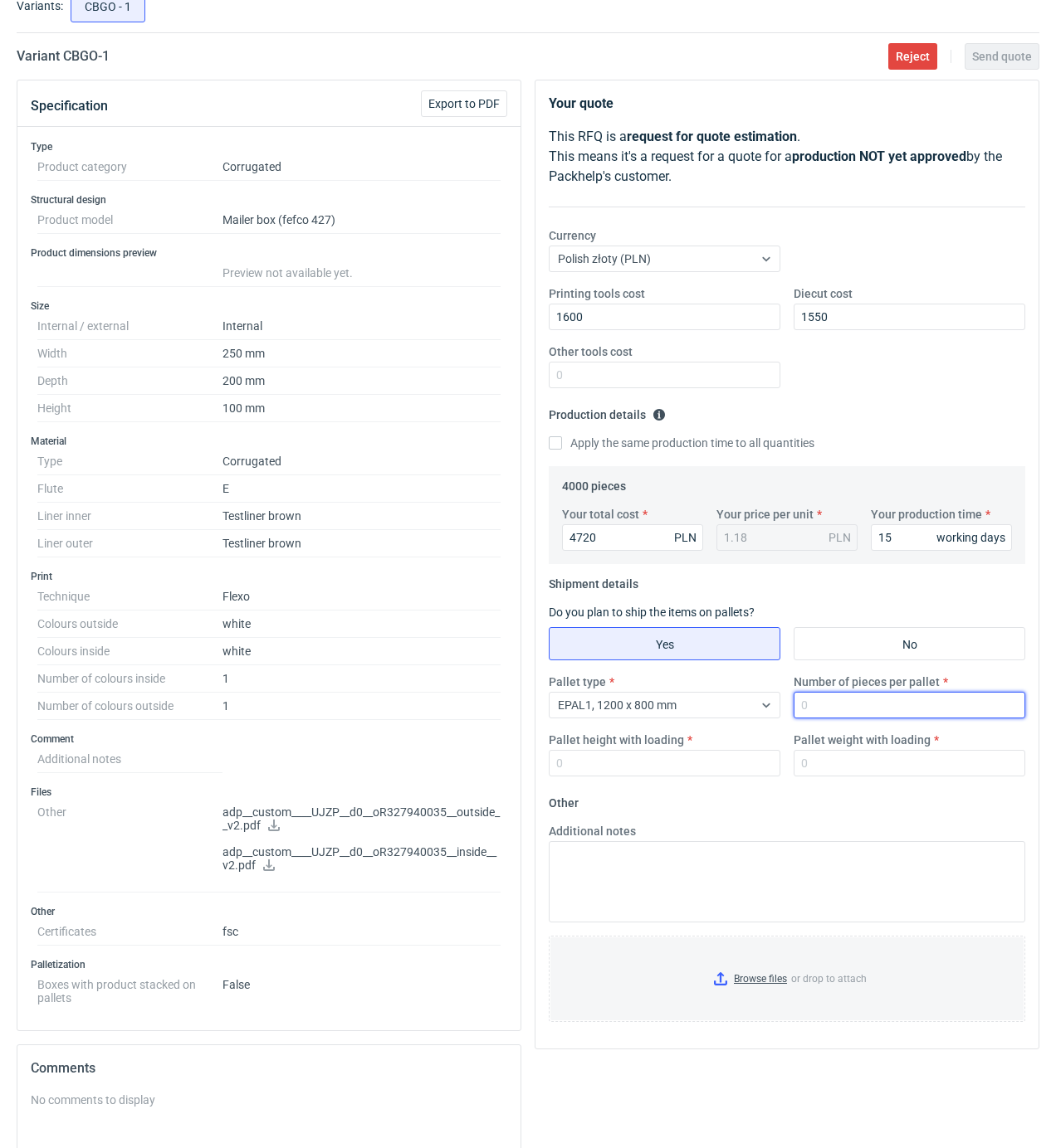
click at [807, 709] on input "Number of pieces per pallet" at bounding box center [909, 705] width 232 height 26
type input "4"
type input "2000"
type input "1850"
type input "300"
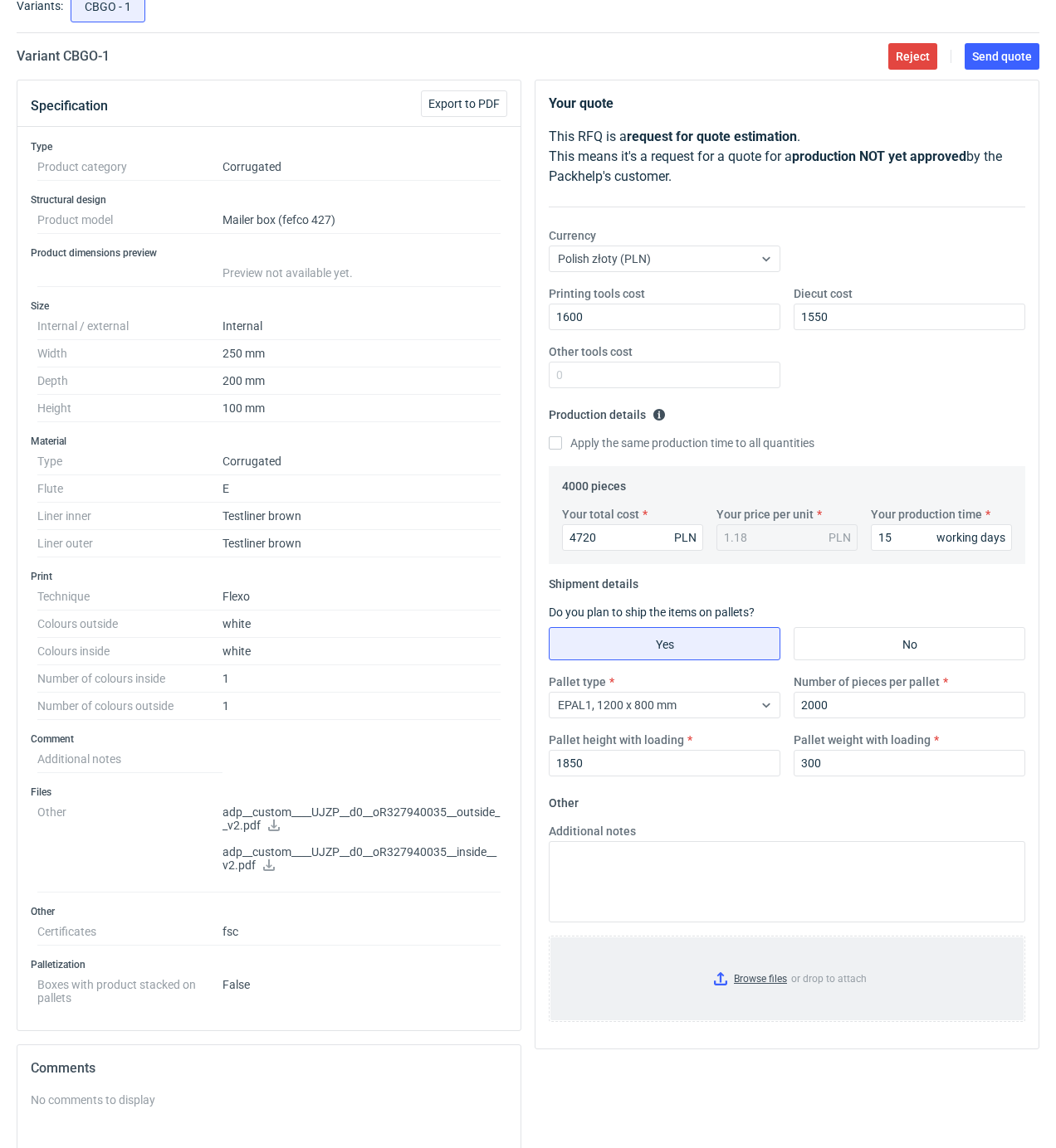
click at [742, 977] on input "Browse files or drop to attach" at bounding box center [786, 979] width 473 height 83
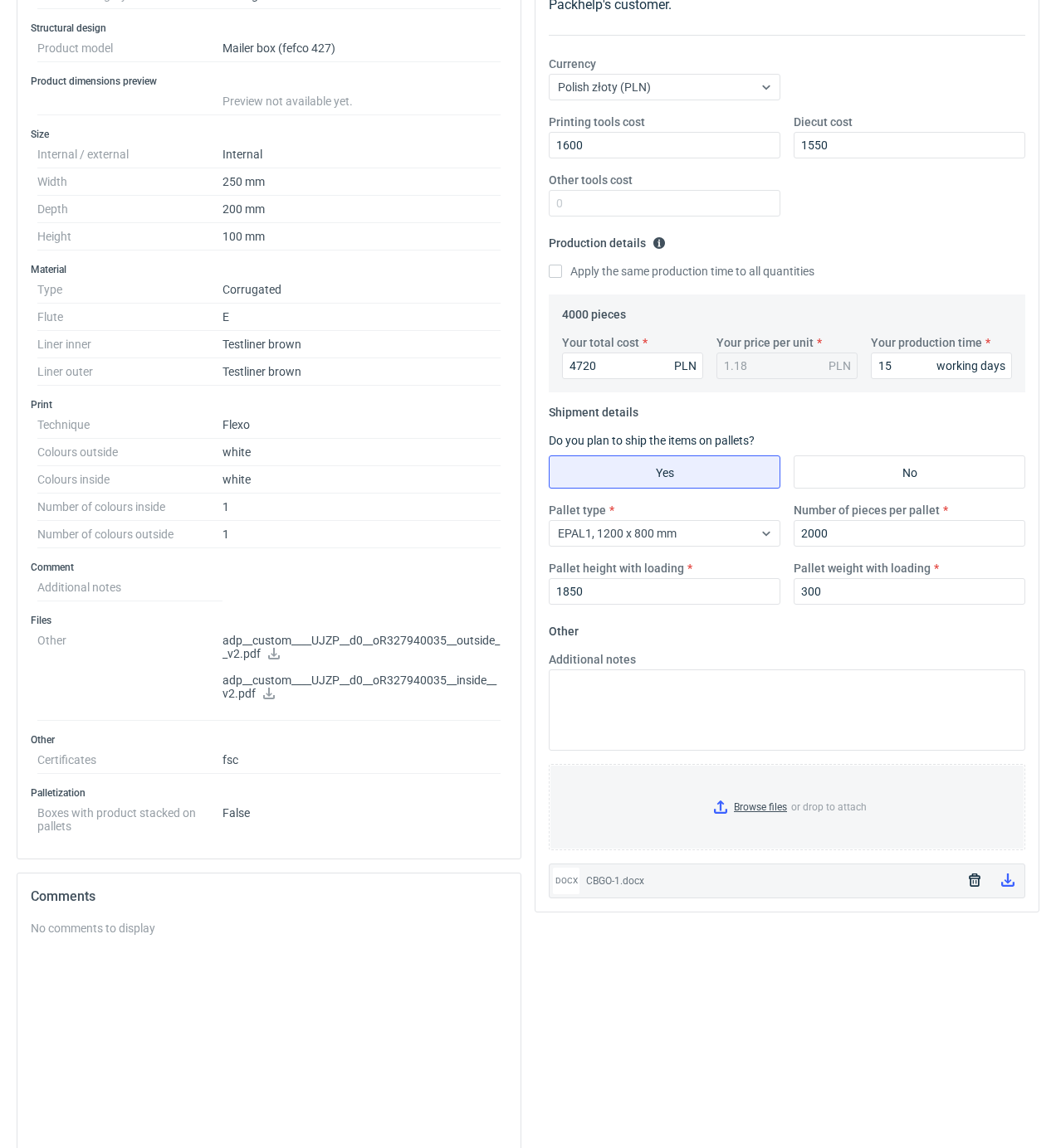
scroll to position [0, 0]
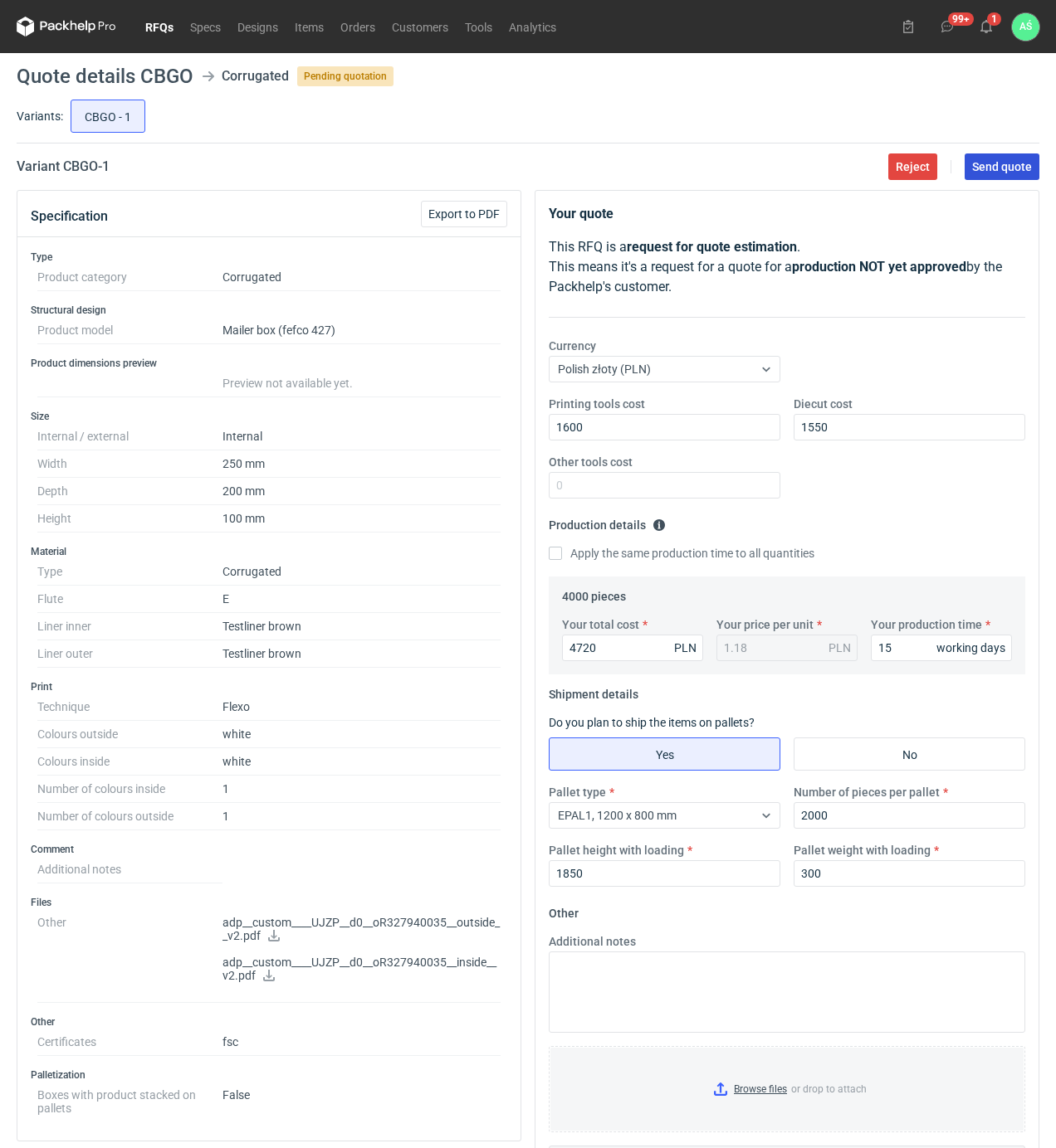
click at [993, 164] on span "Send quote" at bounding box center [1002, 166] width 60 height 11
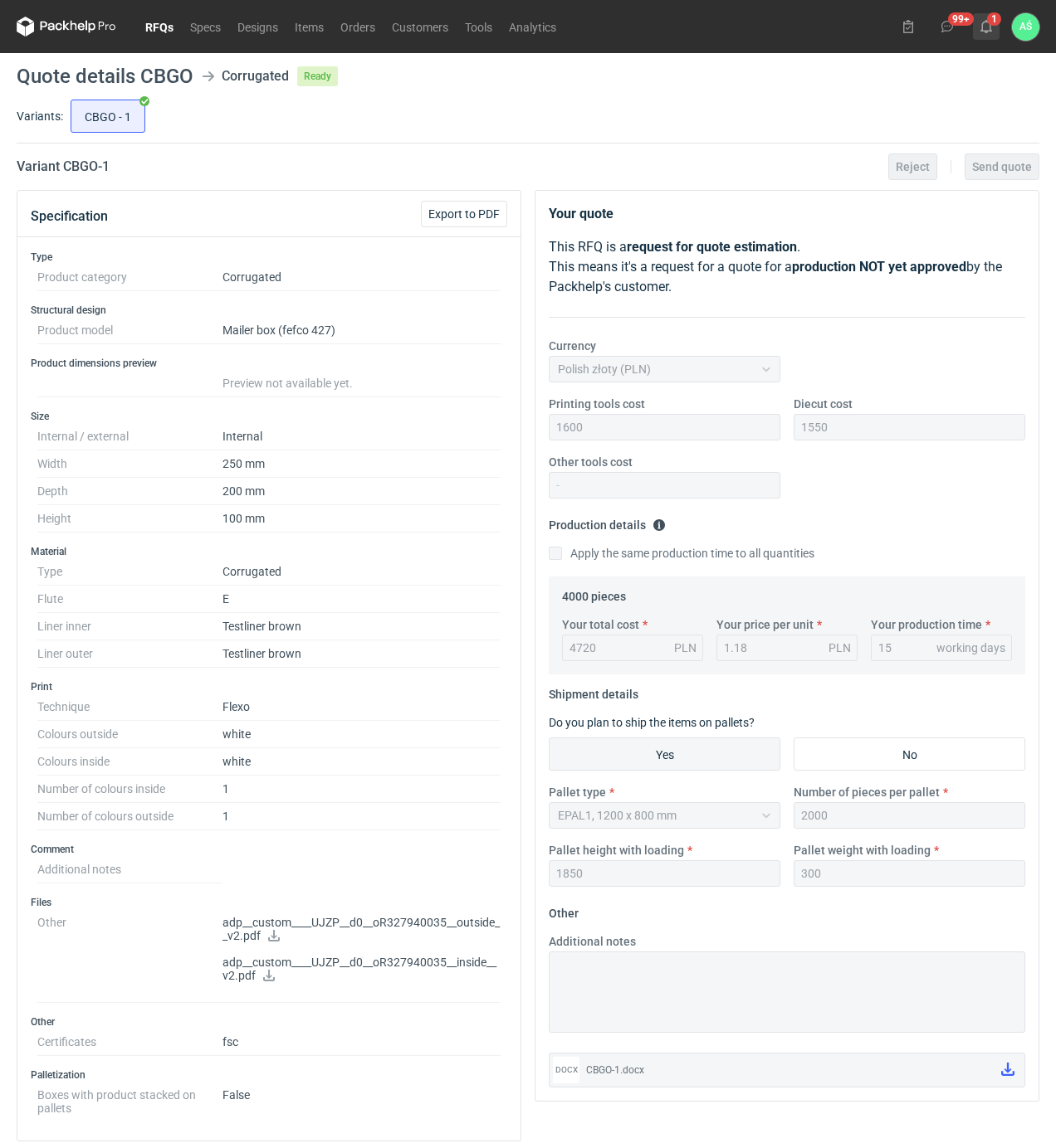
click at [986, 28] on icon at bounding box center [986, 26] width 13 height 13
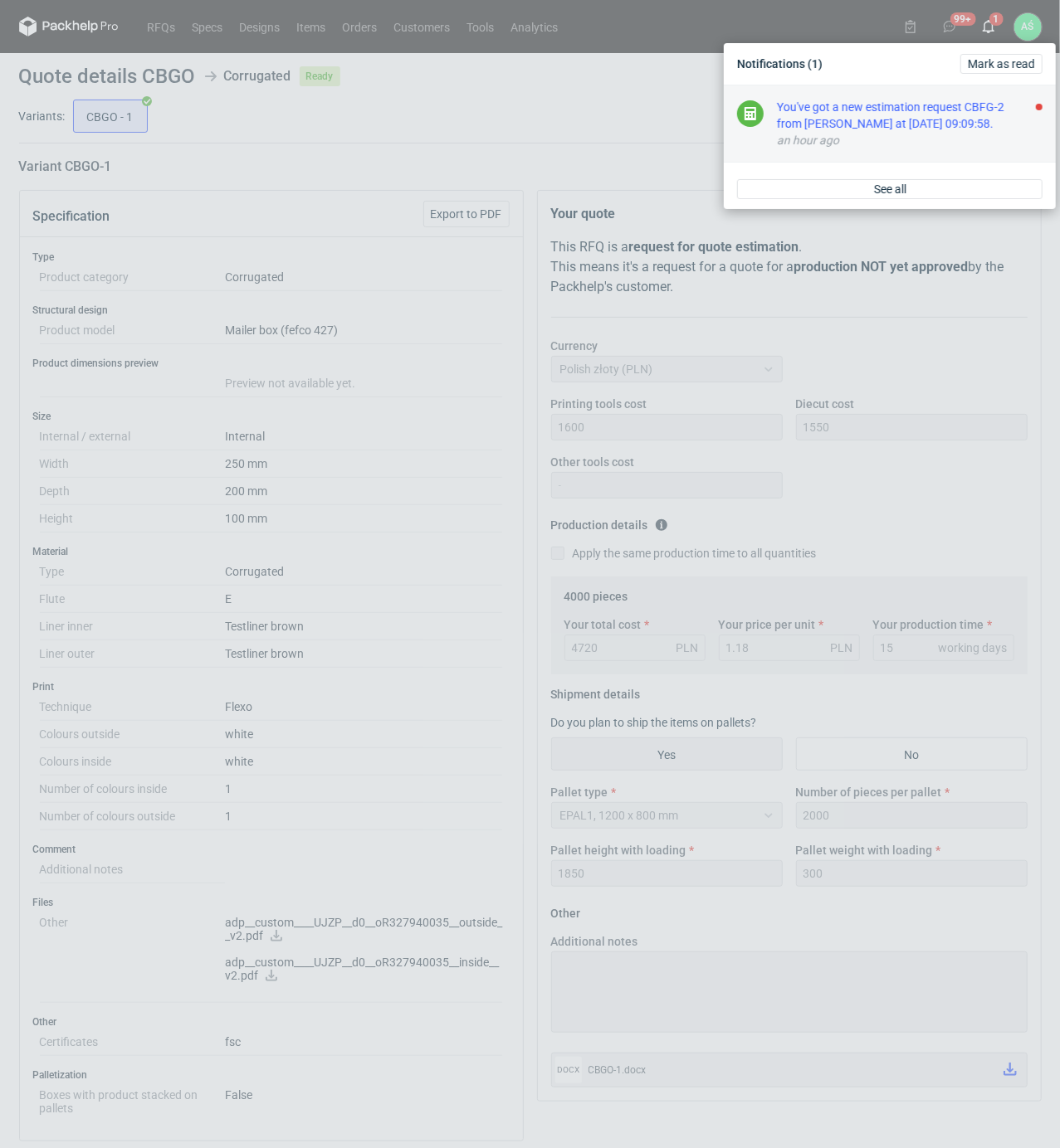
click at [934, 120] on div "You've got a new estimation request CBFG-2 from [PERSON_NAME] at [DATE] 09:09:5…" at bounding box center [909, 115] width 266 height 33
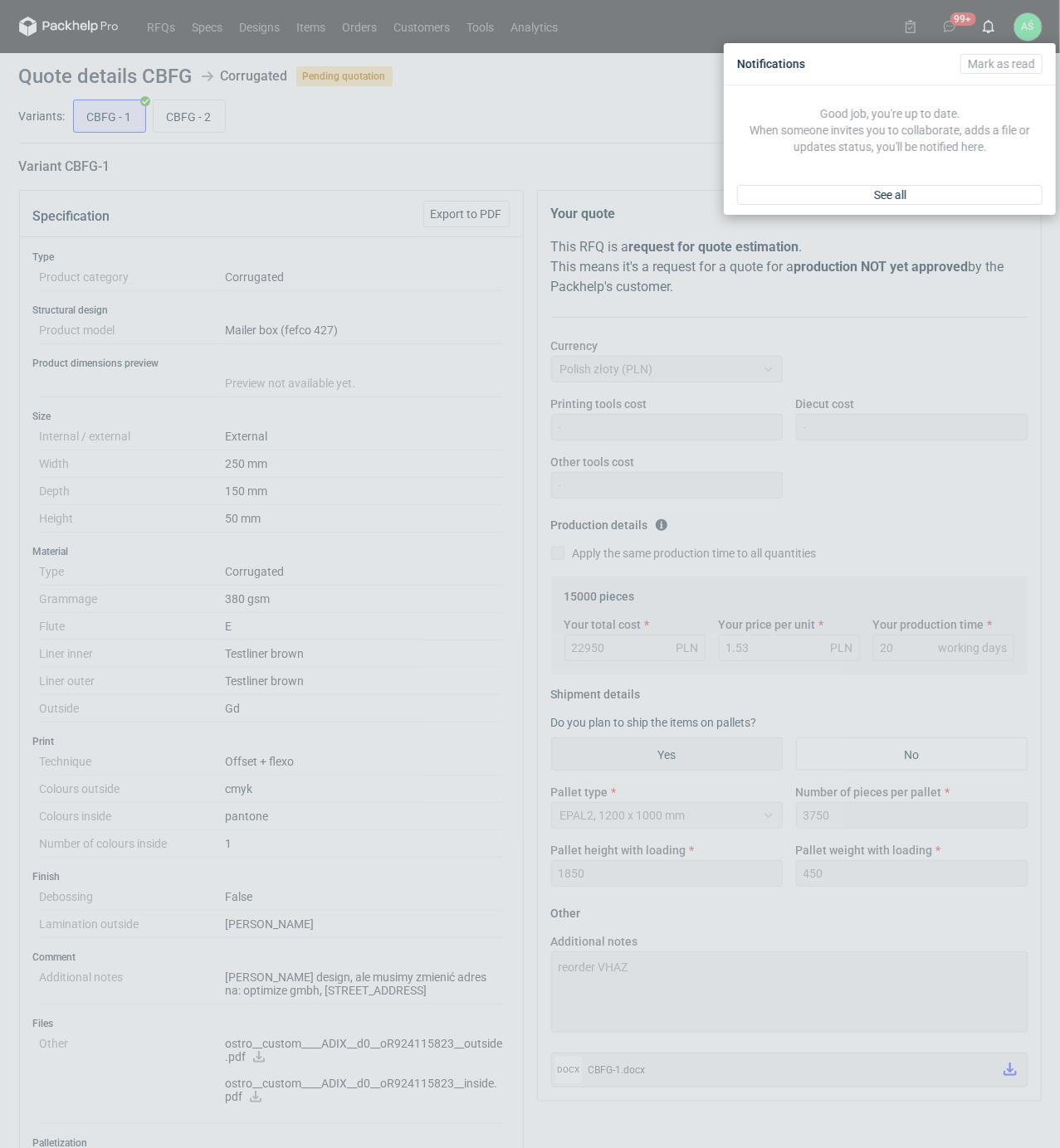
click at [490, 739] on div "Notifications [PERSON_NAME] as read Good job, you're up to date. When someone i…" at bounding box center [530, 574] width 1060 height 1148
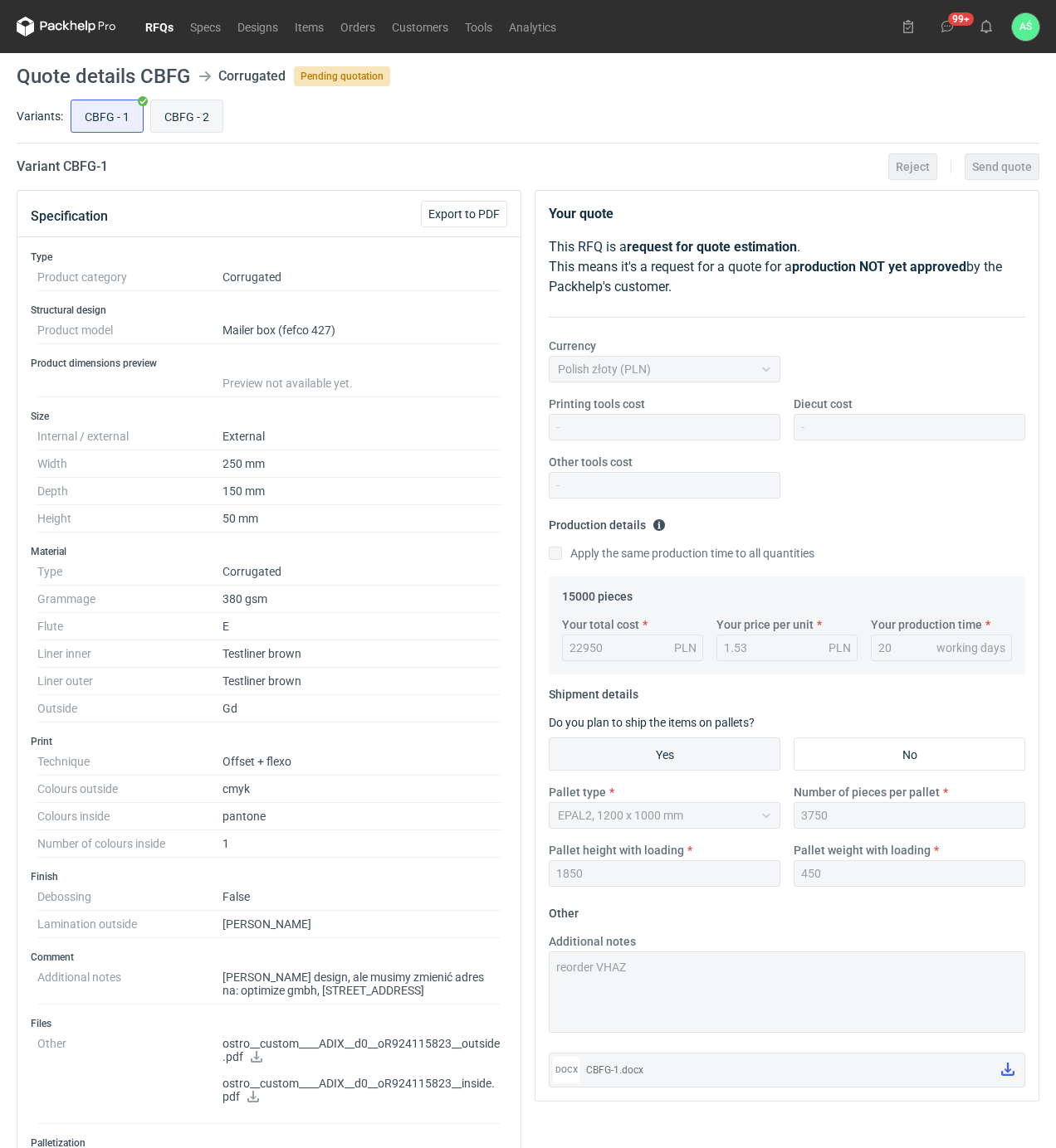
click at [178, 122] on input "CBFG - 2" at bounding box center [187, 116] width 71 height 32
radio input "true"
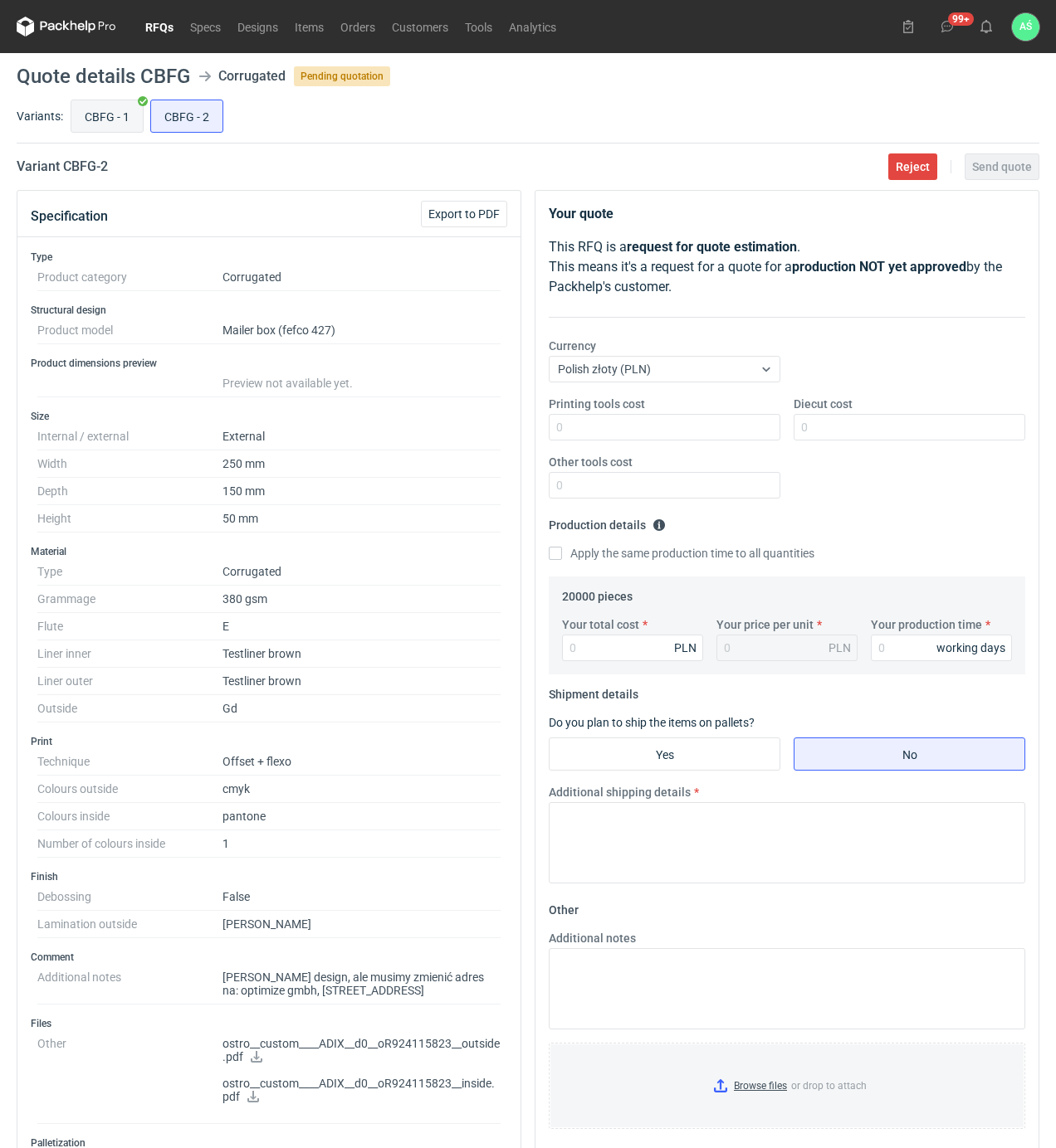
click at [84, 120] on input "CBFG - 1" at bounding box center [107, 116] width 71 height 32
radio input "true"
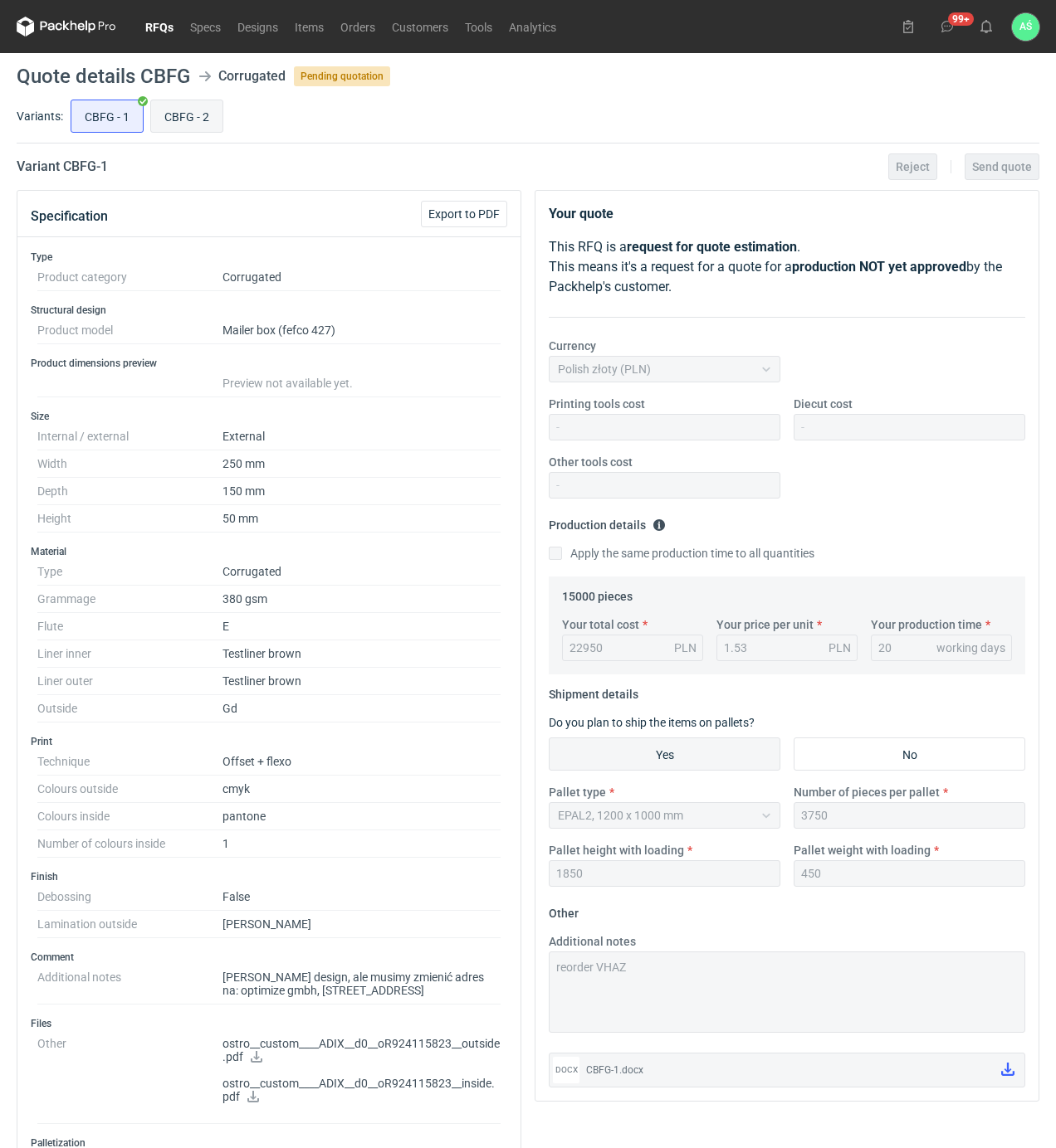
click at [178, 114] on input "CBFG - 2" at bounding box center [187, 116] width 71 height 32
radio input "true"
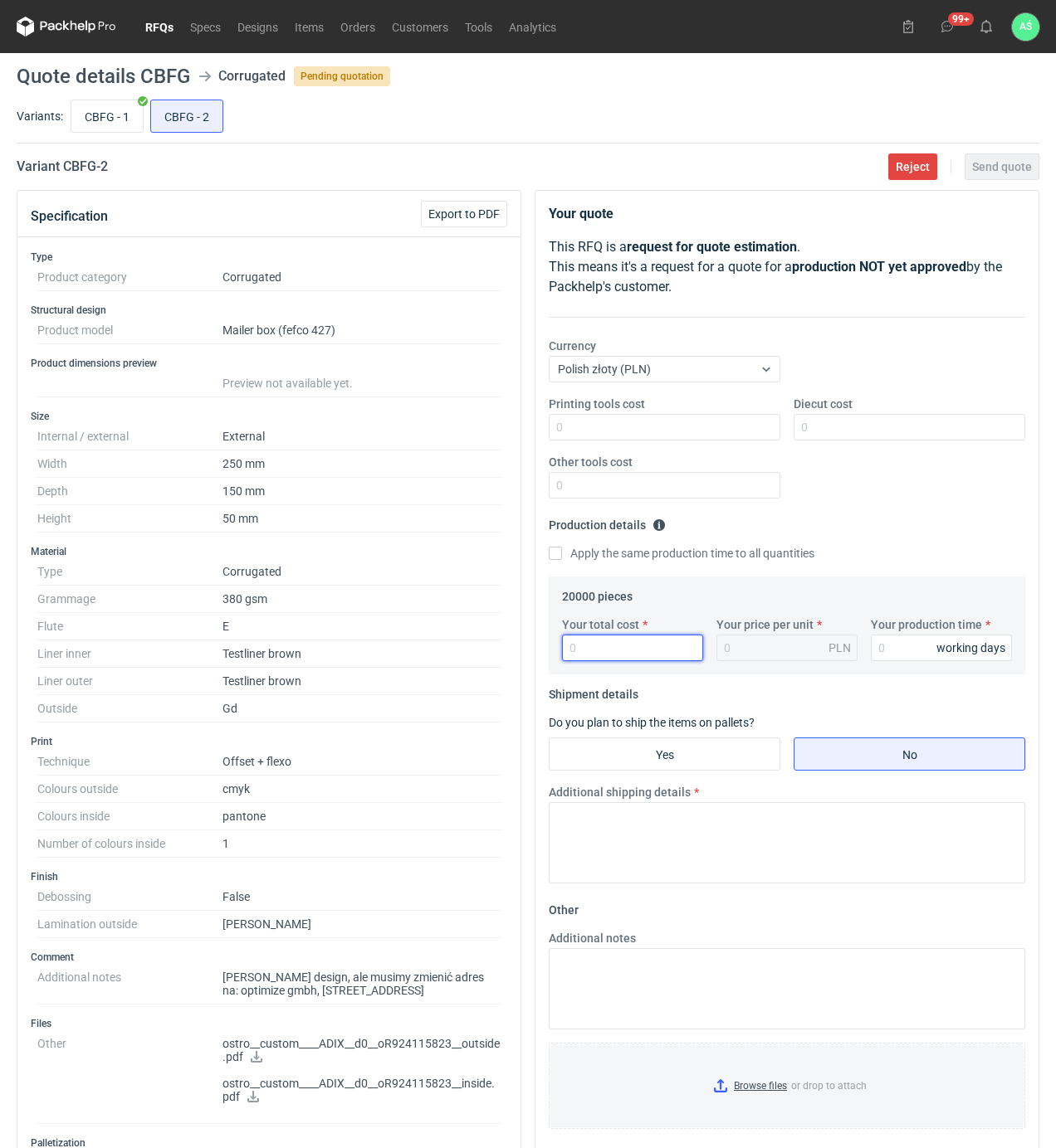
click at [616, 645] on input "Your total cost" at bounding box center [632, 648] width 141 height 26
type input "29800"
type input "1.49"
type input "20"
click at [654, 777] on fieldset "Shipment details Do you plan to ship the items on pallets? Yes No Additional sh…" at bounding box center [786, 789] width 476 height 216
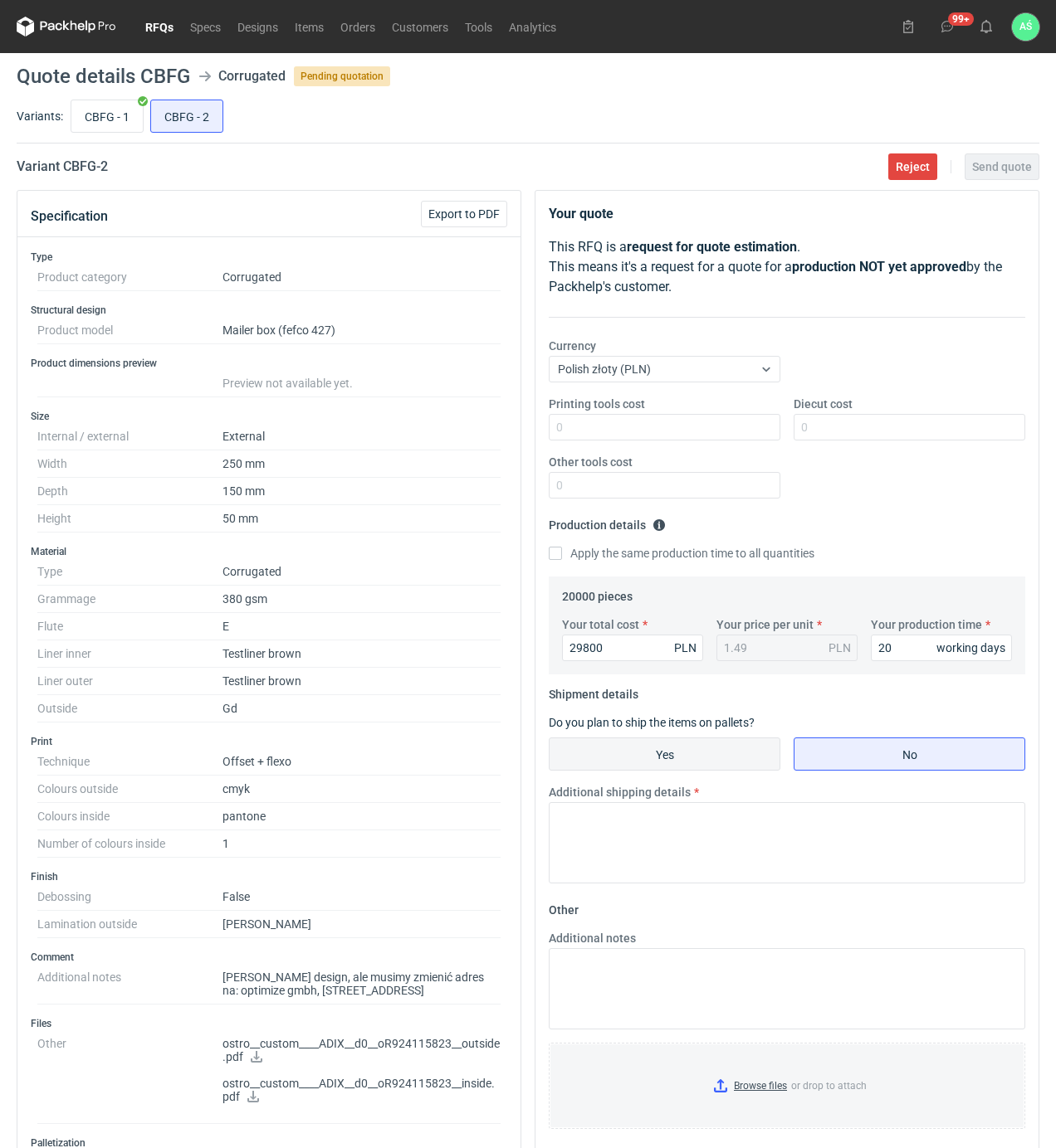
click at [654, 757] on input "Yes" at bounding box center [664, 754] width 230 height 32
radio input "true"
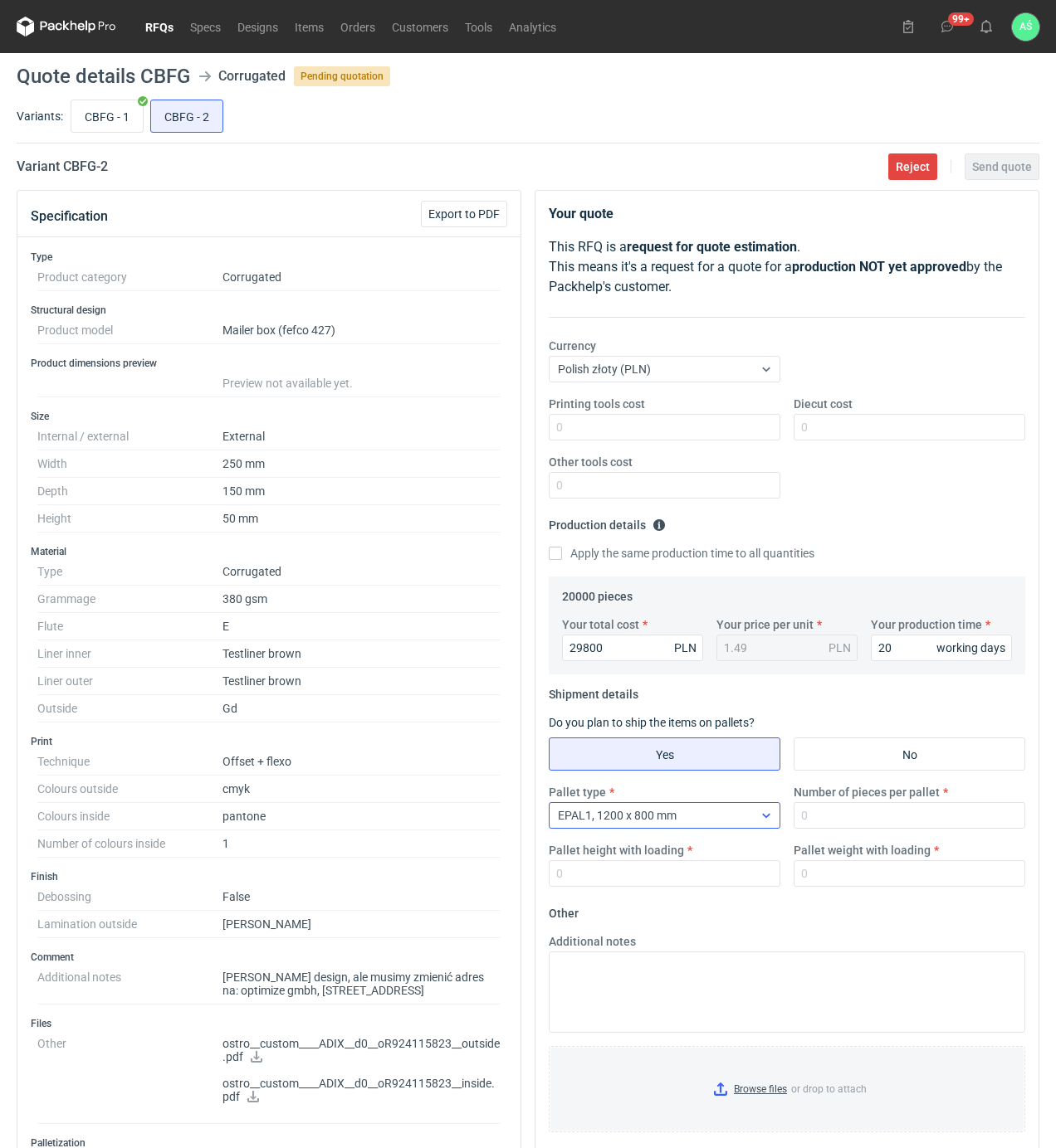
click at [691, 811] on div "EPAL1, 1200 x 800 mm" at bounding box center [651, 815] width 203 height 23
click at [641, 894] on div "EPAL1, 1200 x 800 mm EPAL2, 1200 x 1000 mm EPAL3, 1000 x 1200 mm 1/2 EUR6, 800 …" at bounding box center [667, 922] width 222 height 163
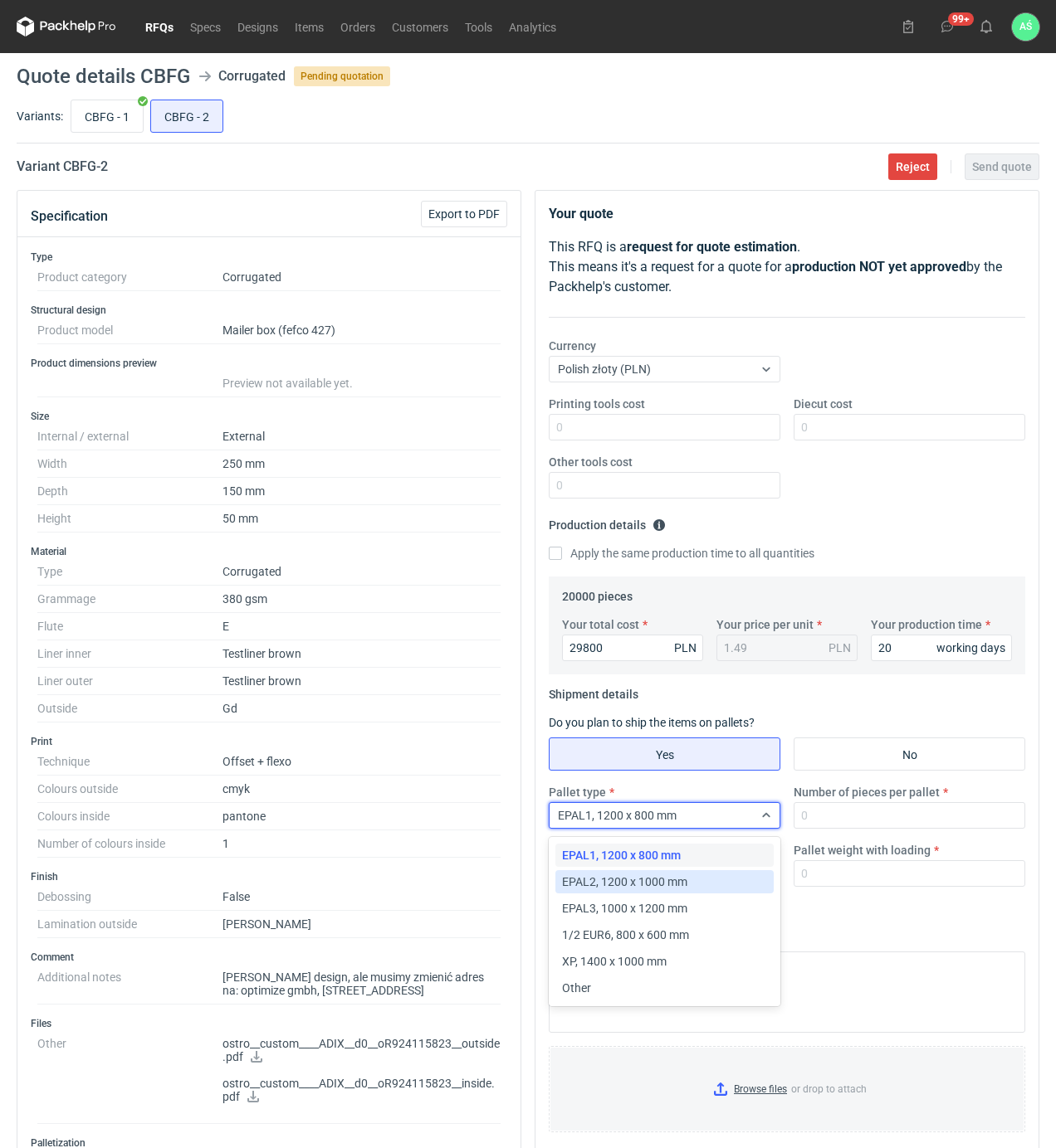
click at [642, 884] on span "EPAL2, 1200 x 1000 mm" at bounding box center [624, 881] width 125 height 17
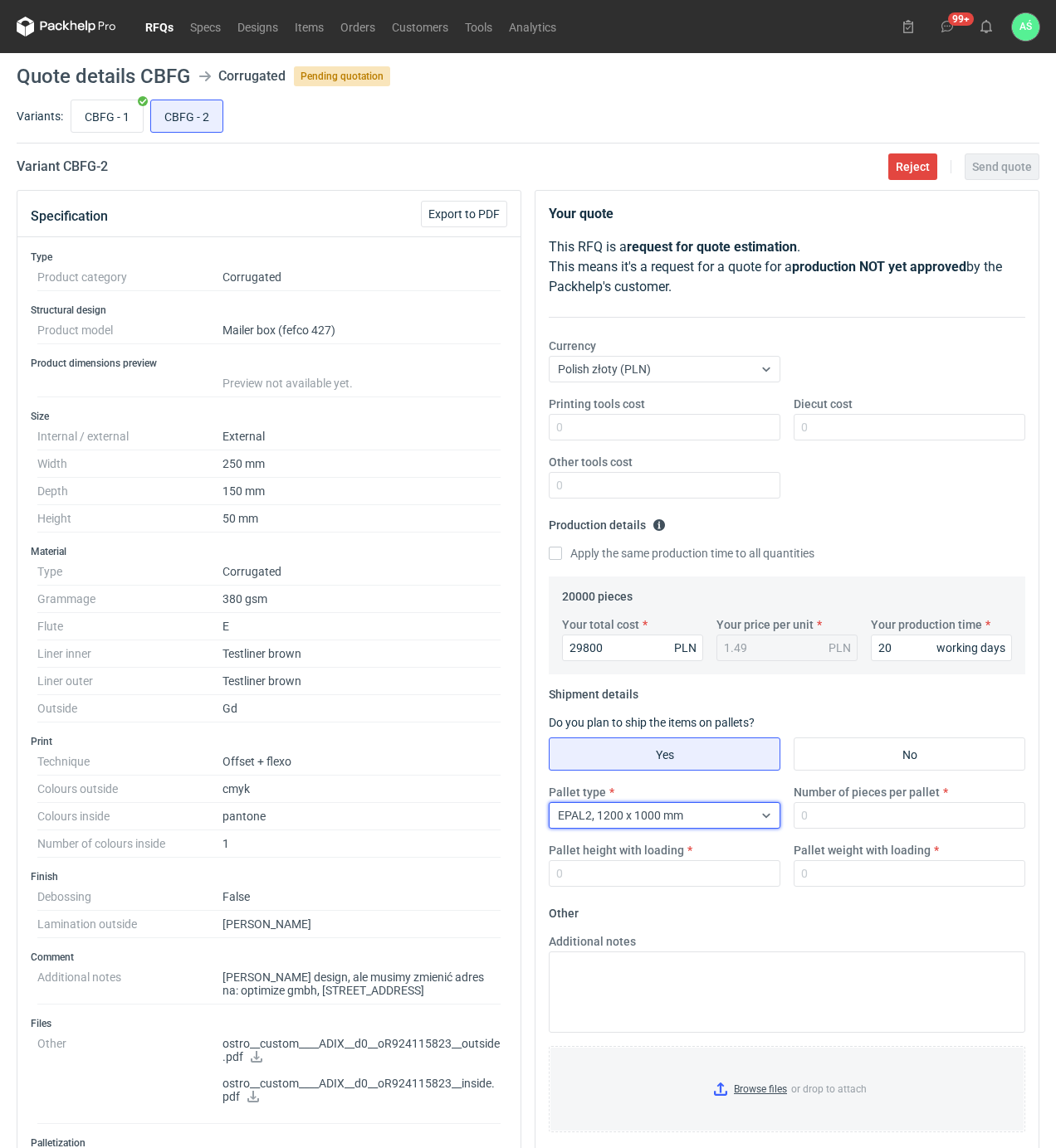
click at [846, 834] on div "Pallet type option EPAL2, 1200 x 1000 mm, selected. Select is focused ,type to …" at bounding box center [786, 843] width 490 height 116
click at [847, 825] on input "Number of pieces per pallet" at bounding box center [909, 815] width 232 height 26
type input "4000"
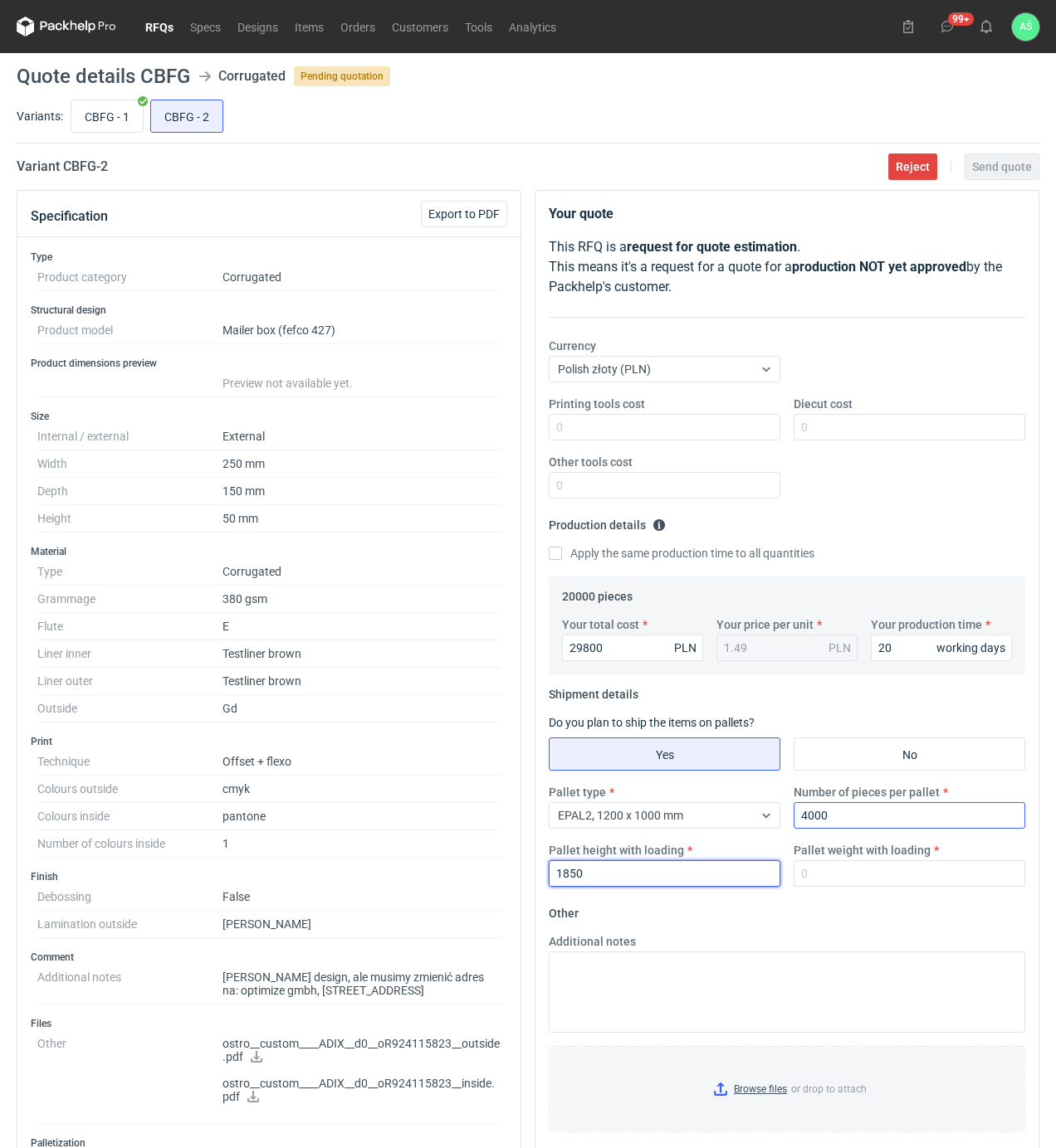
type input "1850"
click at [103, 114] on input "CBFG - 1" at bounding box center [107, 116] width 71 height 32
radio input "true"
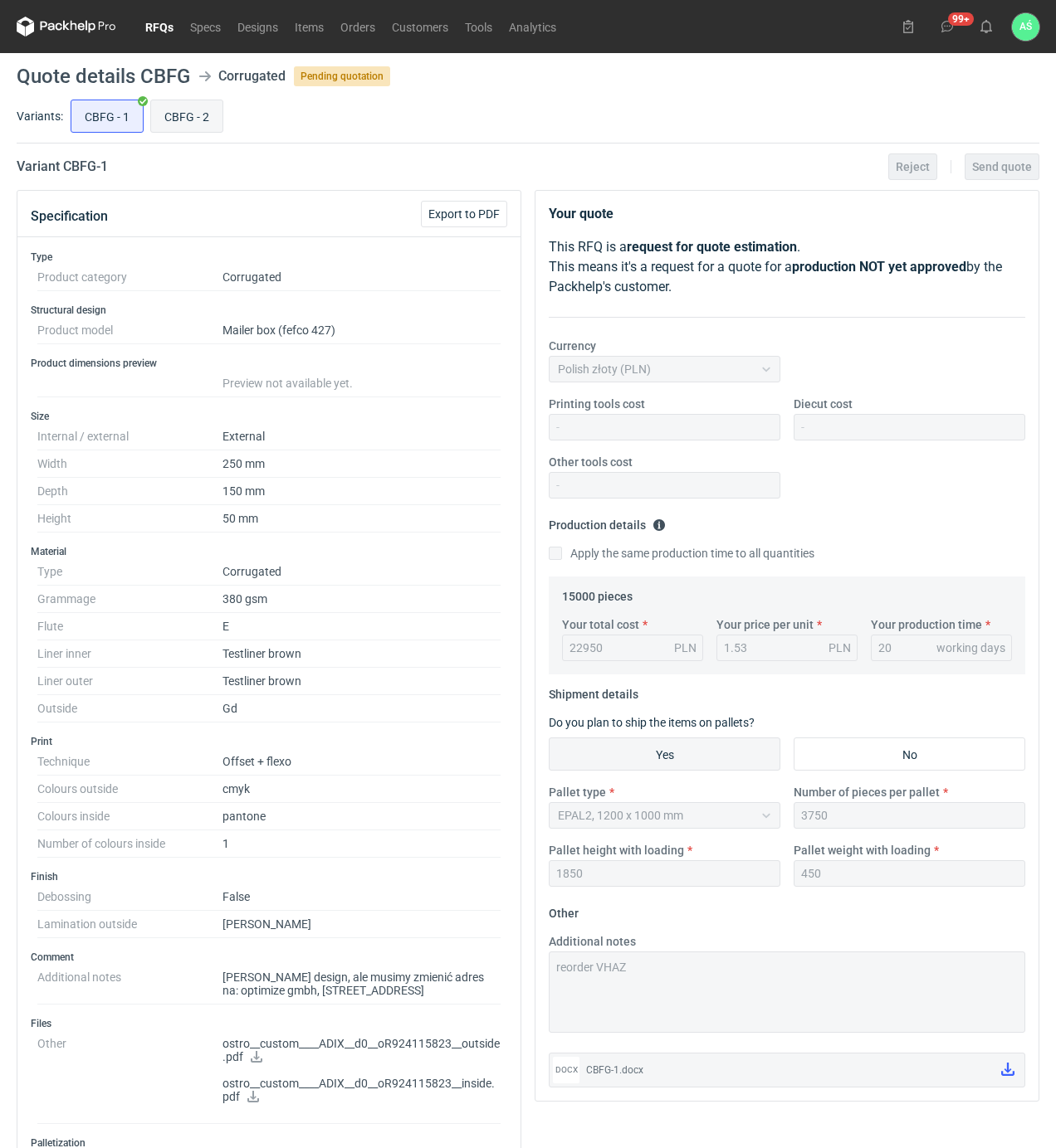
click at [174, 108] on input "CBFG - 2" at bounding box center [187, 116] width 71 height 32
radio input "true"
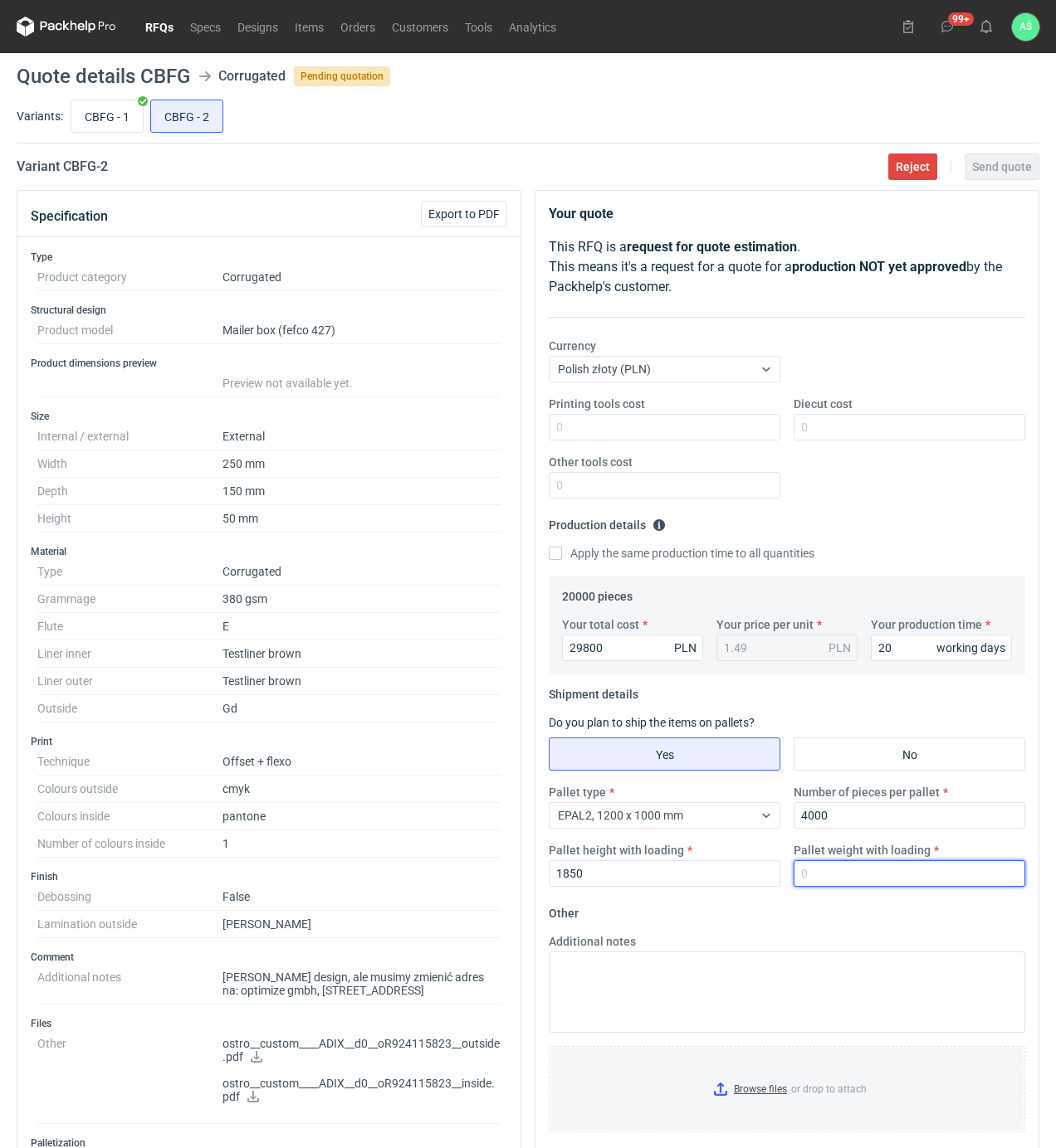
click at [825, 878] on input "Pallet weight with loading" at bounding box center [909, 873] width 232 height 26
type input "450"
click at [91, 122] on input "CBFG - 1" at bounding box center [107, 116] width 71 height 32
radio input "true"
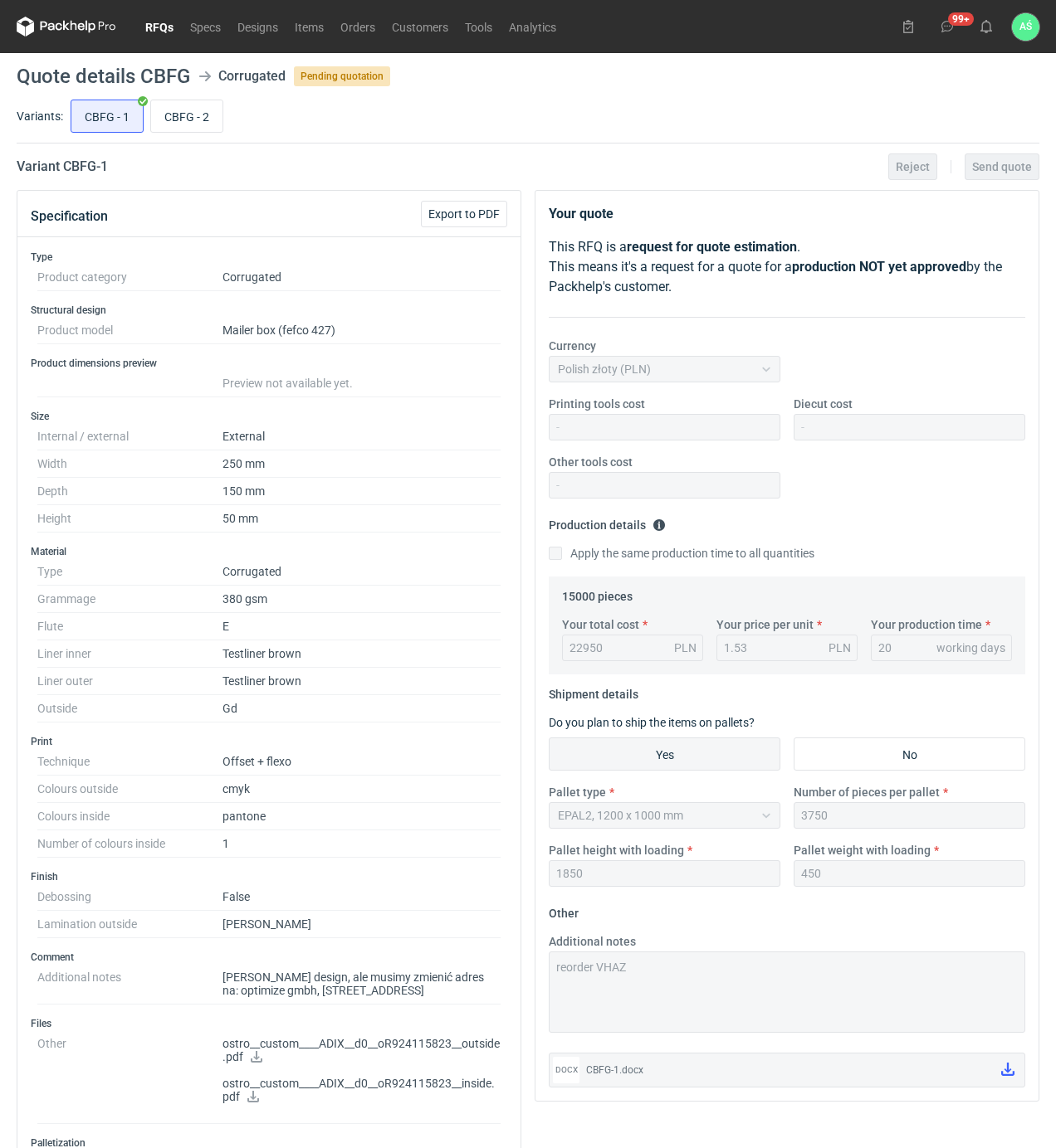
click at [522, 970] on div "Specification Export to PDF Type Product category Corrugated Structural design …" at bounding box center [528, 906] width 1036 height 1431
click at [197, 127] on input "CBFG - 2" at bounding box center [187, 116] width 71 height 32
radio input "true"
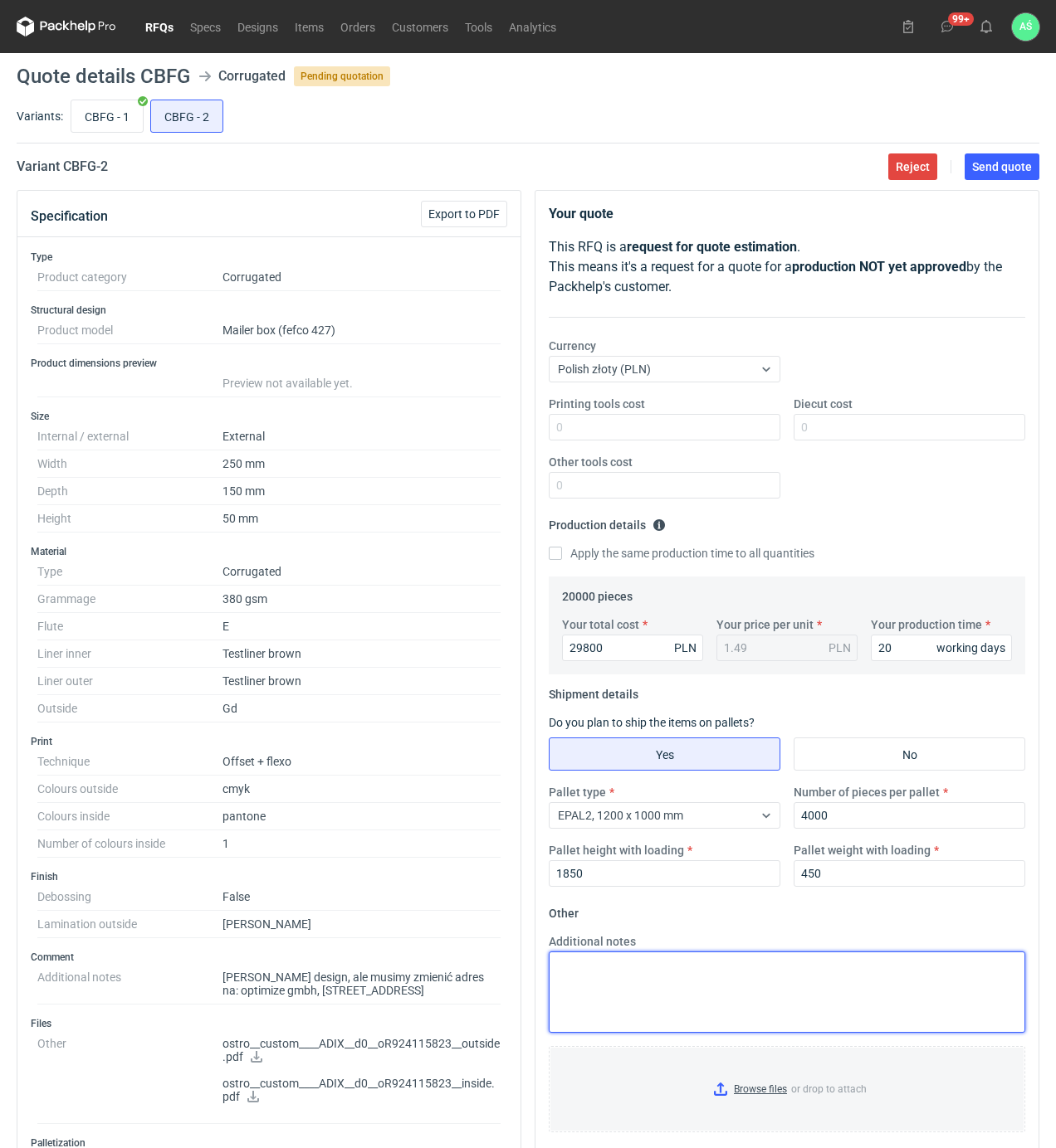
click at [658, 988] on textarea "Additional notes" at bounding box center [786, 992] width 476 height 81
paste textarea "reorder VHAZ"
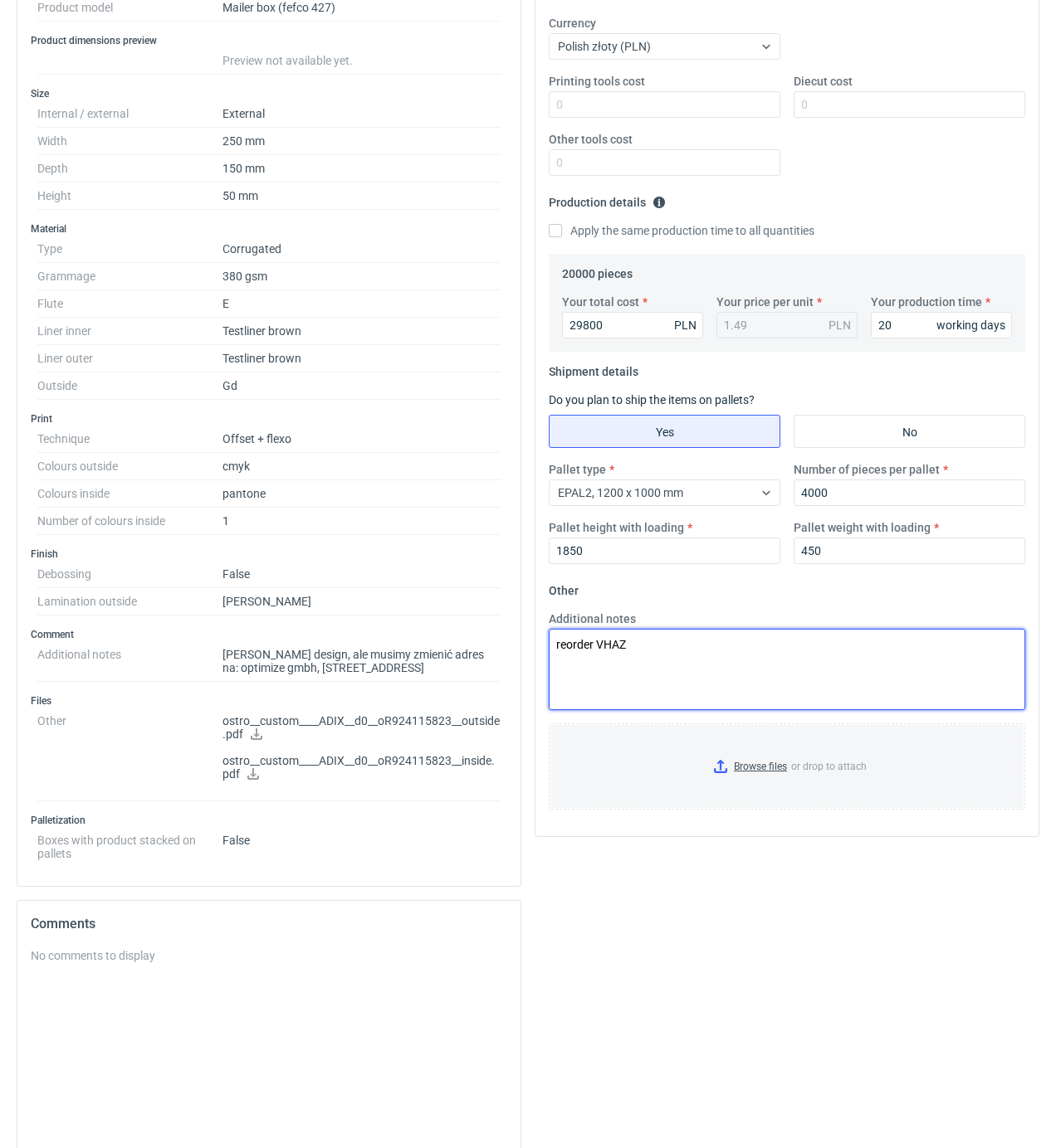
scroll to position [332, 0]
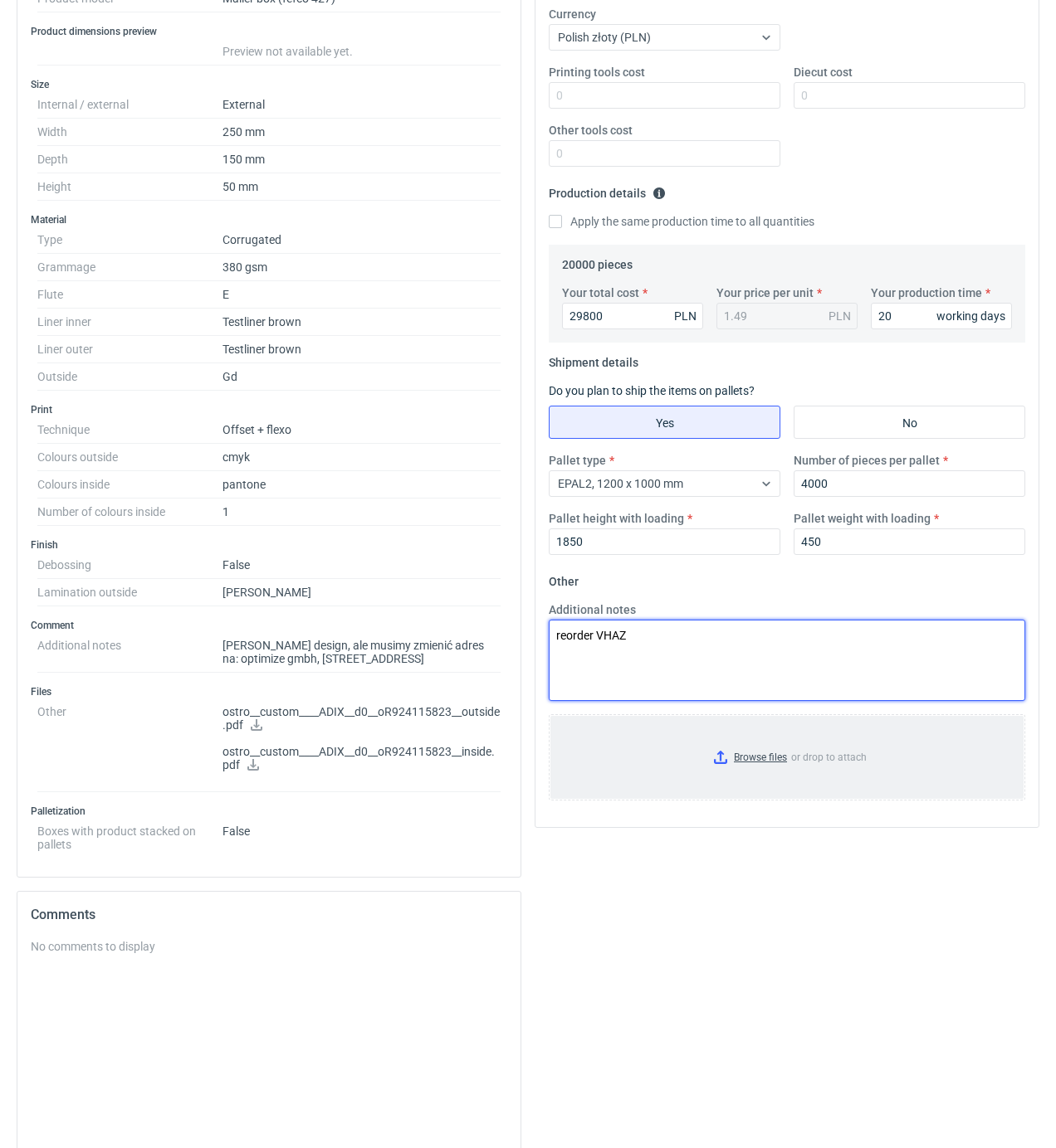
type textarea "reorder VHAZ"
click at [755, 757] on input "Browse files or drop to attach" at bounding box center [786, 757] width 473 height 83
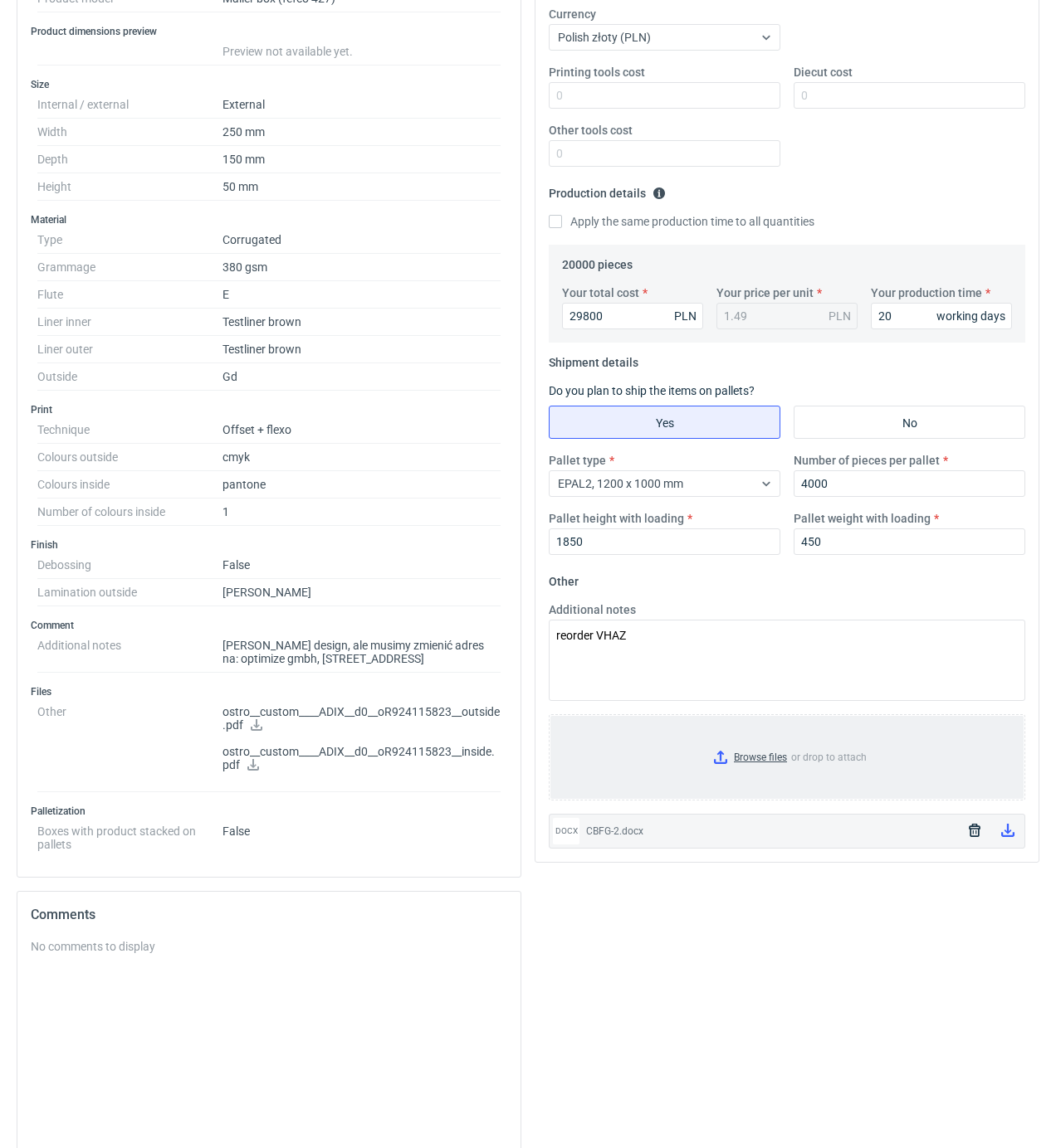
scroll to position [0, 0]
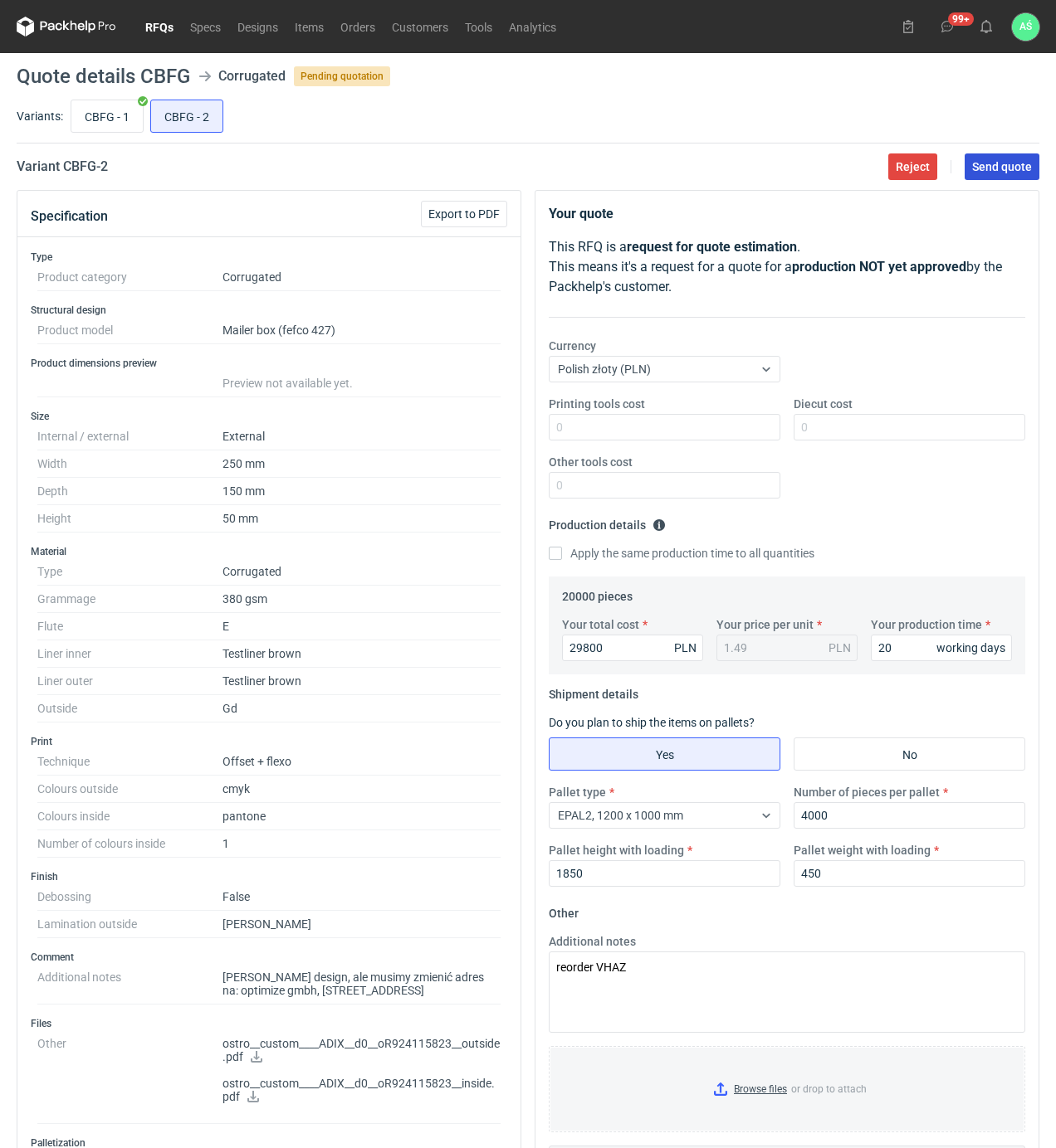
click at [996, 174] on button "Send quote" at bounding box center [1001, 166] width 75 height 26
